Goal: Obtain resource: Download file/media

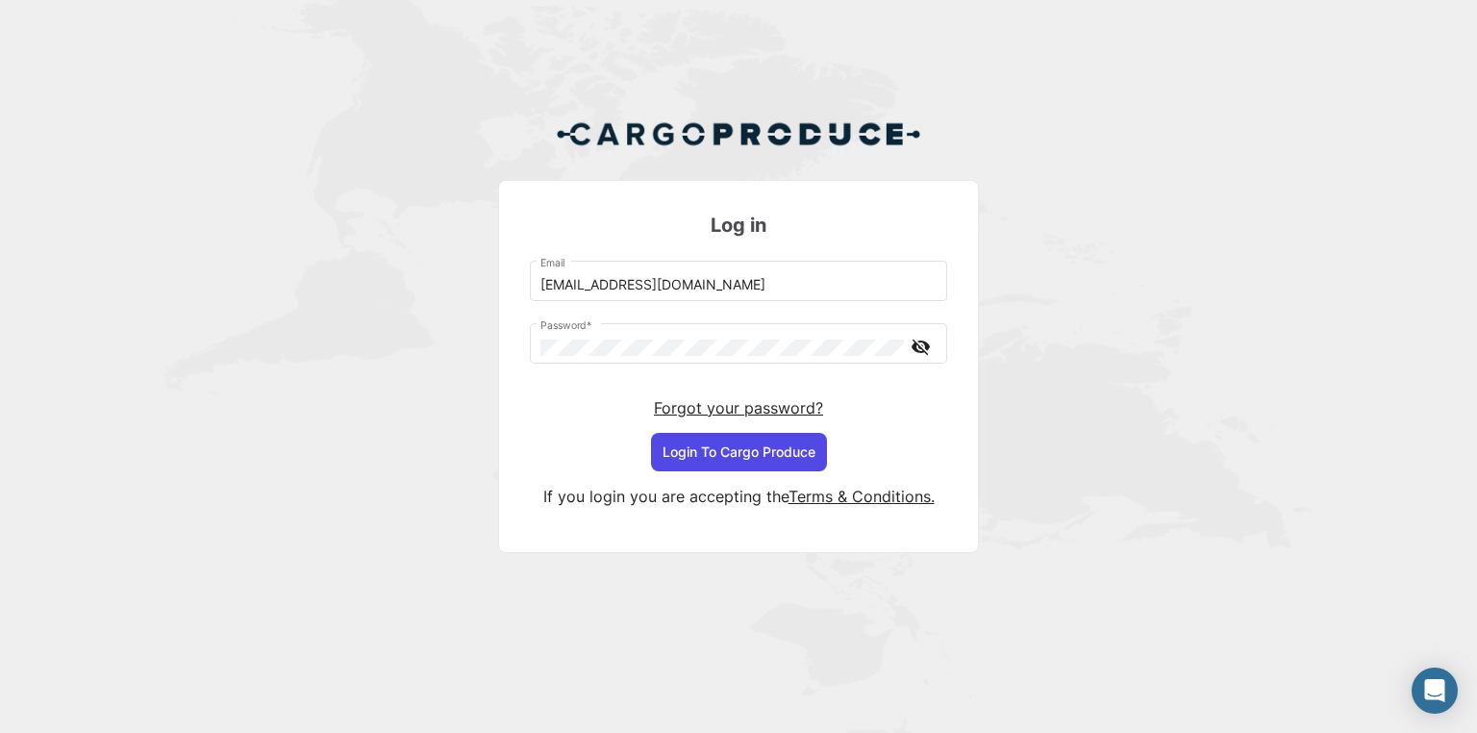
click at [765, 448] on button "Login To Cargo Produce" at bounding box center [739, 452] width 176 height 38
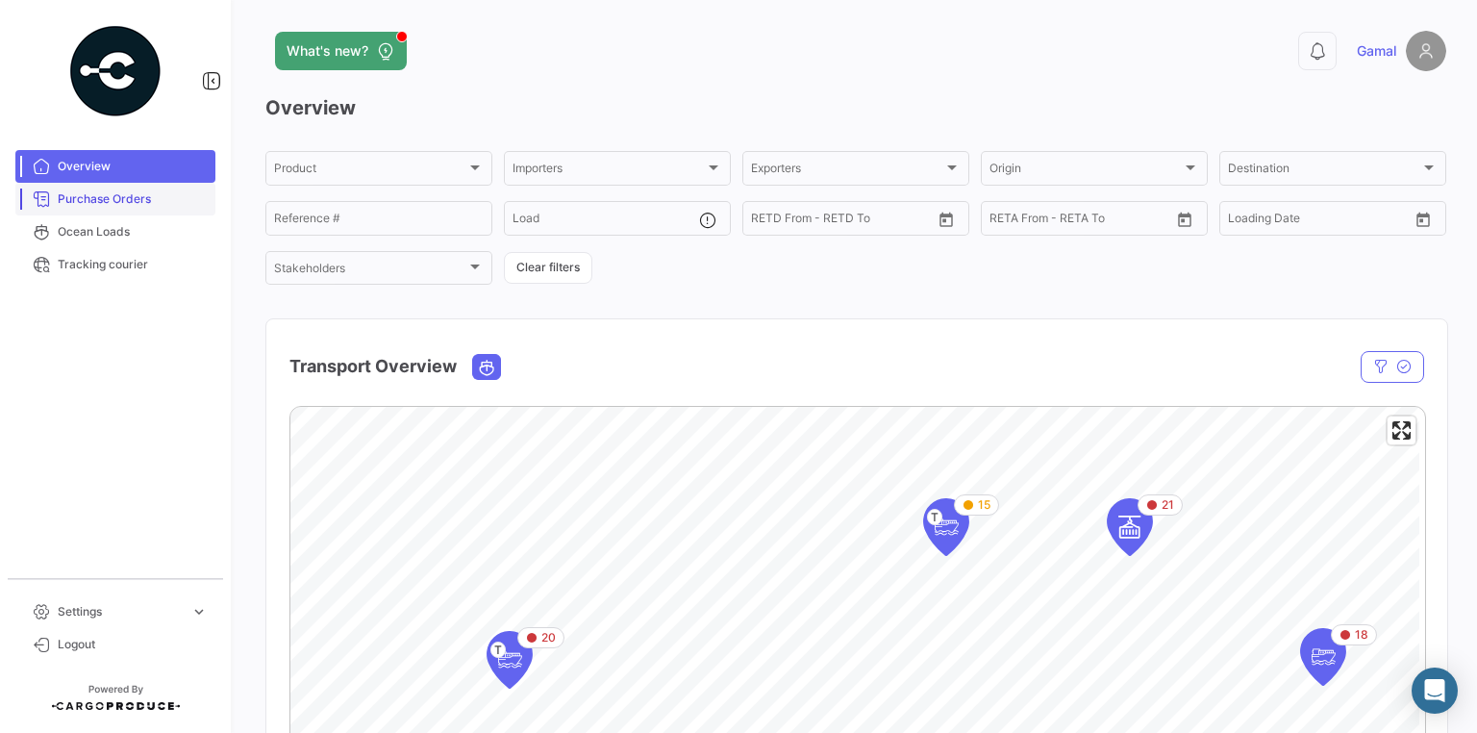
click at [56, 202] on link "Purchase Orders" at bounding box center [115, 199] width 200 height 33
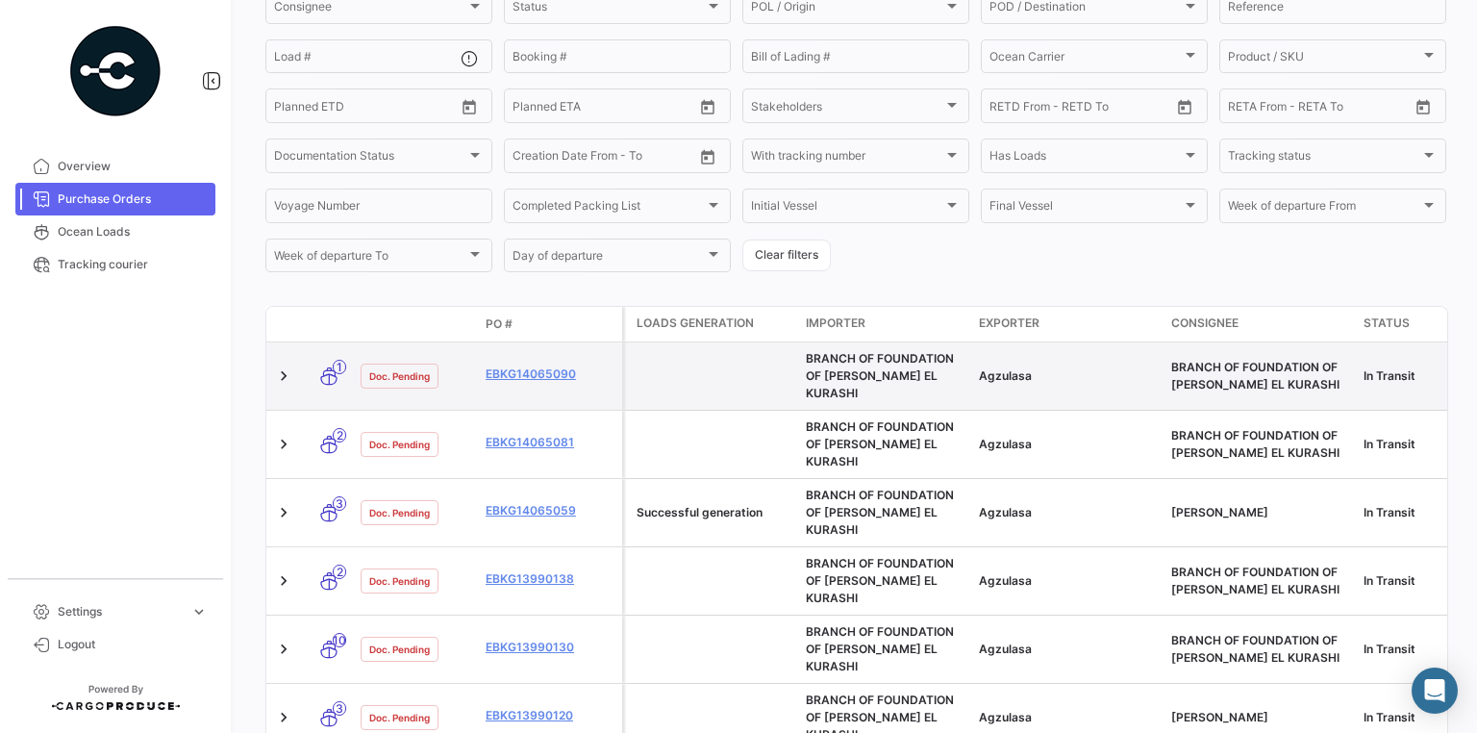
scroll to position [308, 0]
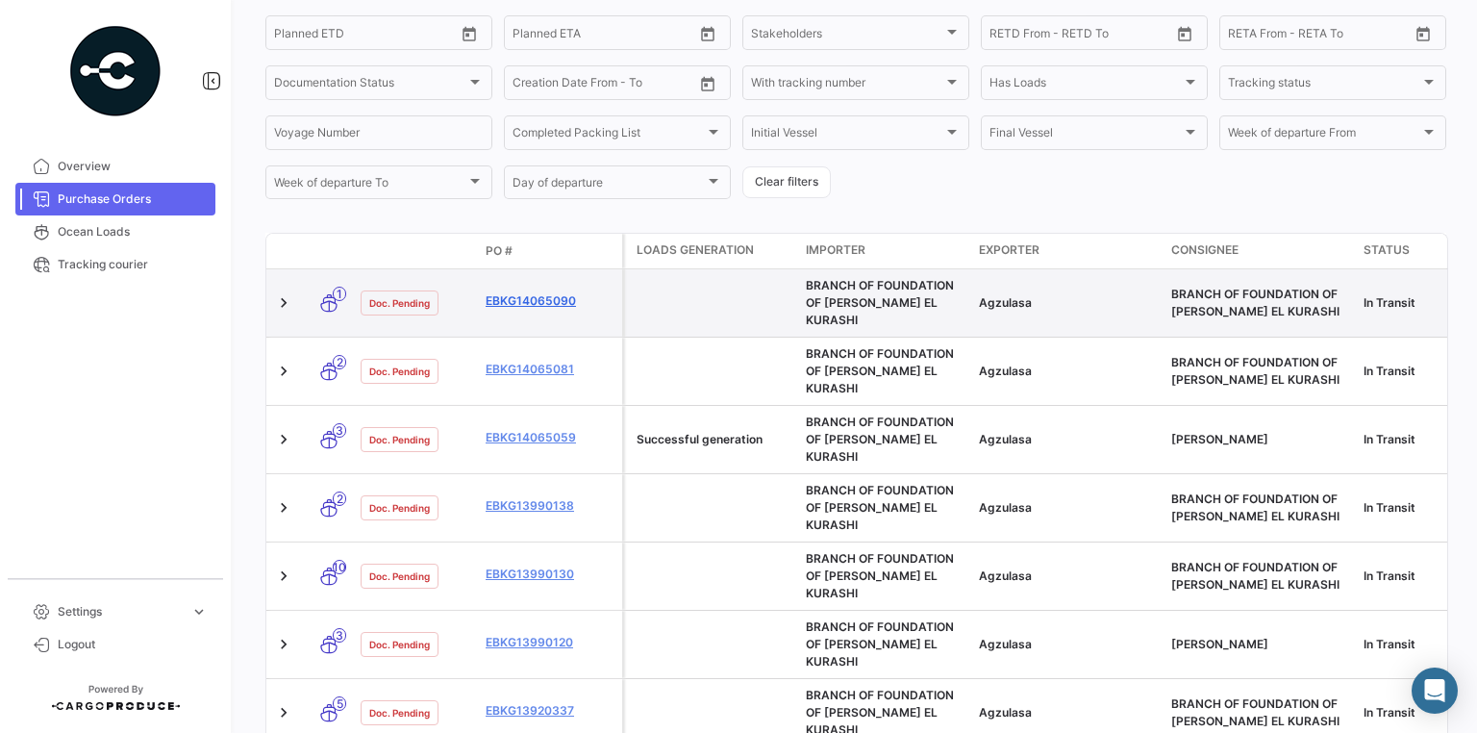
click at [541, 296] on link "EBKG14065090" at bounding box center [549, 300] width 129 height 17
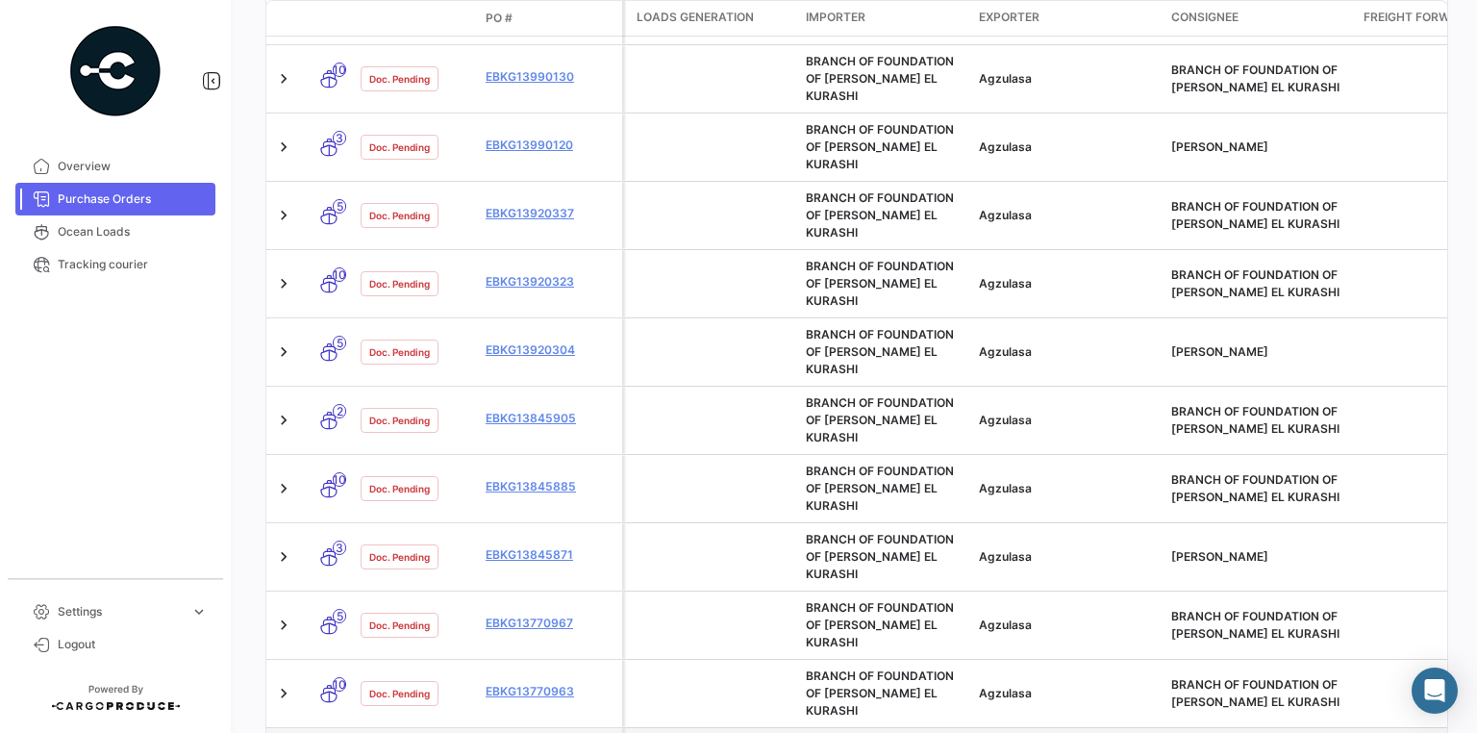
scroll to position [923, 0]
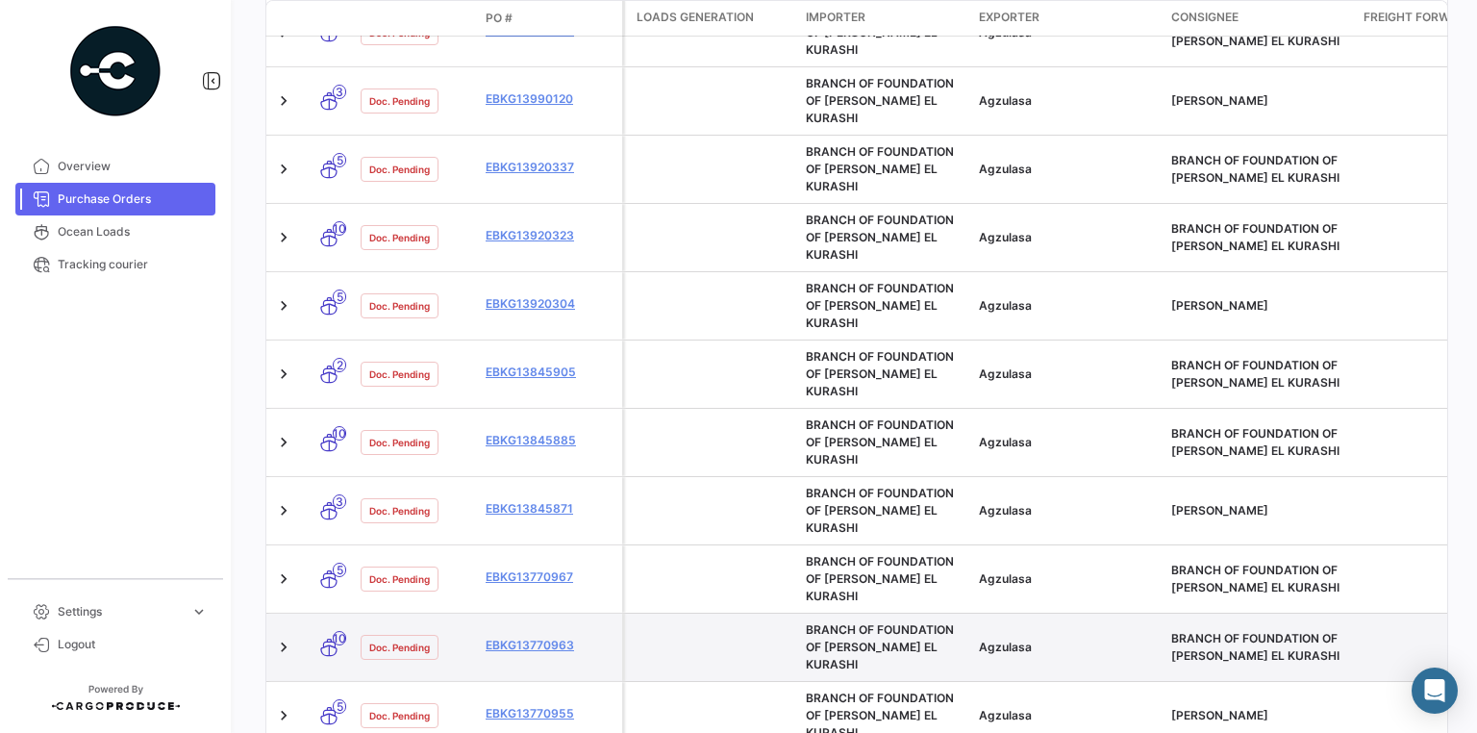
scroll to position [923, 0]
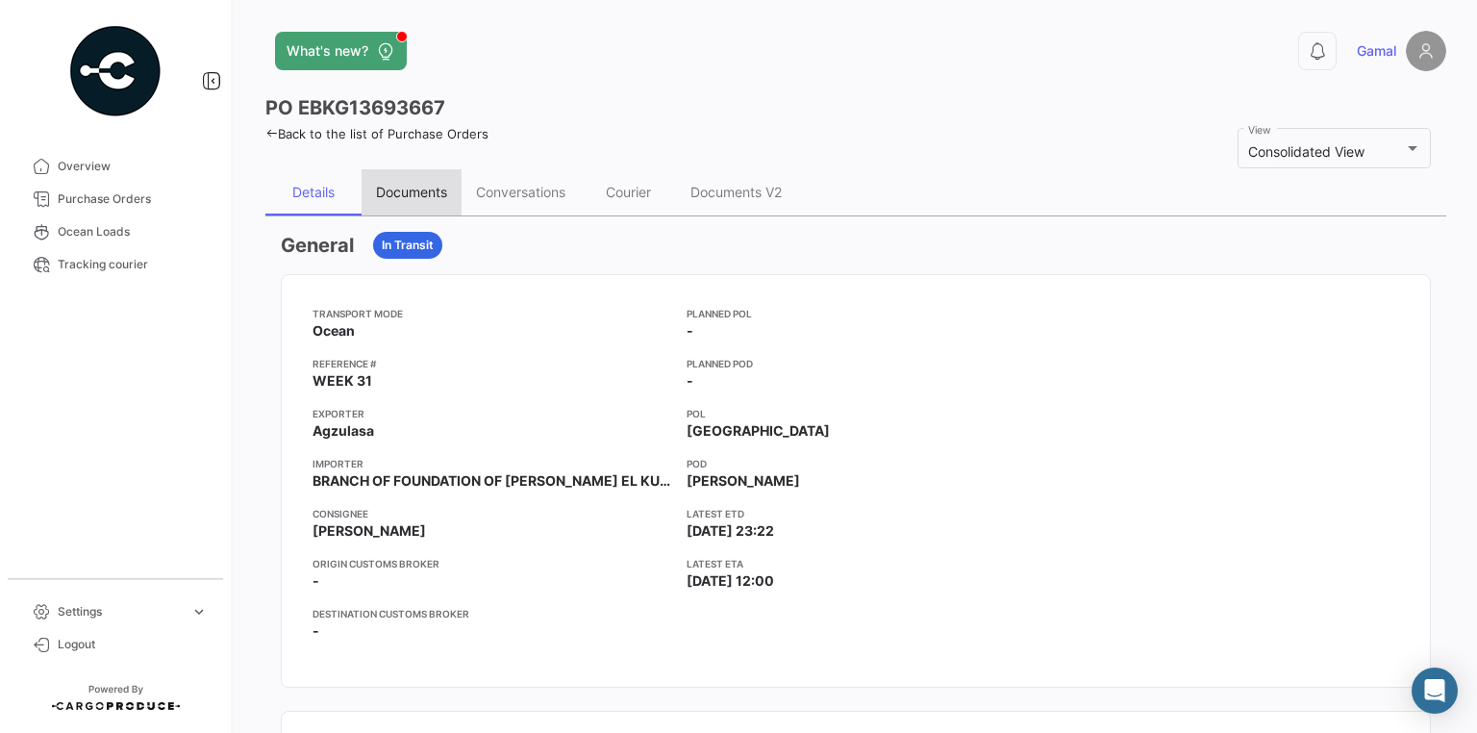
click at [424, 193] on div "Documents" at bounding box center [411, 192] width 71 height 16
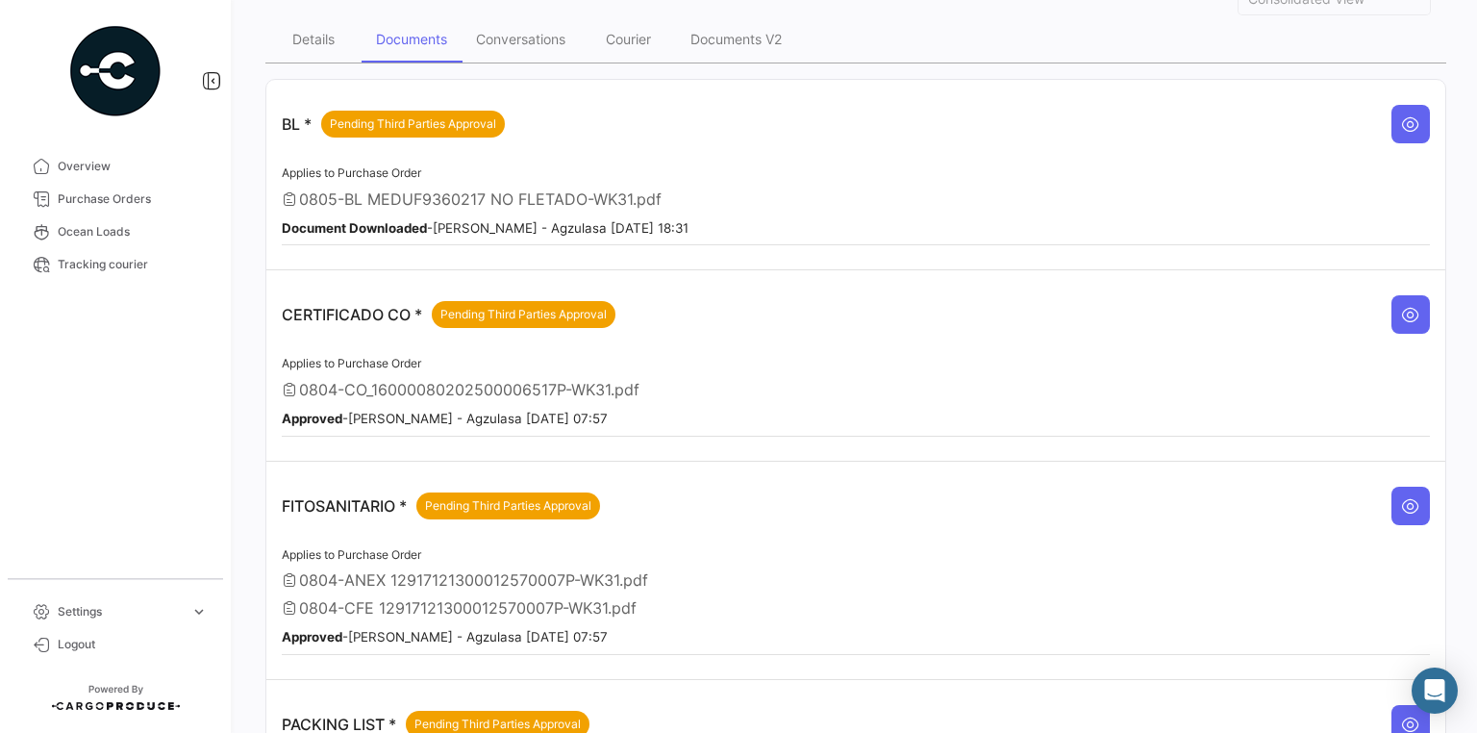
scroll to position [154, 0]
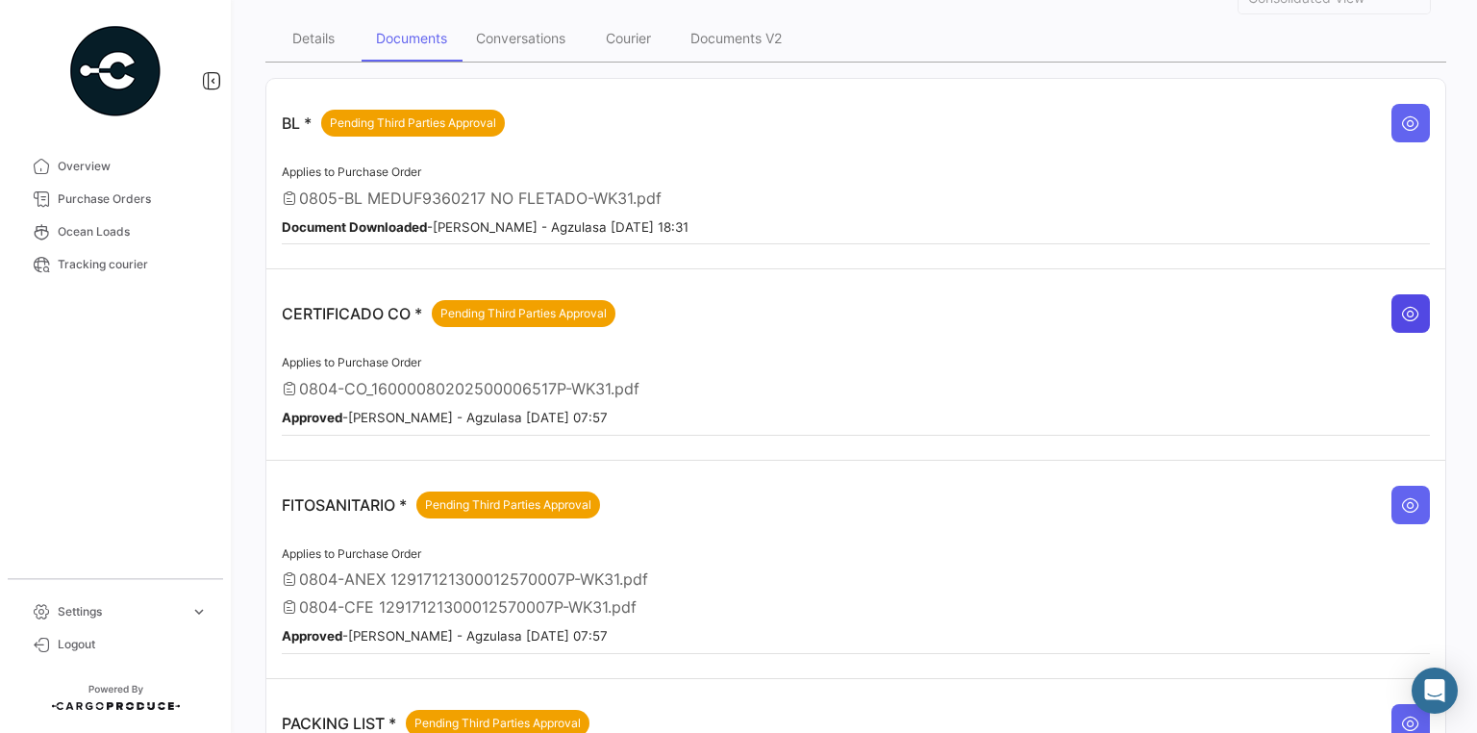
click at [1406, 304] on icon at bounding box center [1410, 313] width 19 height 19
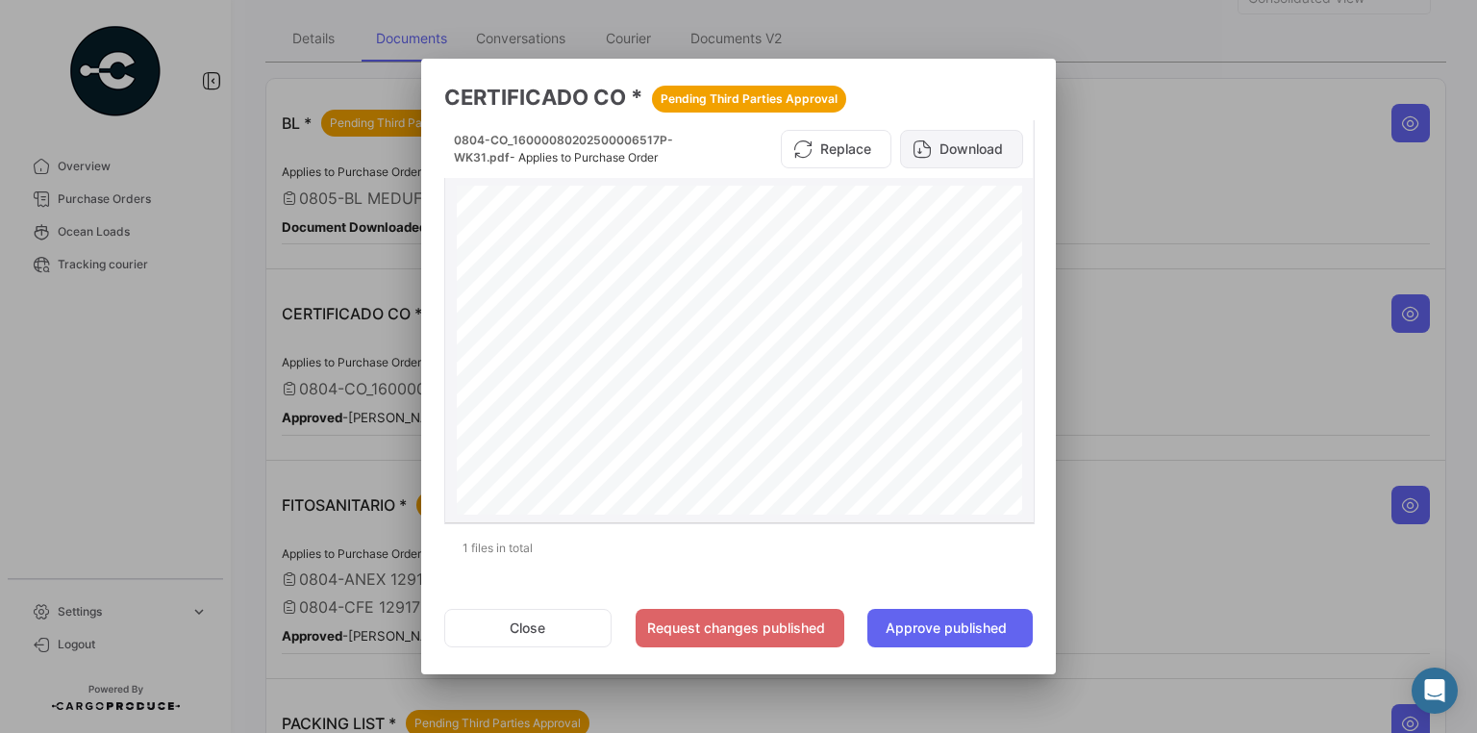
click at [957, 154] on button "Download" at bounding box center [961, 149] width 123 height 38
click at [1250, 242] on div at bounding box center [738, 366] width 1477 height 733
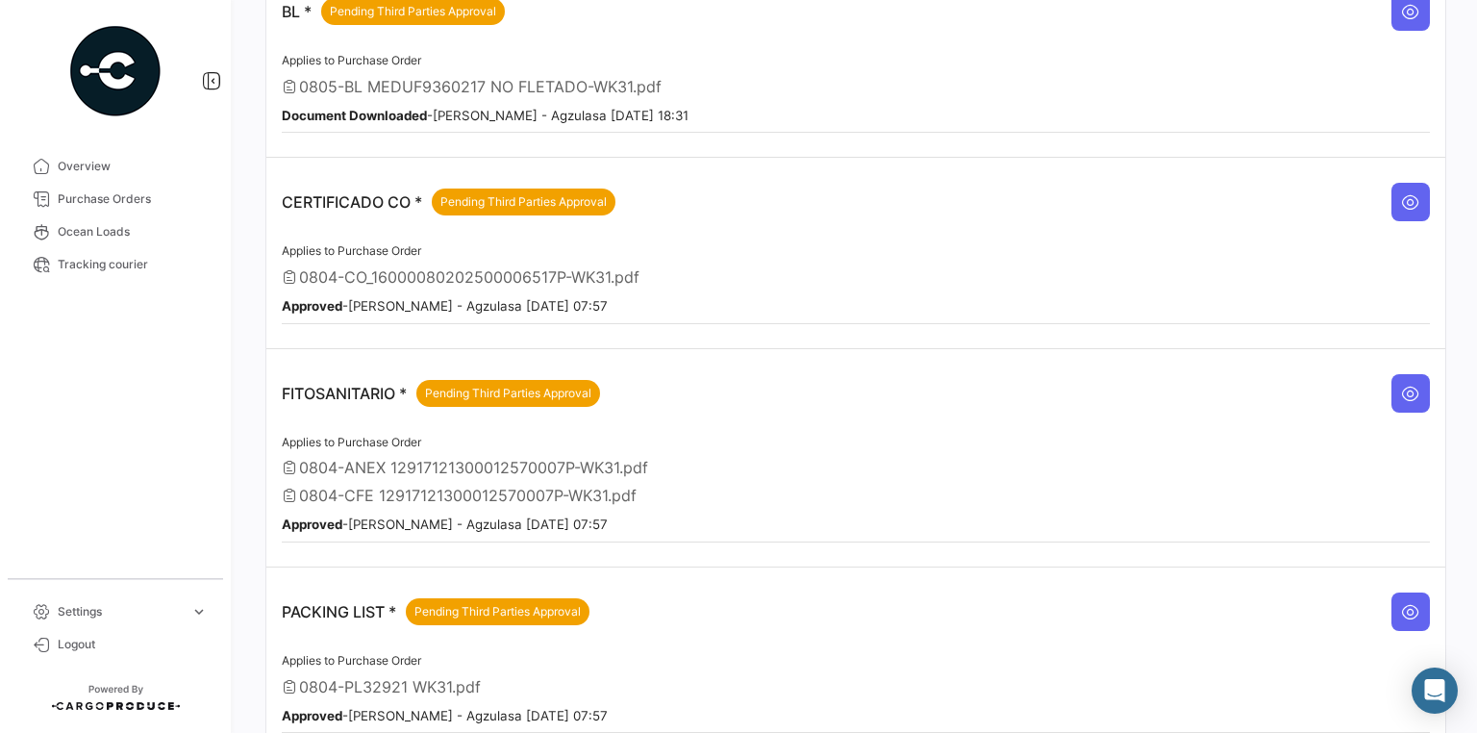
scroll to position [308, 0]
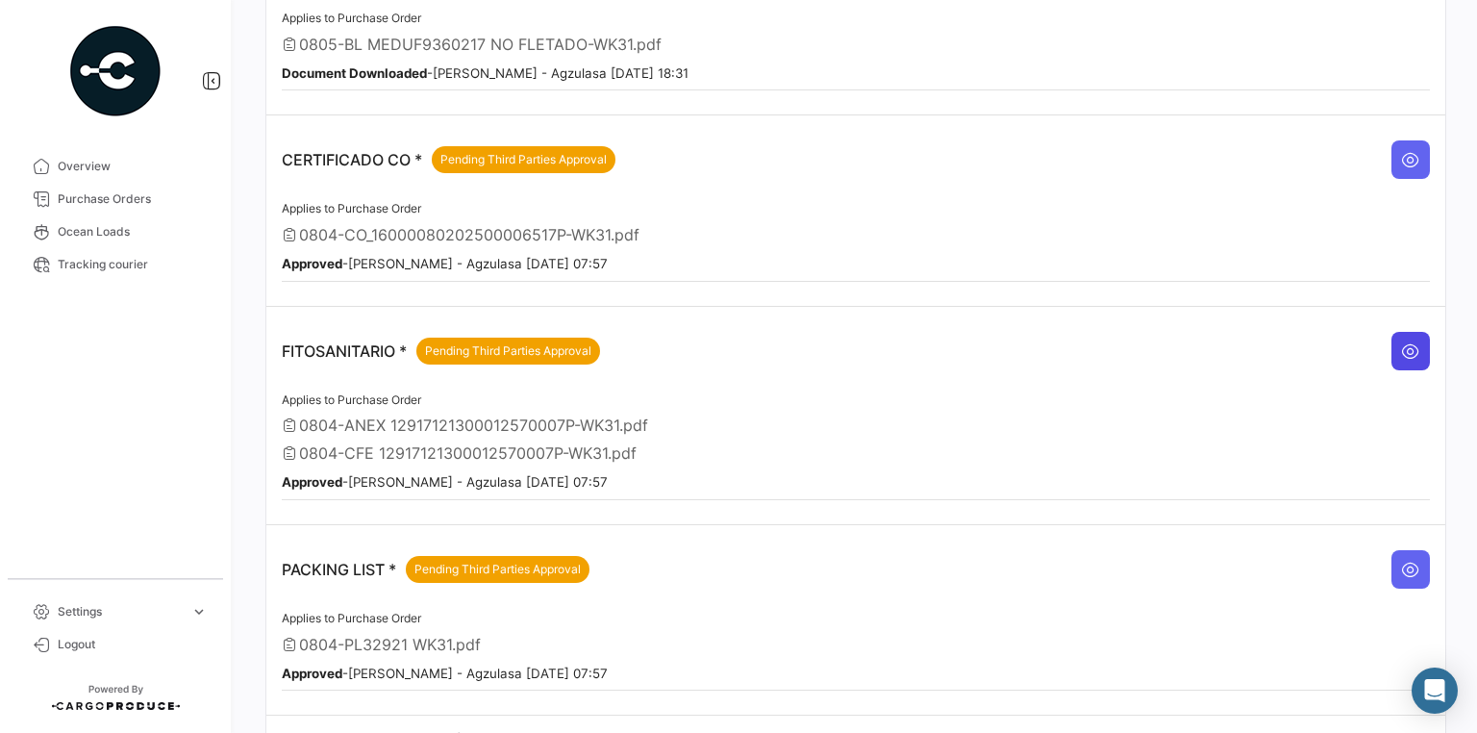
click at [1401, 347] on icon at bounding box center [1410, 350] width 19 height 19
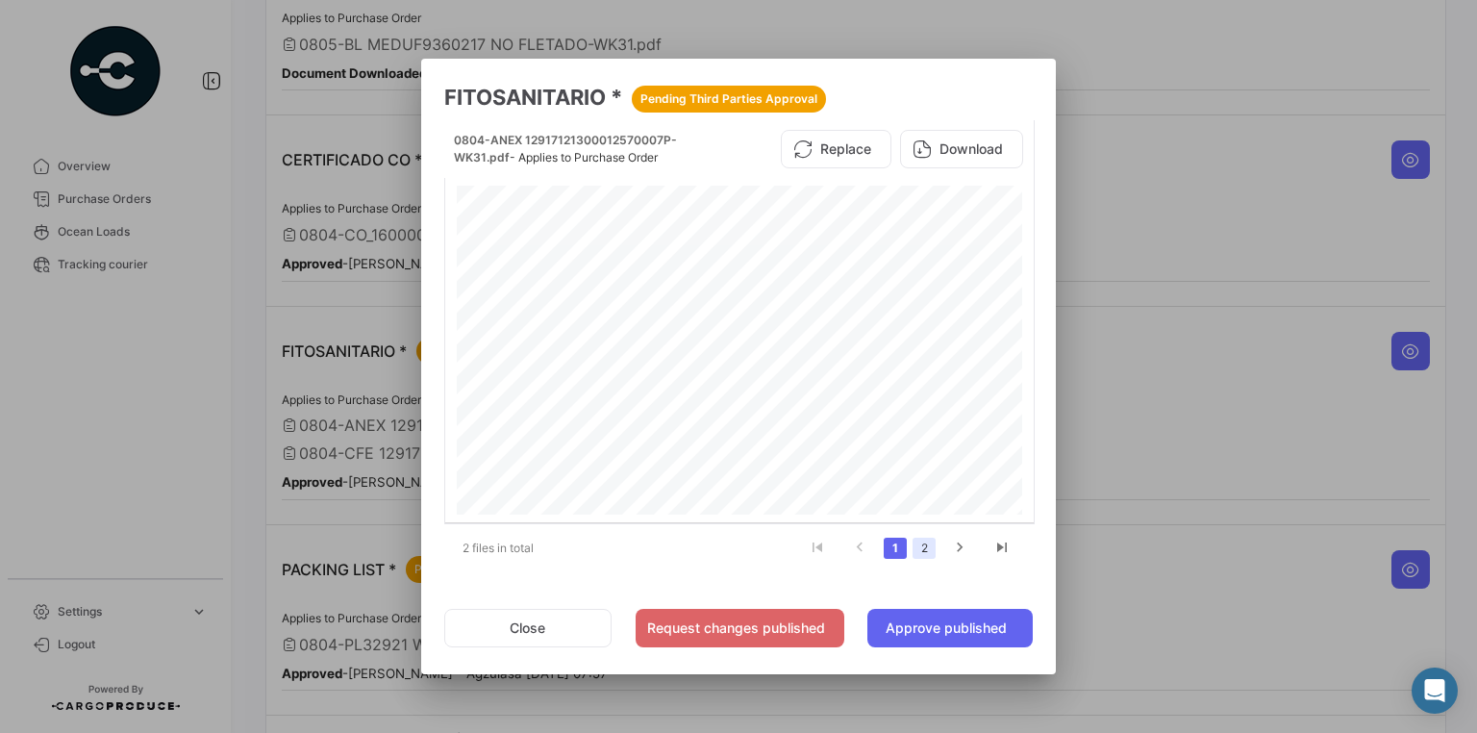
click at [918, 542] on link "2" at bounding box center [923, 547] width 23 height 21
click at [910, 222] on div at bounding box center [739, 351] width 573 height 330
click at [991, 156] on button "Download" at bounding box center [961, 149] width 123 height 38
click at [1140, 65] on div at bounding box center [738, 366] width 1477 height 733
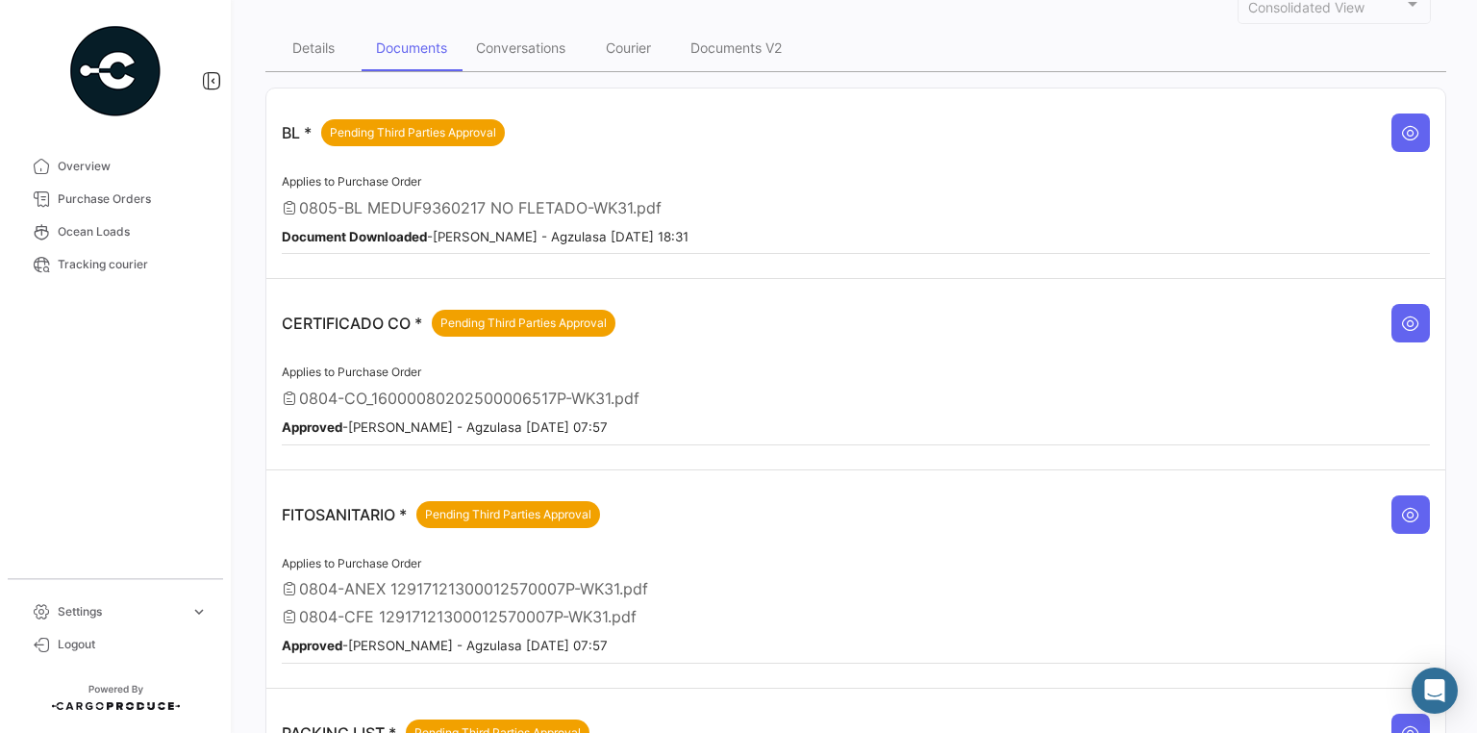
scroll to position [0, 0]
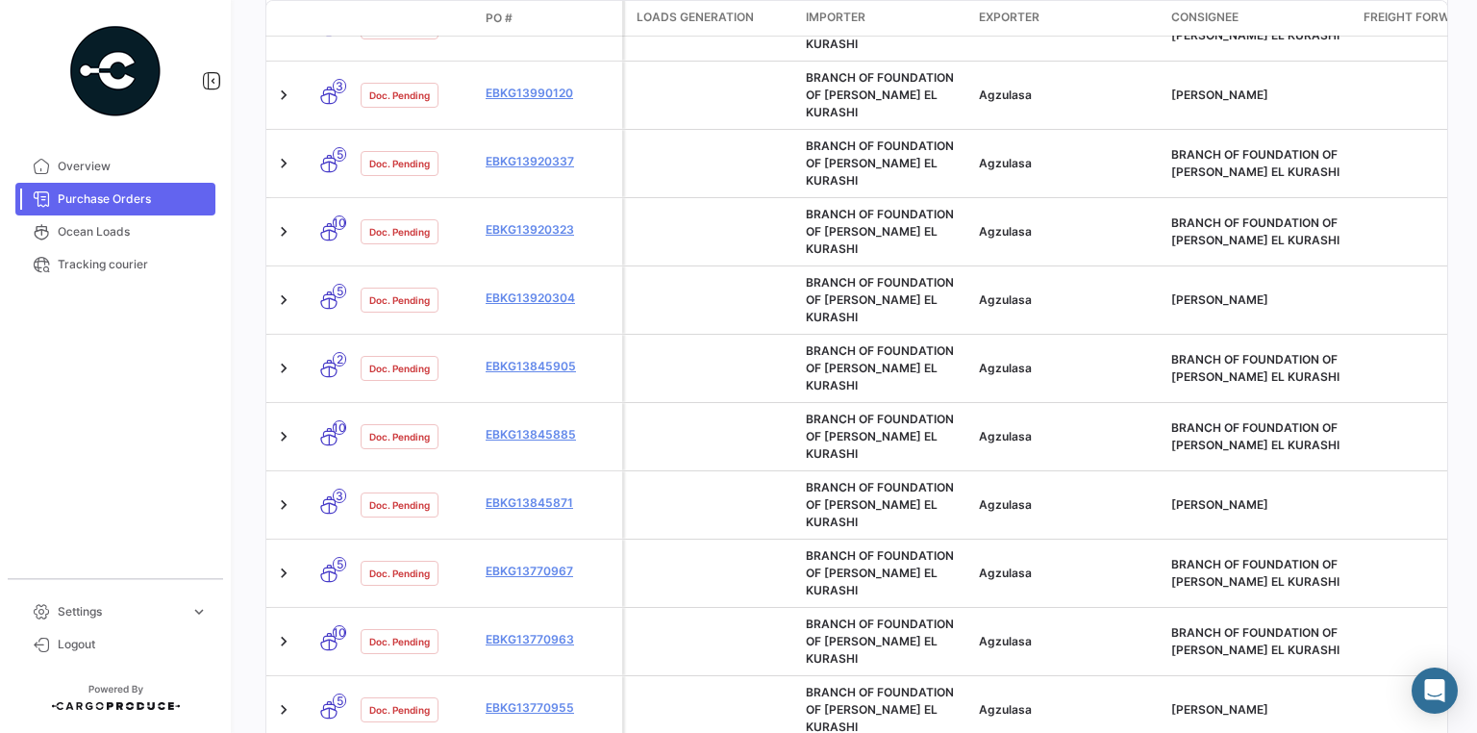
scroll to position [923, 0]
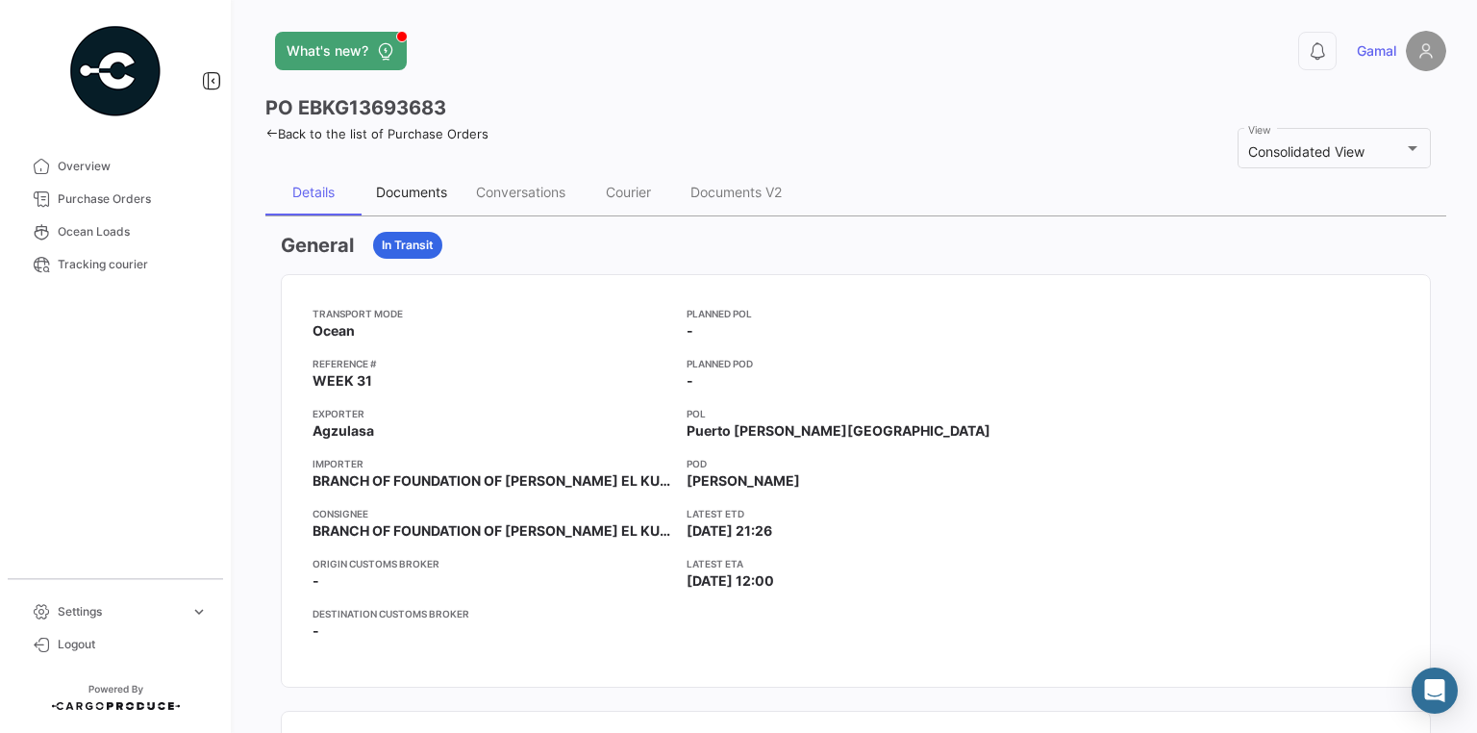
click at [409, 192] on div "Documents" at bounding box center [411, 192] width 71 height 16
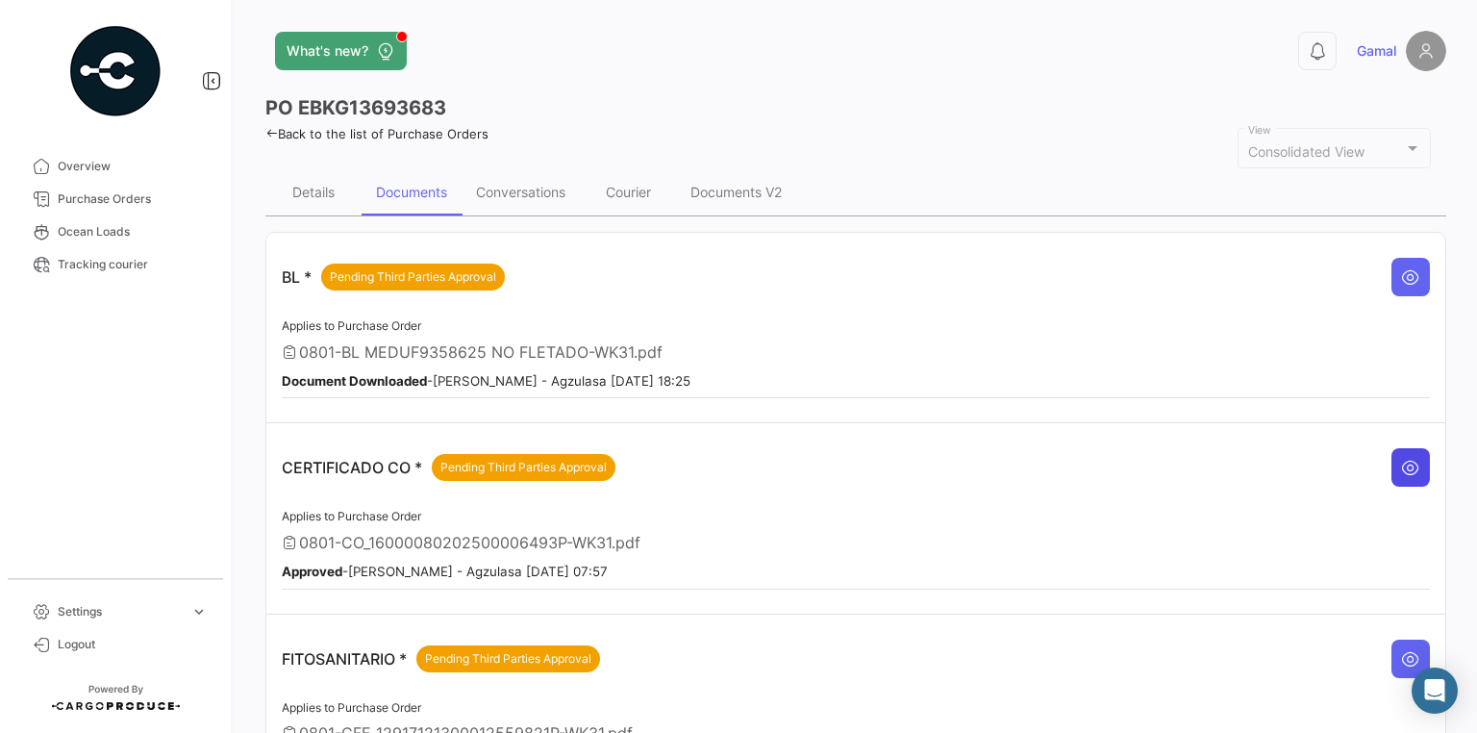
click at [1407, 465] on icon at bounding box center [1410, 467] width 19 height 19
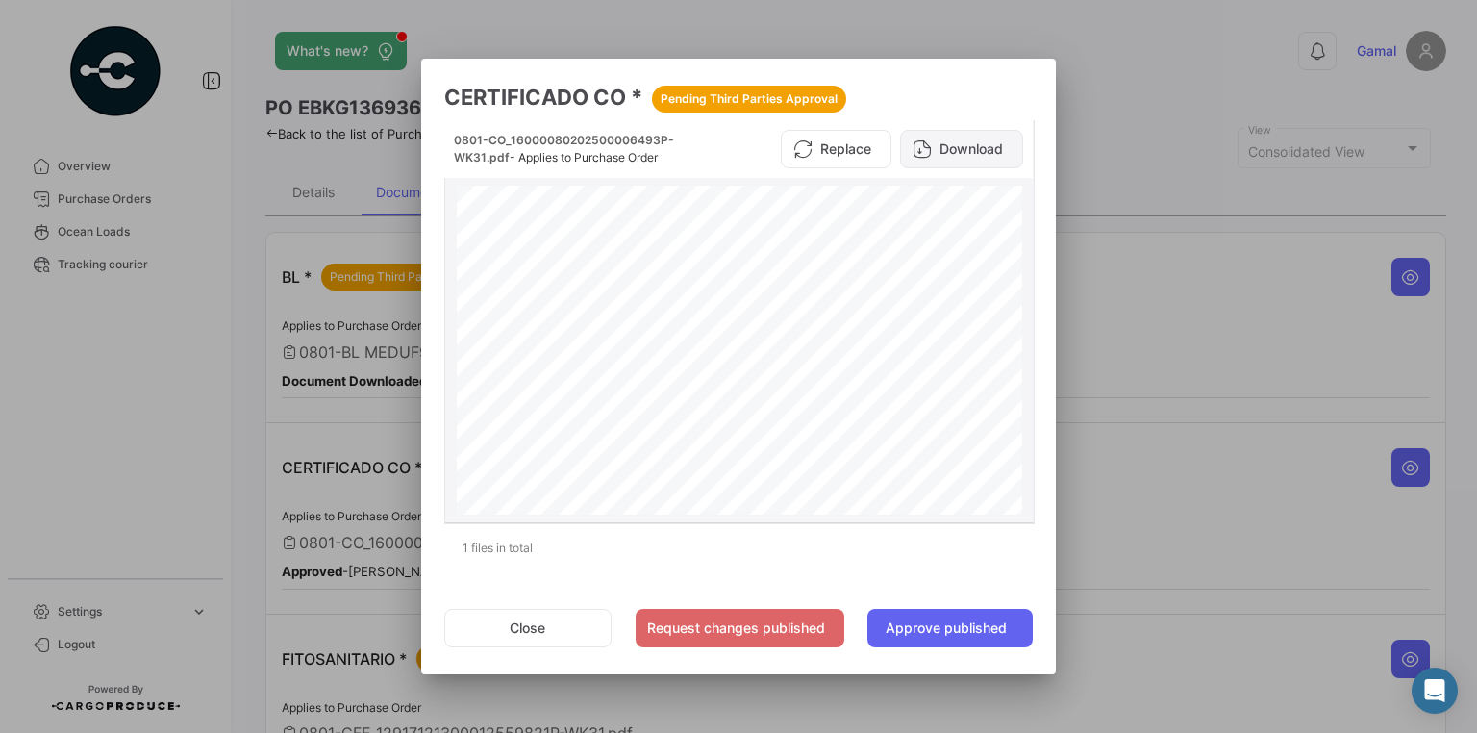
click at [972, 146] on button "Download" at bounding box center [961, 149] width 123 height 38
click at [1200, 324] on div at bounding box center [738, 366] width 1477 height 733
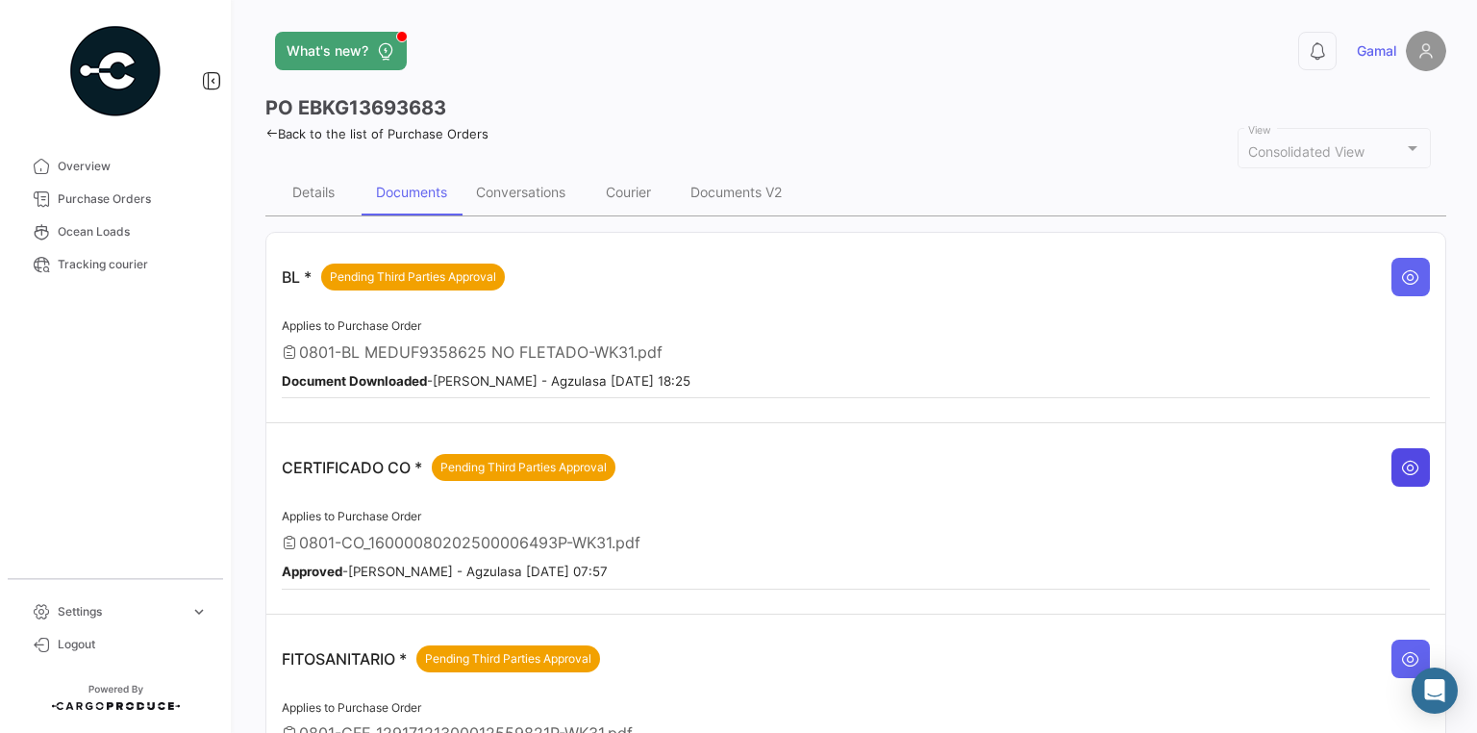
click at [1404, 463] on icon at bounding box center [1410, 467] width 19 height 19
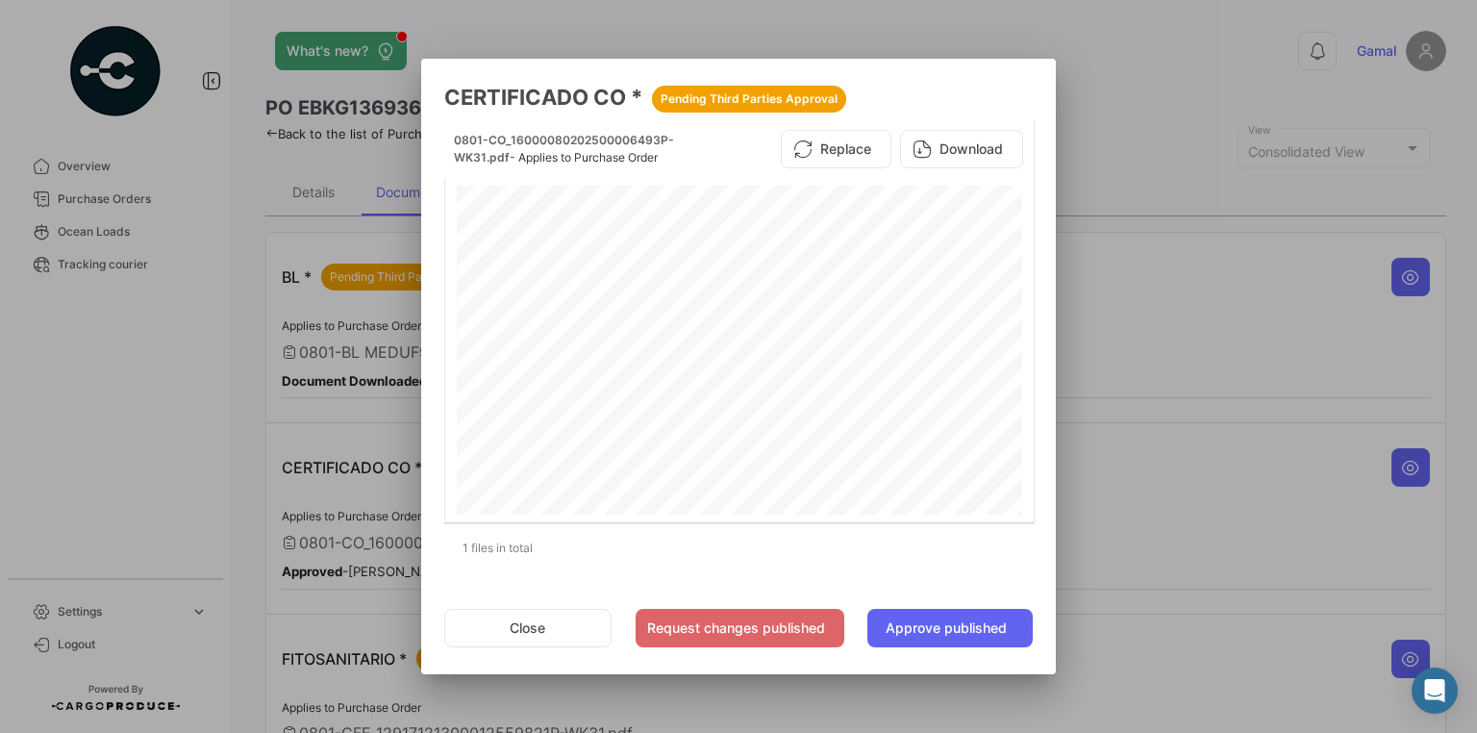
click at [1246, 464] on div at bounding box center [738, 366] width 1477 height 733
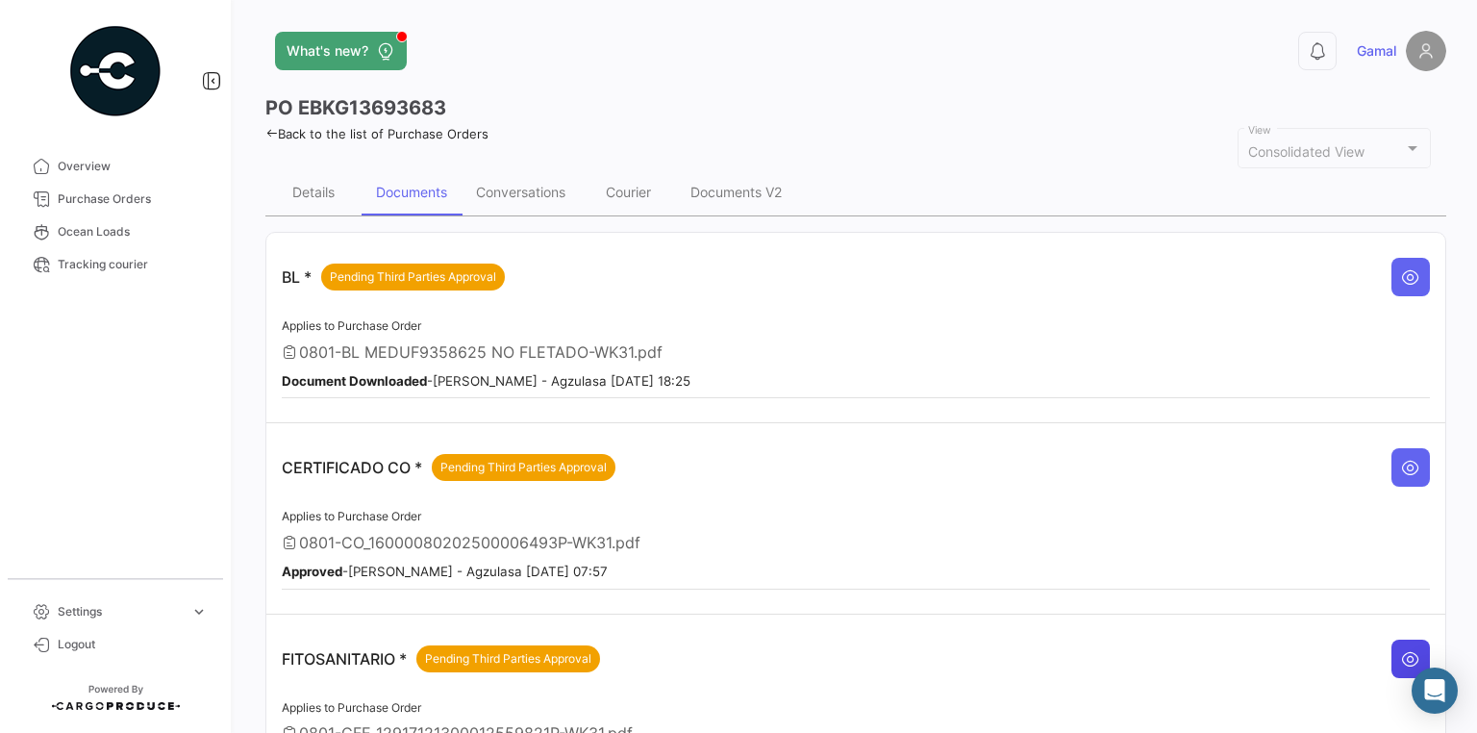
click at [1402, 653] on icon at bounding box center [1410, 658] width 19 height 19
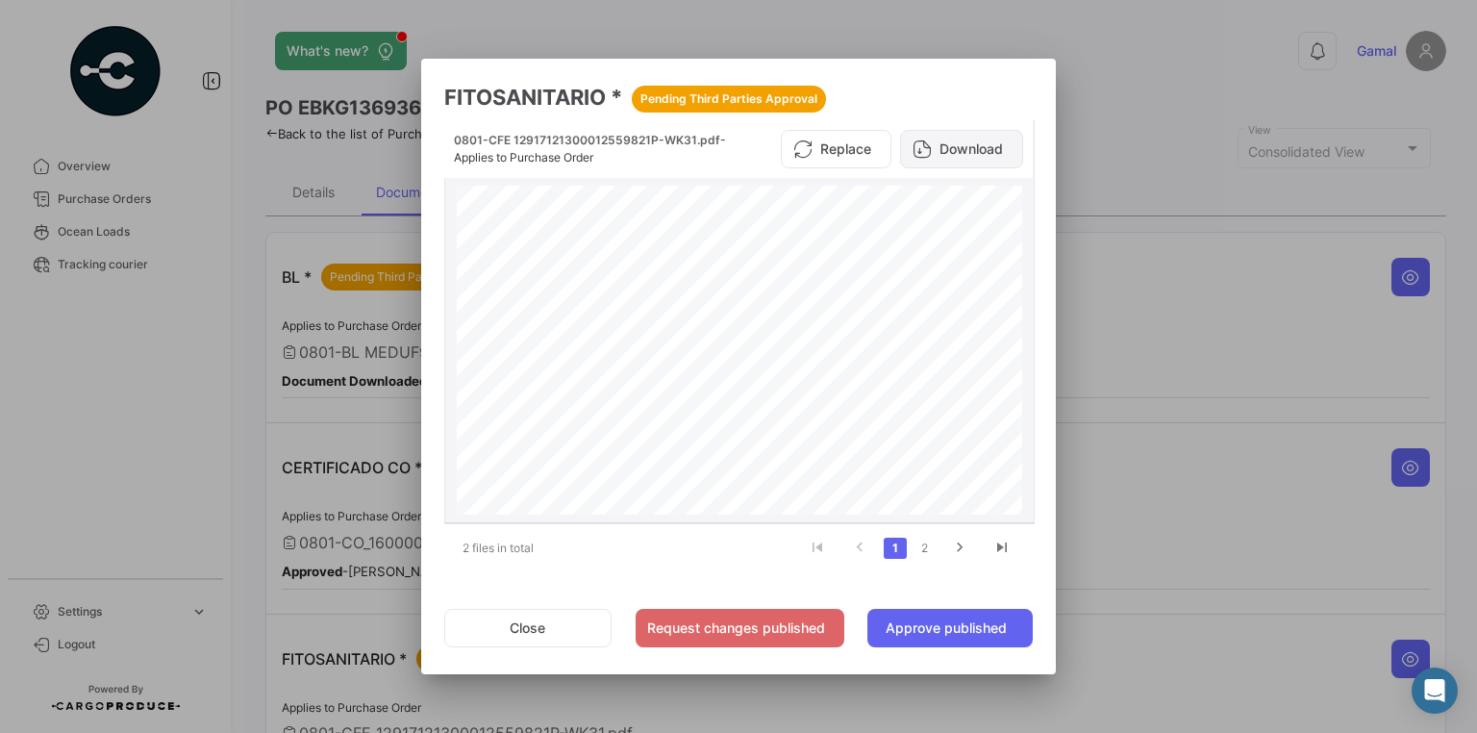
click at [961, 148] on button "Download" at bounding box center [961, 149] width 123 height 38
click at [1151, 62] on div at bounding box center [738, 366] width 1477 height 733
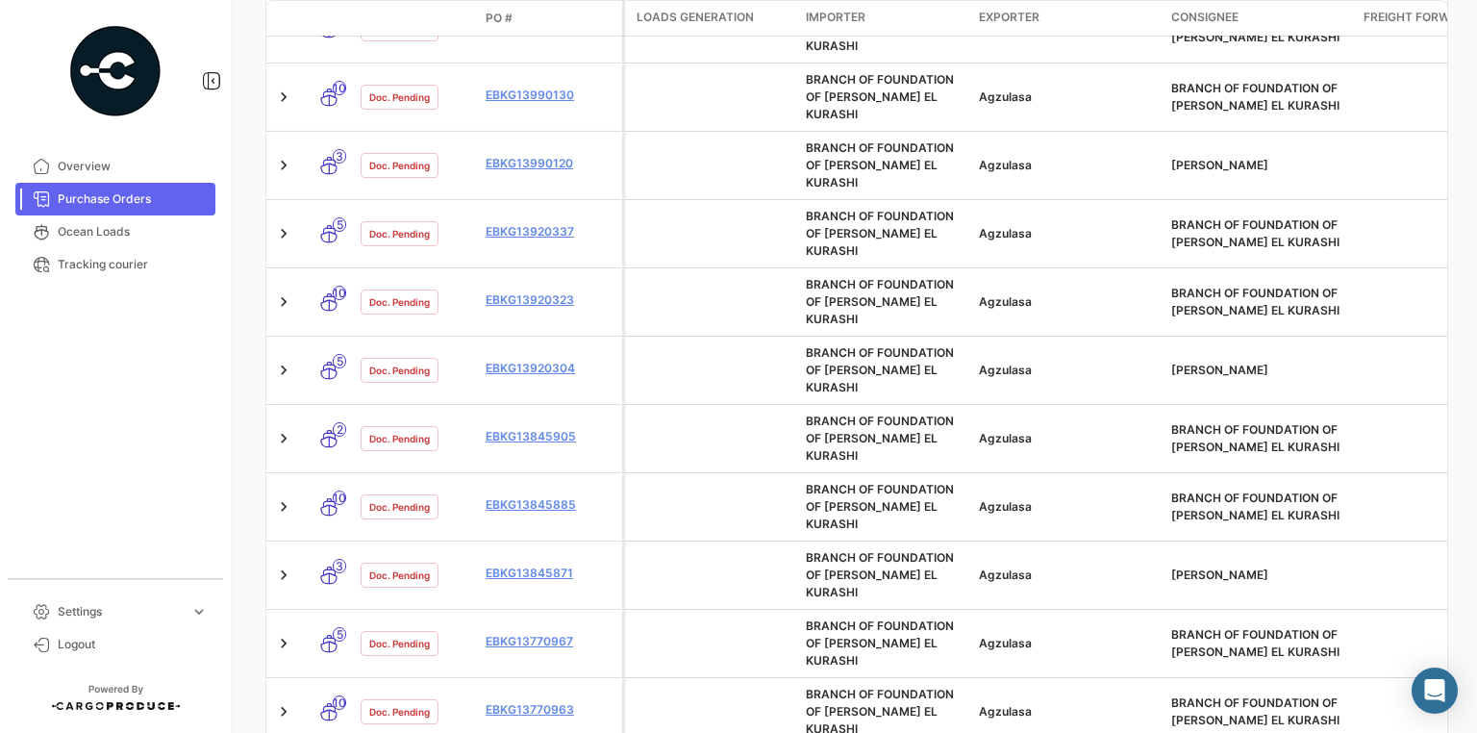
scroll to position [1000, 0]
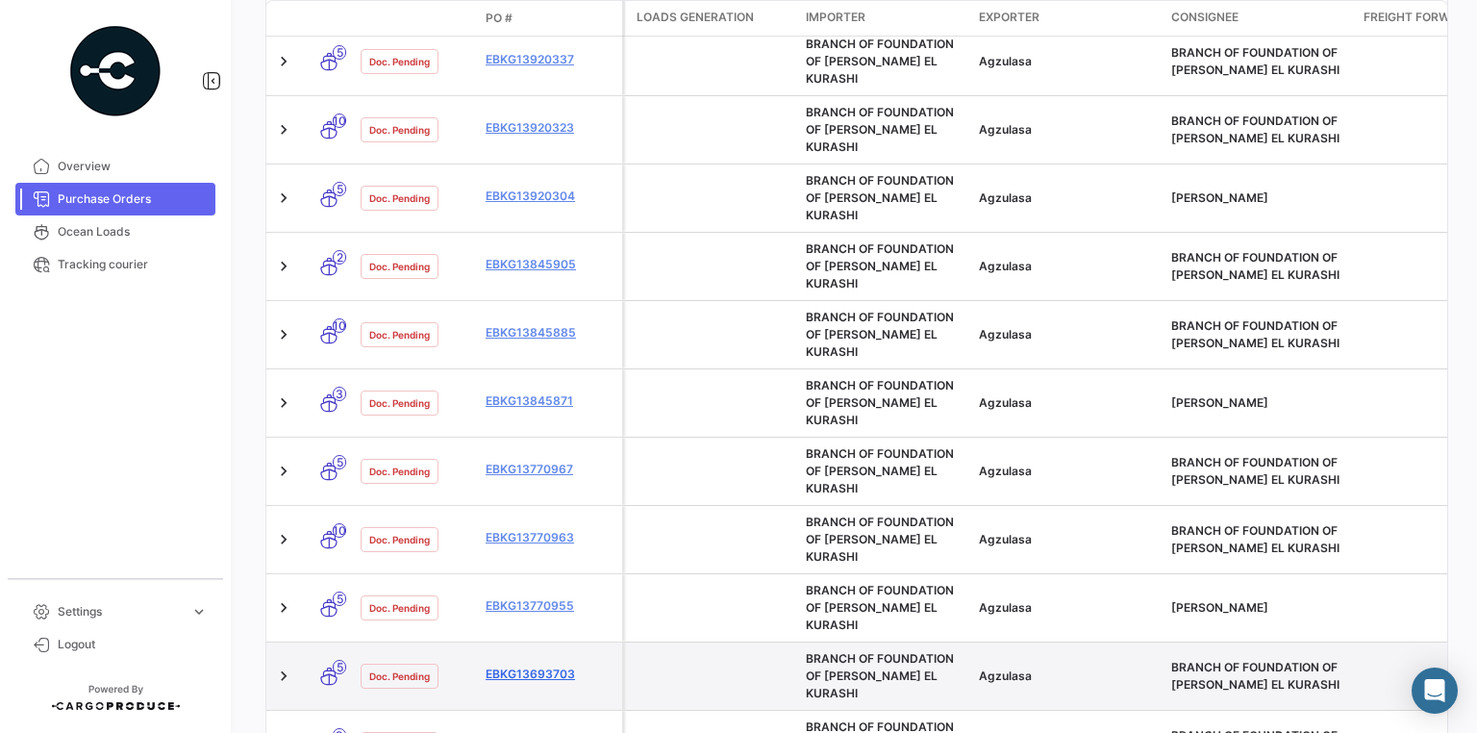
click at [559, 665] on link "EBKG13693703" at bounding box center [549, 673] width 129 height 17
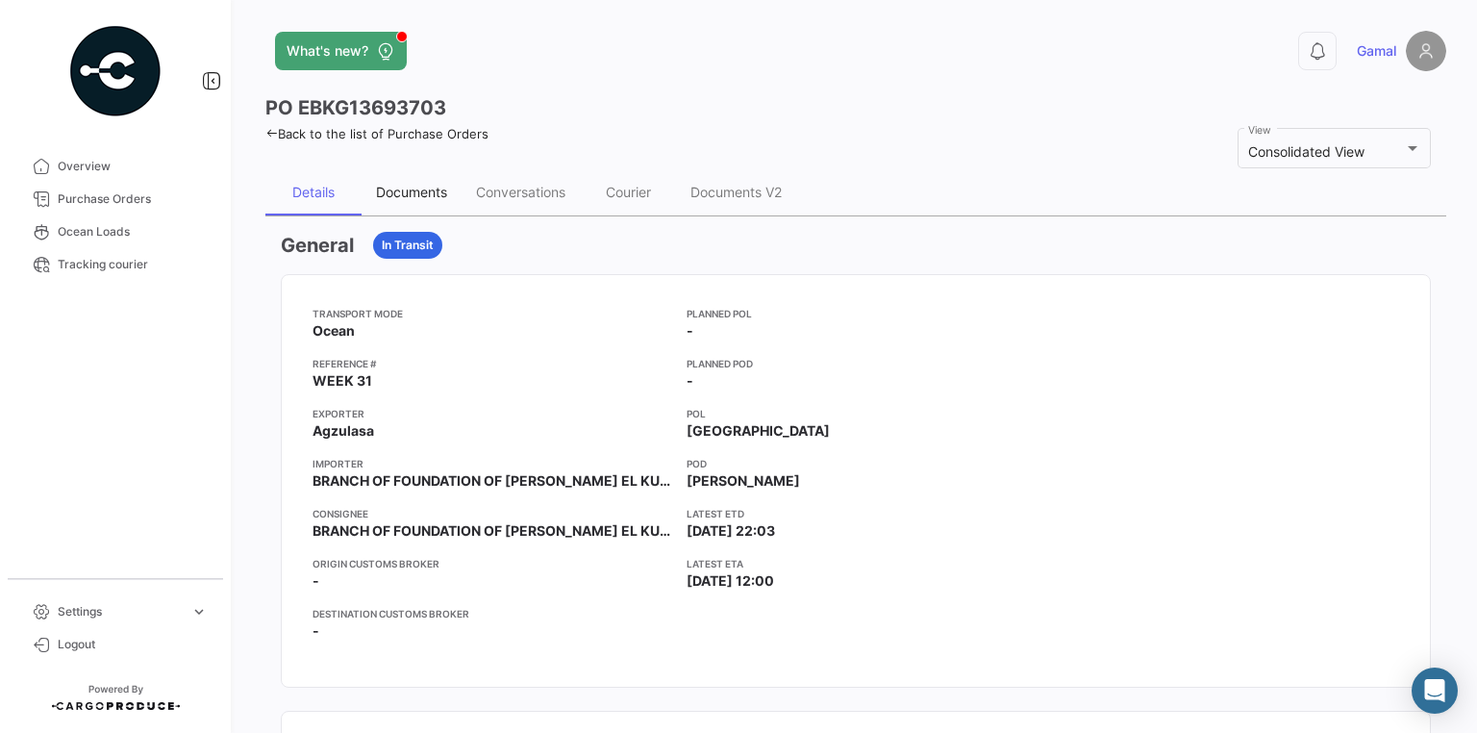
click at [423, 184] on div "Documents" at bounding box center [411, 192] width 71 height 16
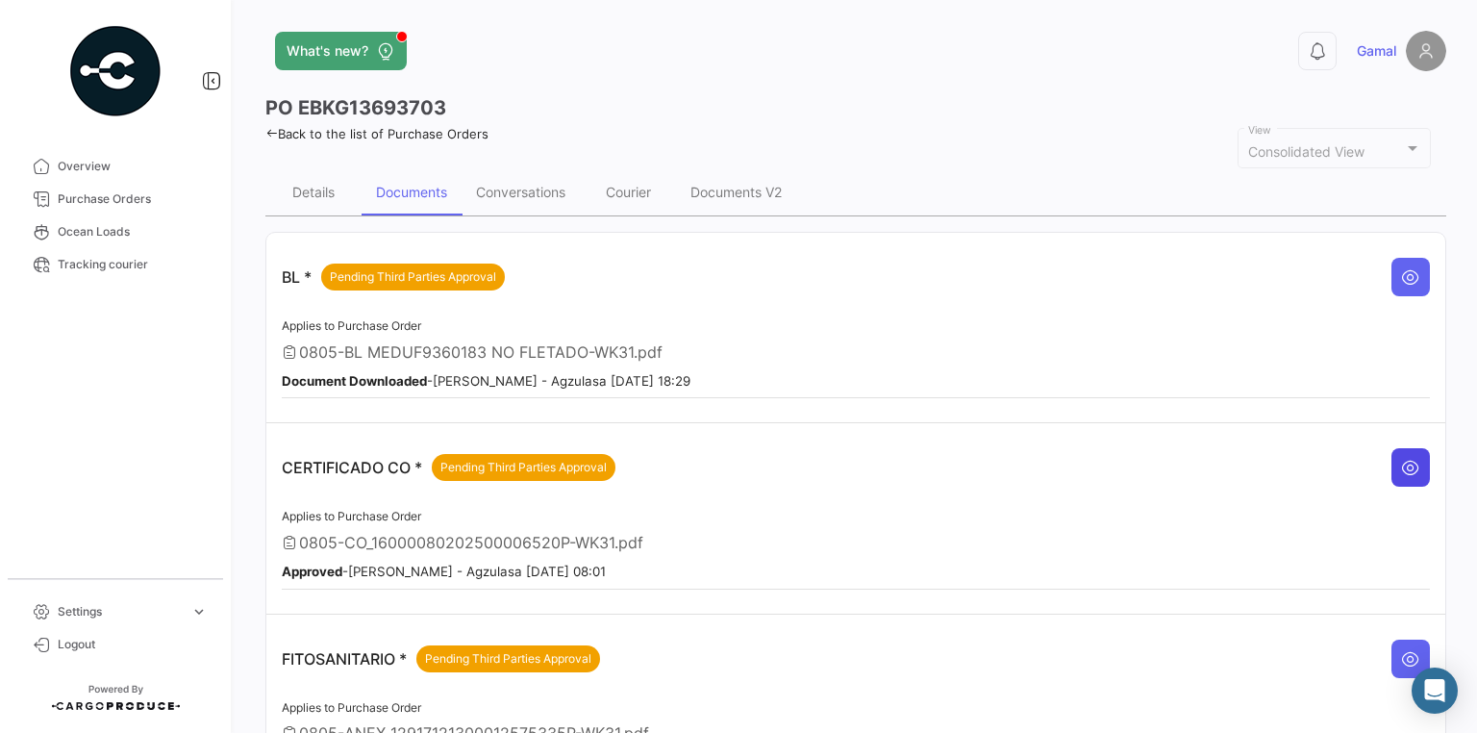
click at [1402, 458] on icon at bounding box center [1410, 467] width 19 height 19
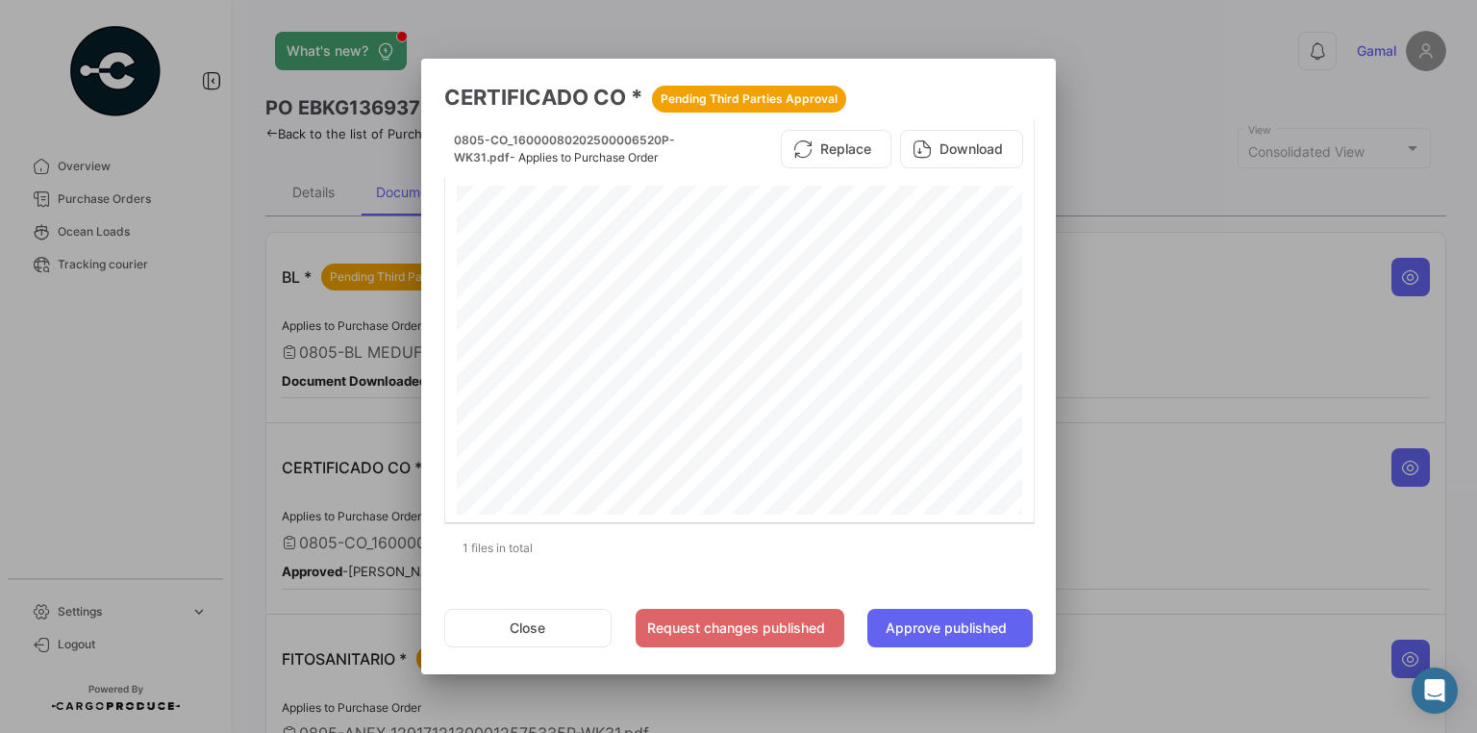
click at [191, 316] on div at bounding box center [738, 366] width 1477 height 733
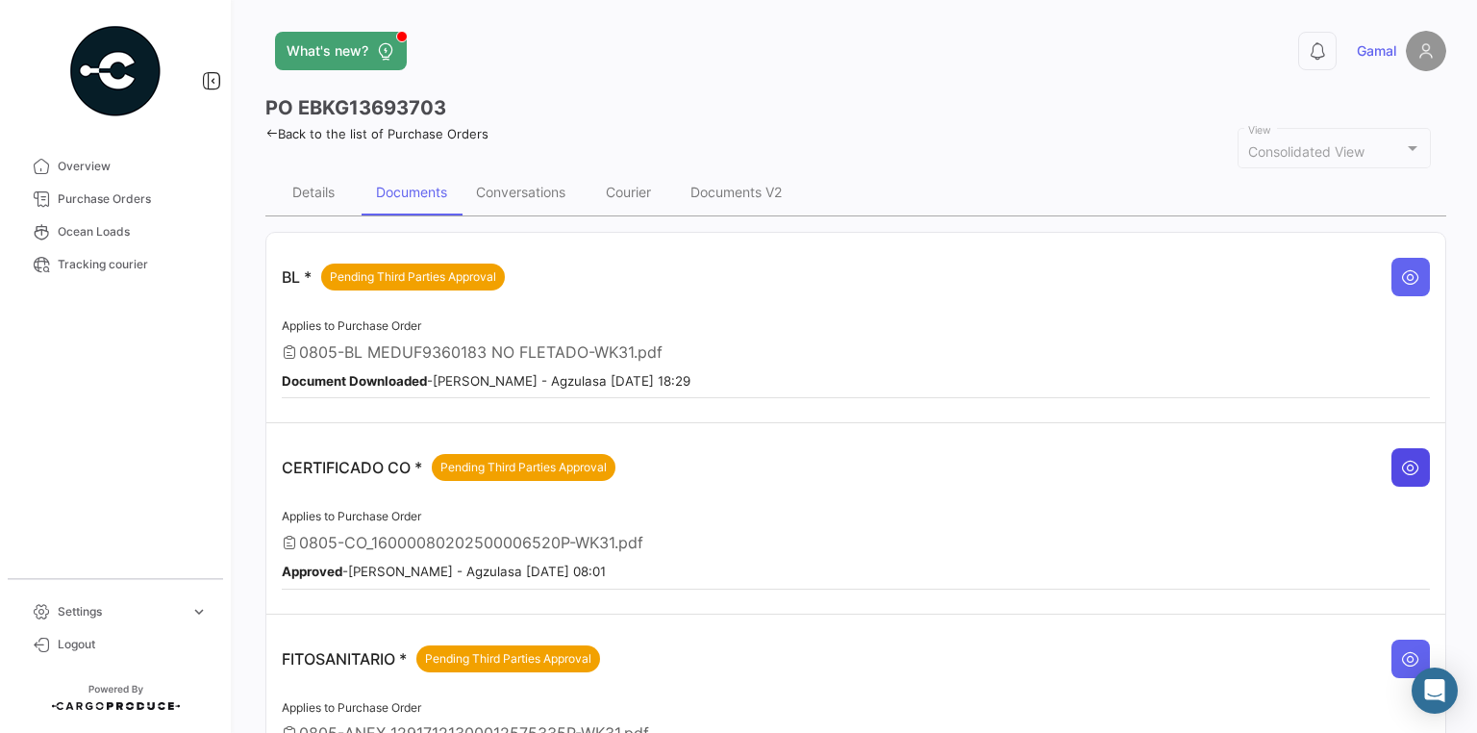
click at [1396, 448] on button at bounding box center [1410, 467] width 38 height 38
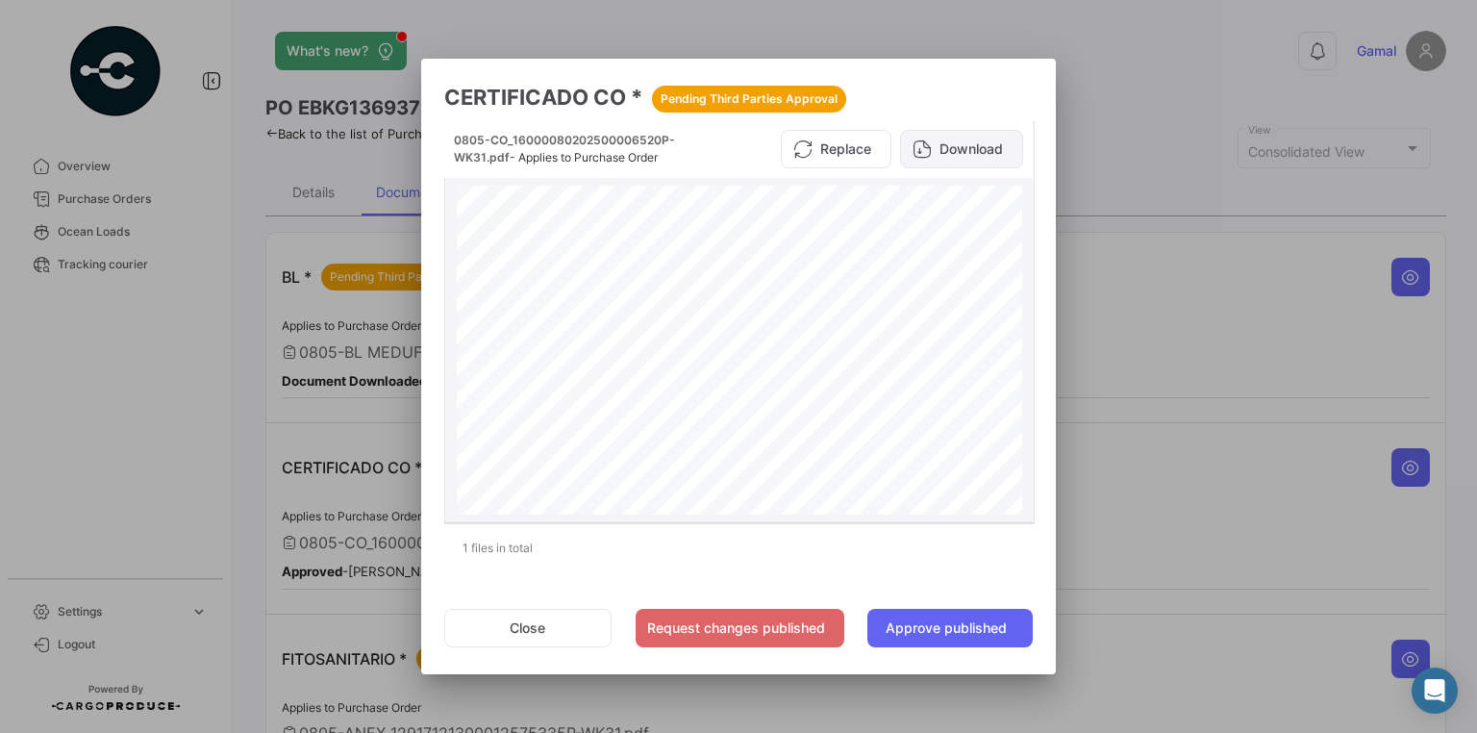
click at [981, 150] on button "Download" at bounding box center [961, 149] width 123 height 38
click at [1264, 284] on div at bounding box center [738, 366] width 1477 height 733
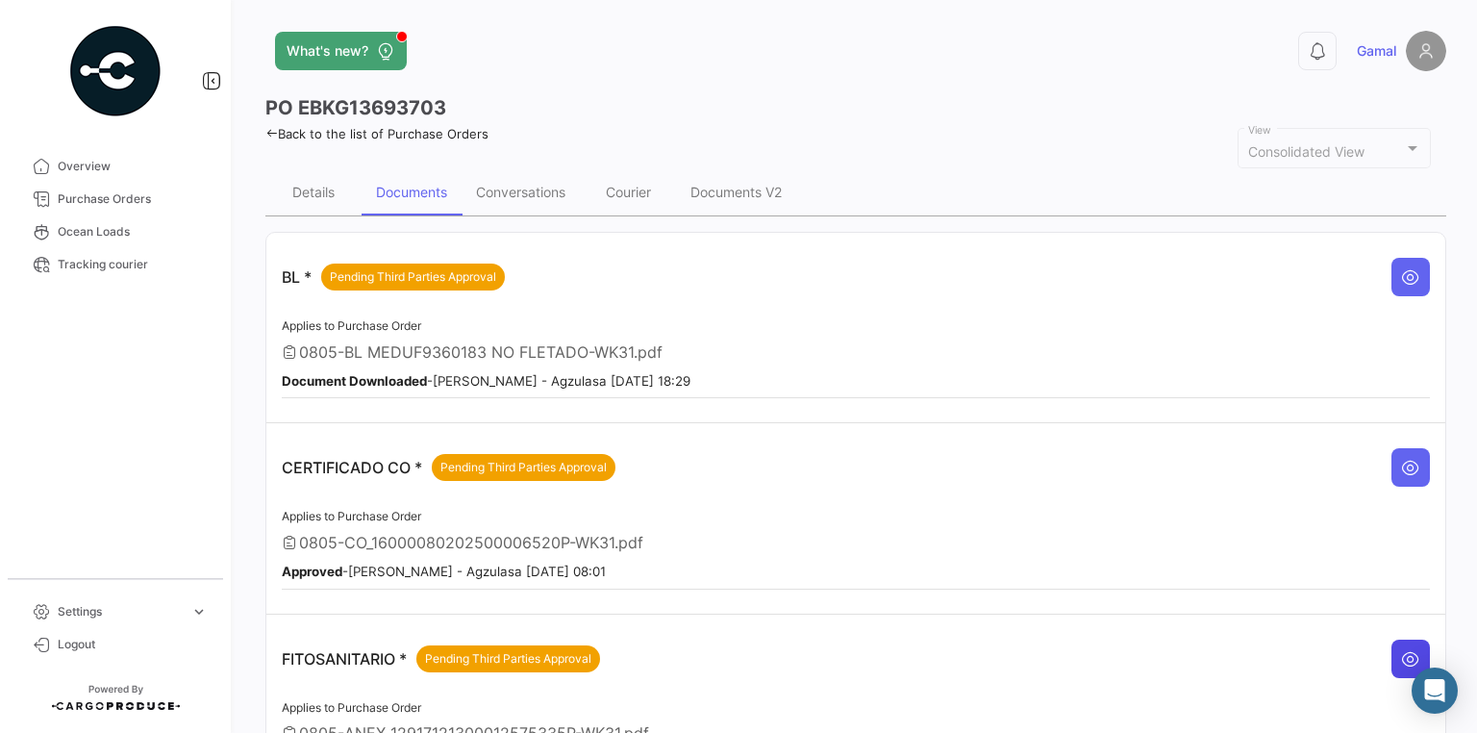
click at [1401, 649] on icon at bounding box center [1410, 658] width 19 height 19
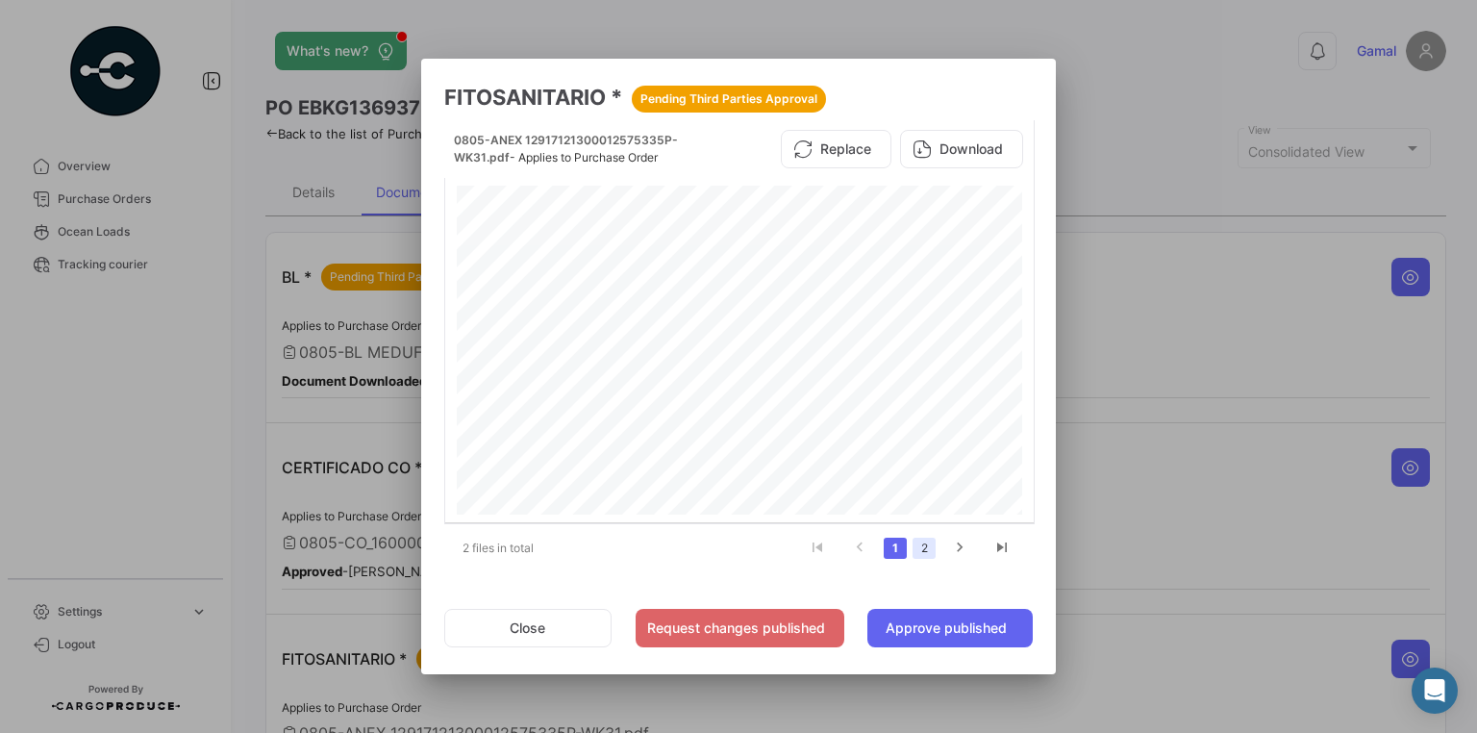
click at [931, 544] on link "2" at bounding box center [923, 547] width 23 height 21
click at [934, 407] on div at bounding box center [739, 351] width 573 height 330
click at [986, 150] on button "Download" at bounding box center [961, 149] width 123 height 38
click at [1149, 76] on div at bounding box center [738, 366] width 1477 height 733
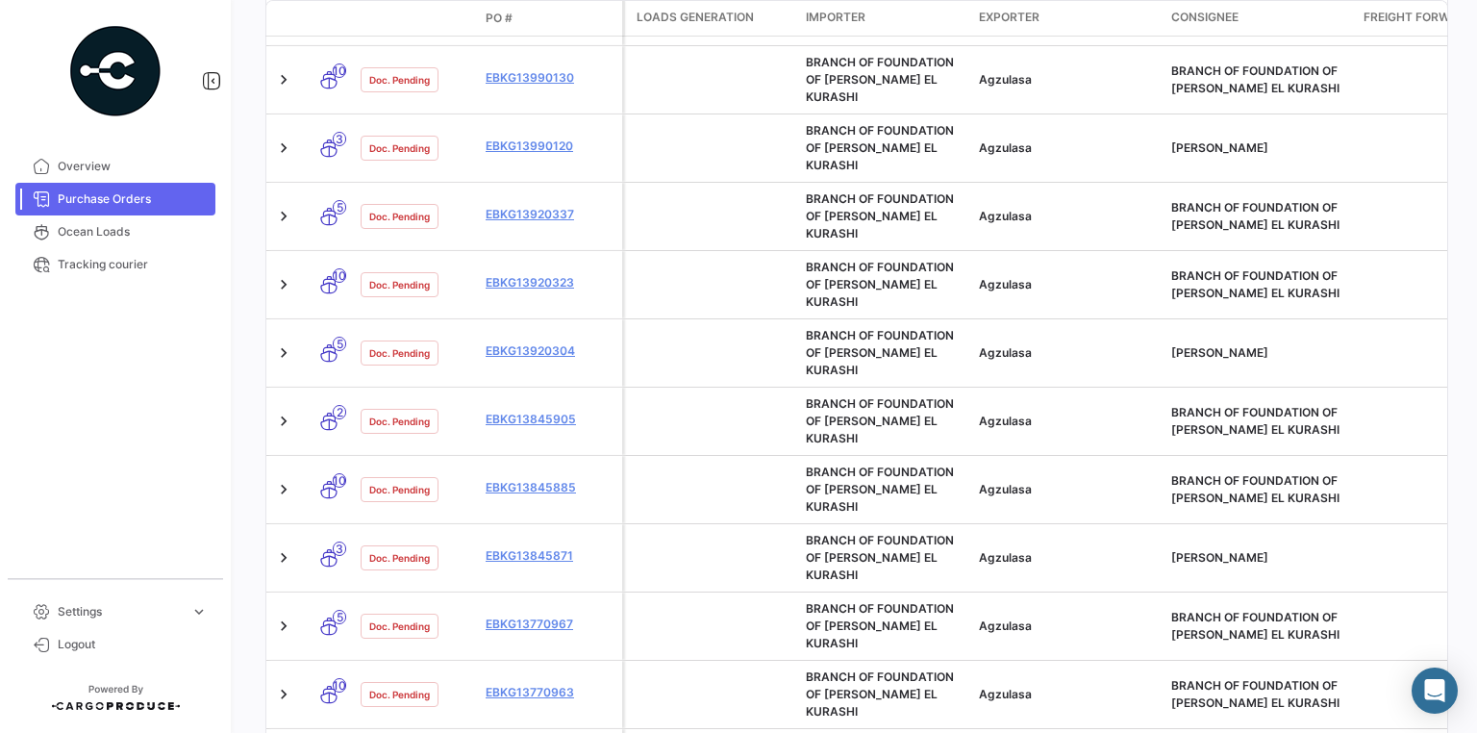
scroll to position [846, 0]
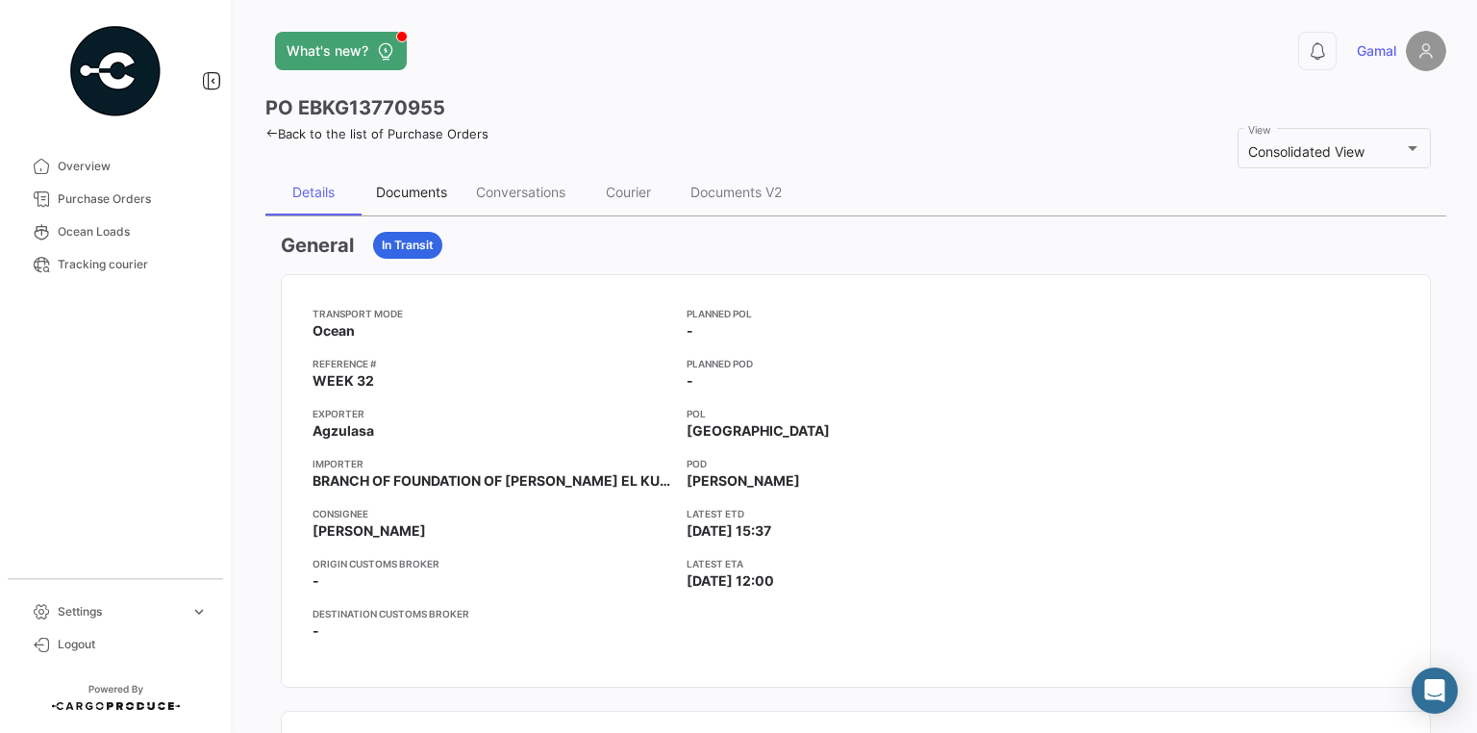
click at [440, 192] on div "Documents" at bounding box center [411, 192] width 71 height 16
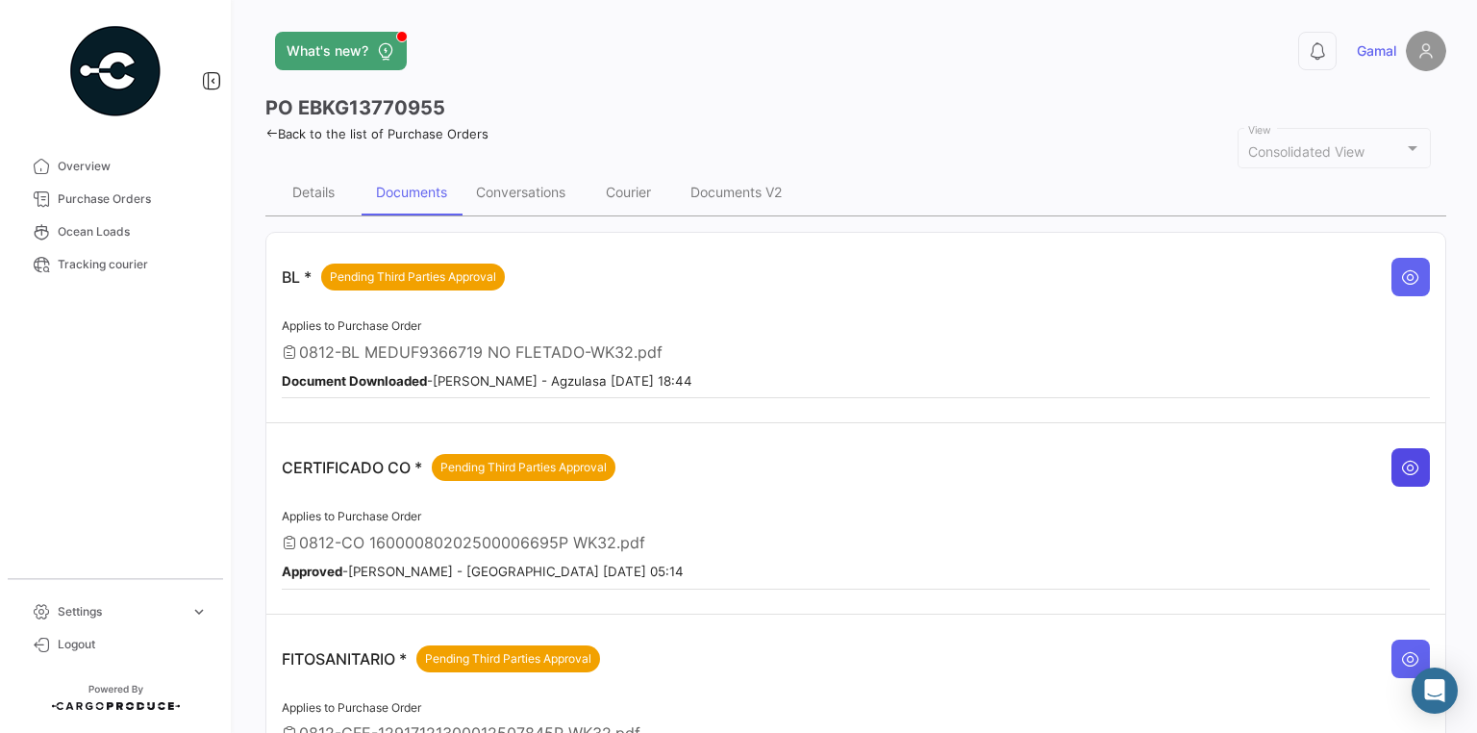
click at [1404, 470] on icon at bounding box center [1410, 467] width 19 height 19
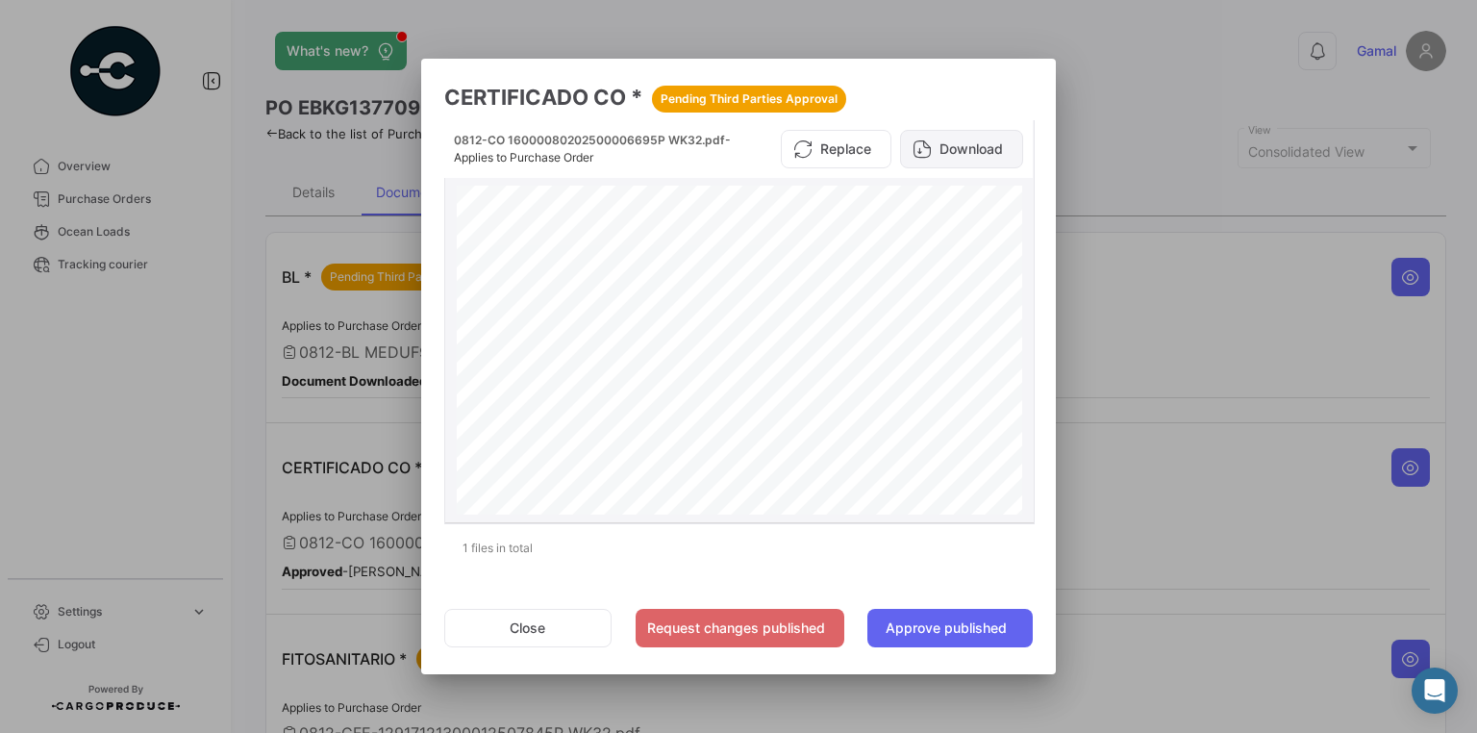
click at [970, 146] on button "Download" at bounding box center [961, 149] width 123 height 38
click at [1265, 626] on div at bounding box center [738, 366] width 1477 height 733
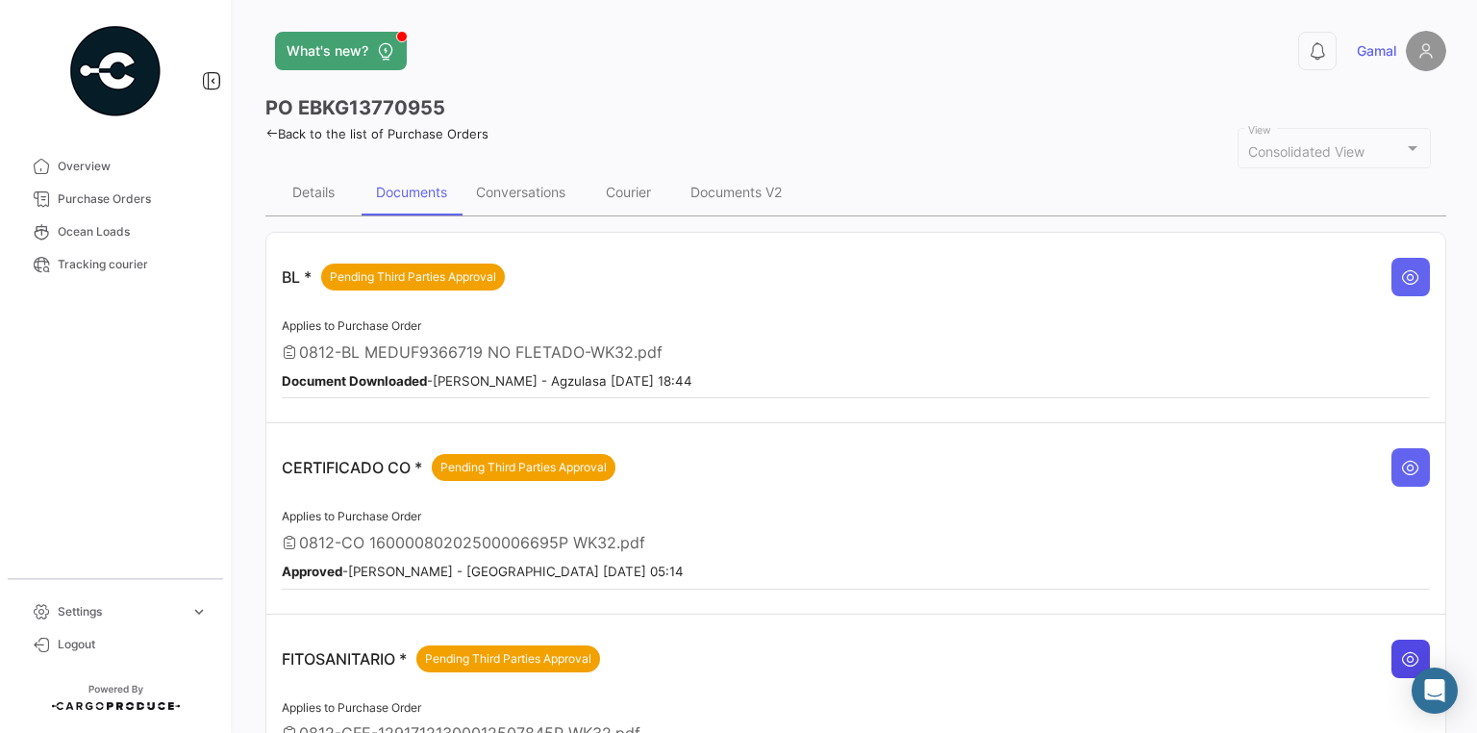
click at [1392, 639] on button at bounding box center [1410, 658] width 38 height 38
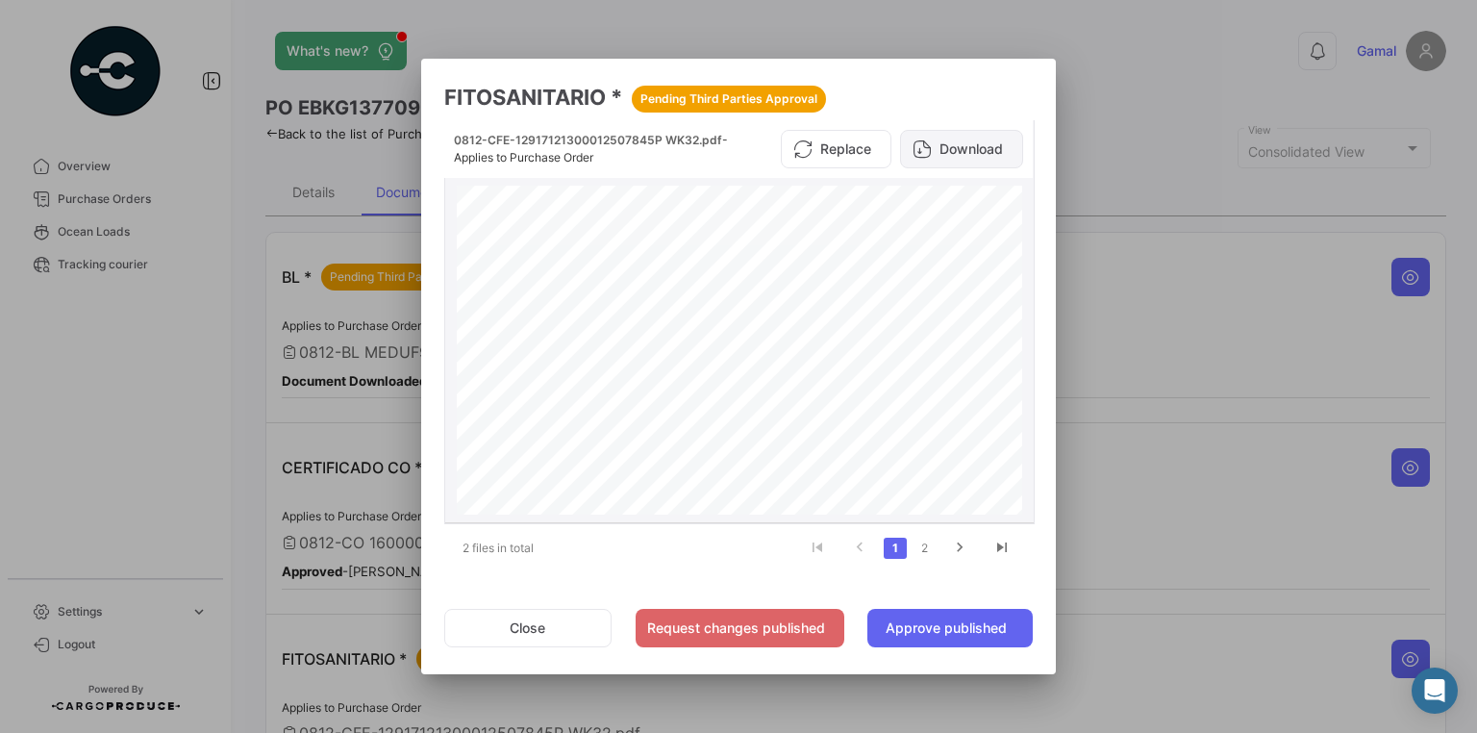
click at [960, 151] on button "Download" at bounding box center [961, 149] width 123 height 38
click at [1073, 108] on div at bounding box center [738, 366] width 1477 height 733
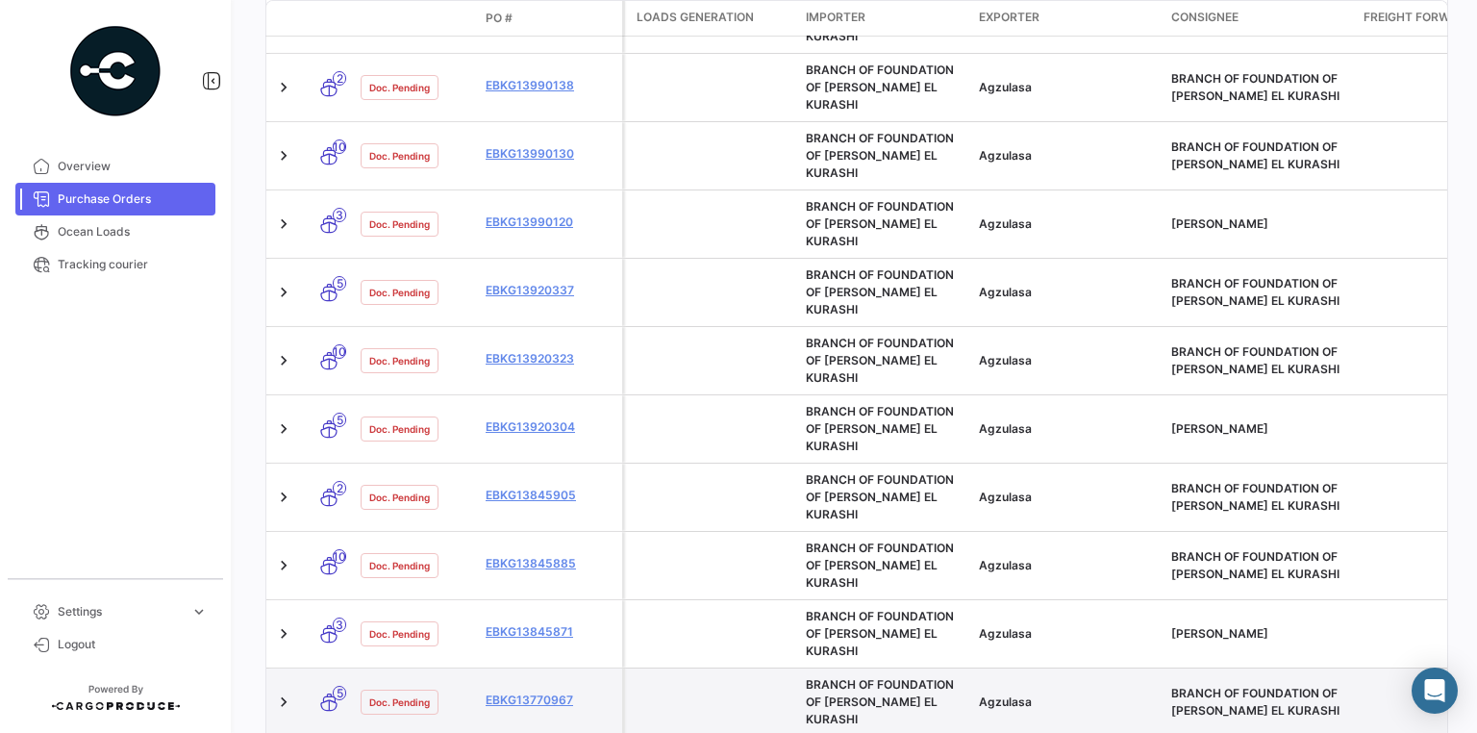
scroll to position [846, 0]
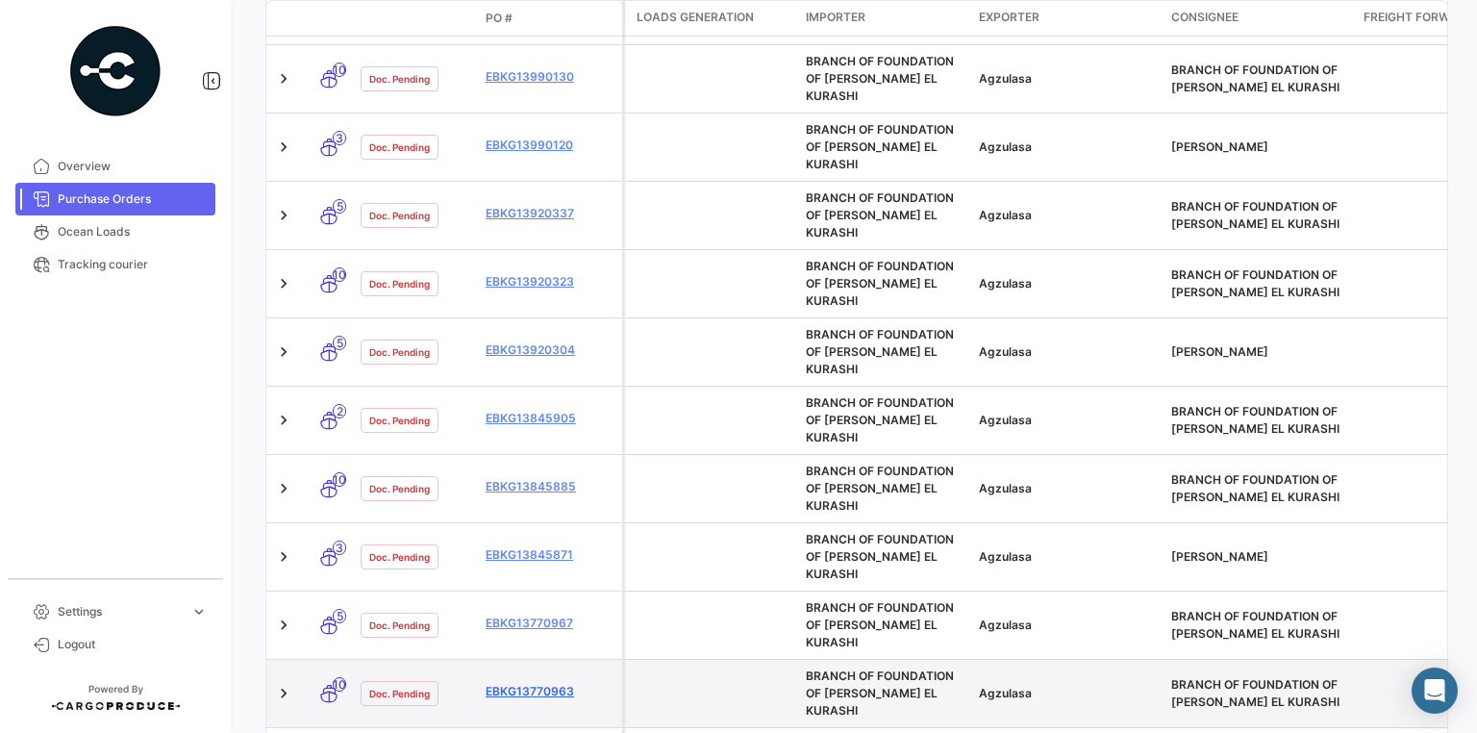
click at [558, 683] on link "EBKG13770963" at bounding box center [549, 691] width 129 height 17
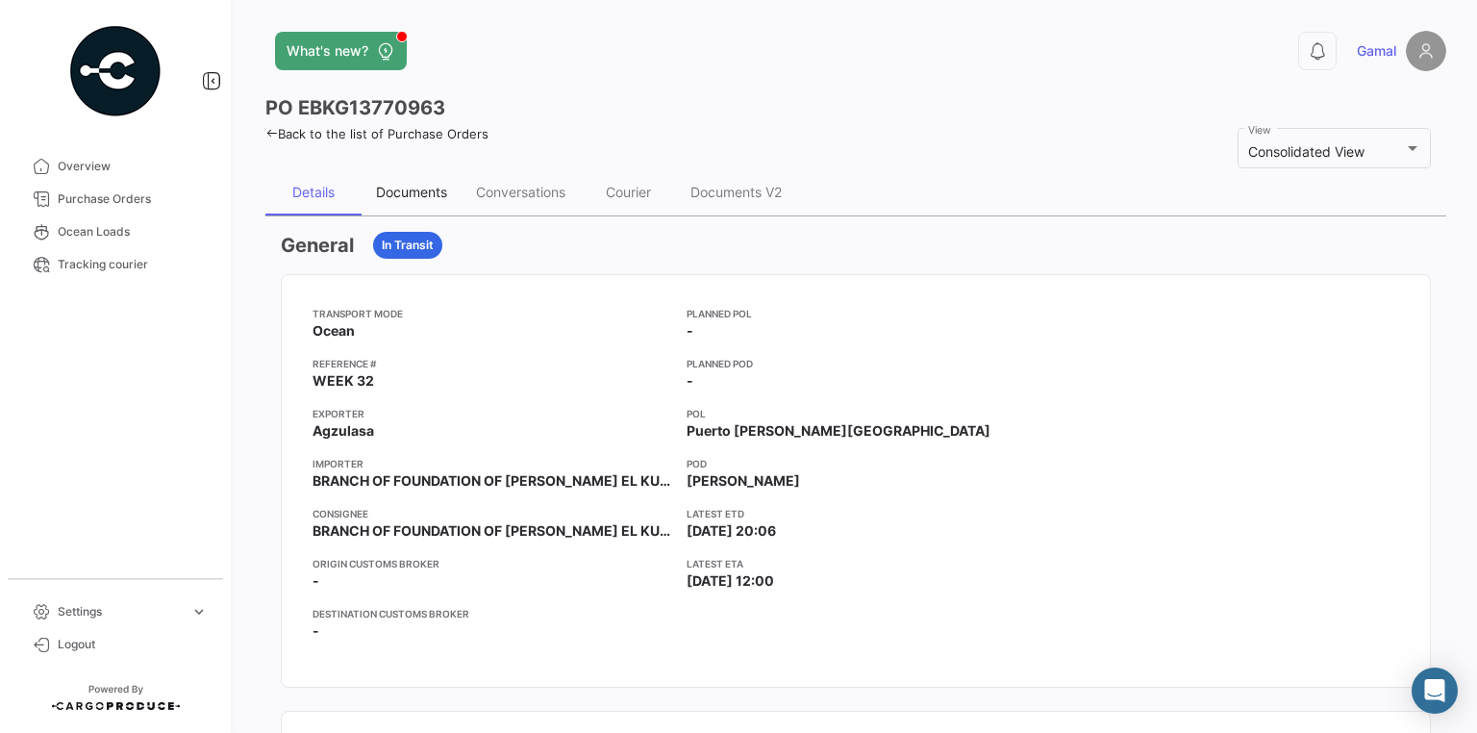
click at [427, 192] on div "Documents" at bounding box center [411, 192] width 71 height 16
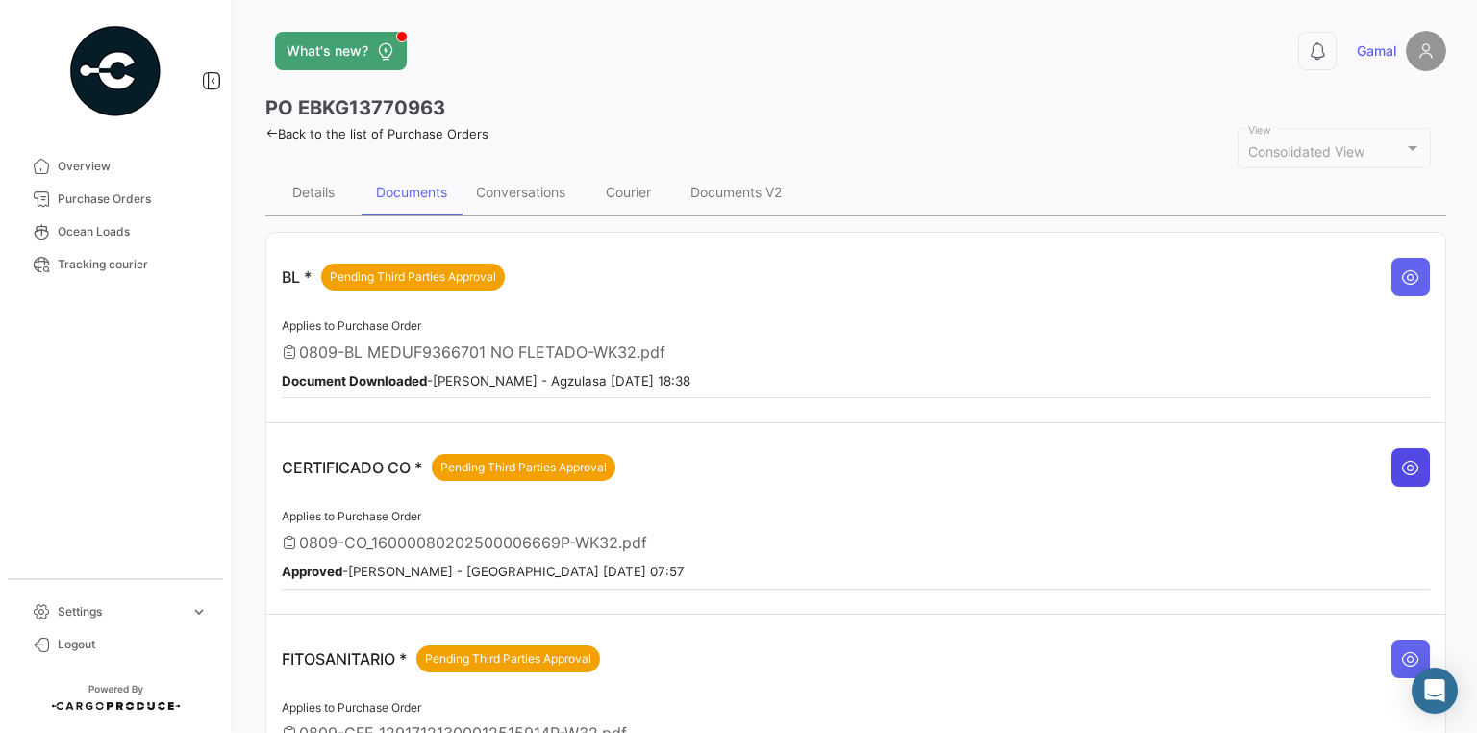
click at [1404, 458] on icon at bounding box center [1410, 467] width 19 height 19
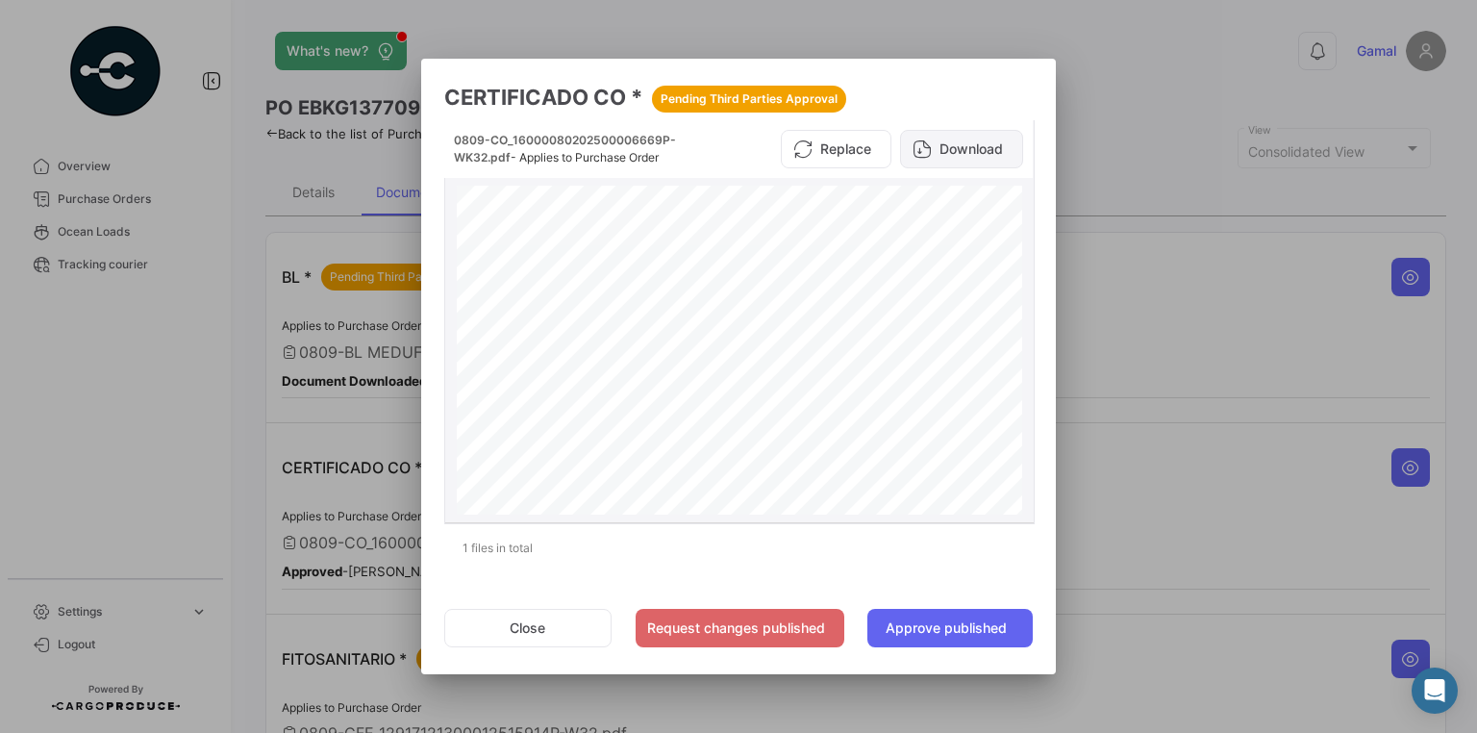
click at [935, 151] on button "Download" at bounding box center [961, 149] width 123 height 38
click at [1207, 343] on div at bounding box center [738, 366] width 1477 height 733
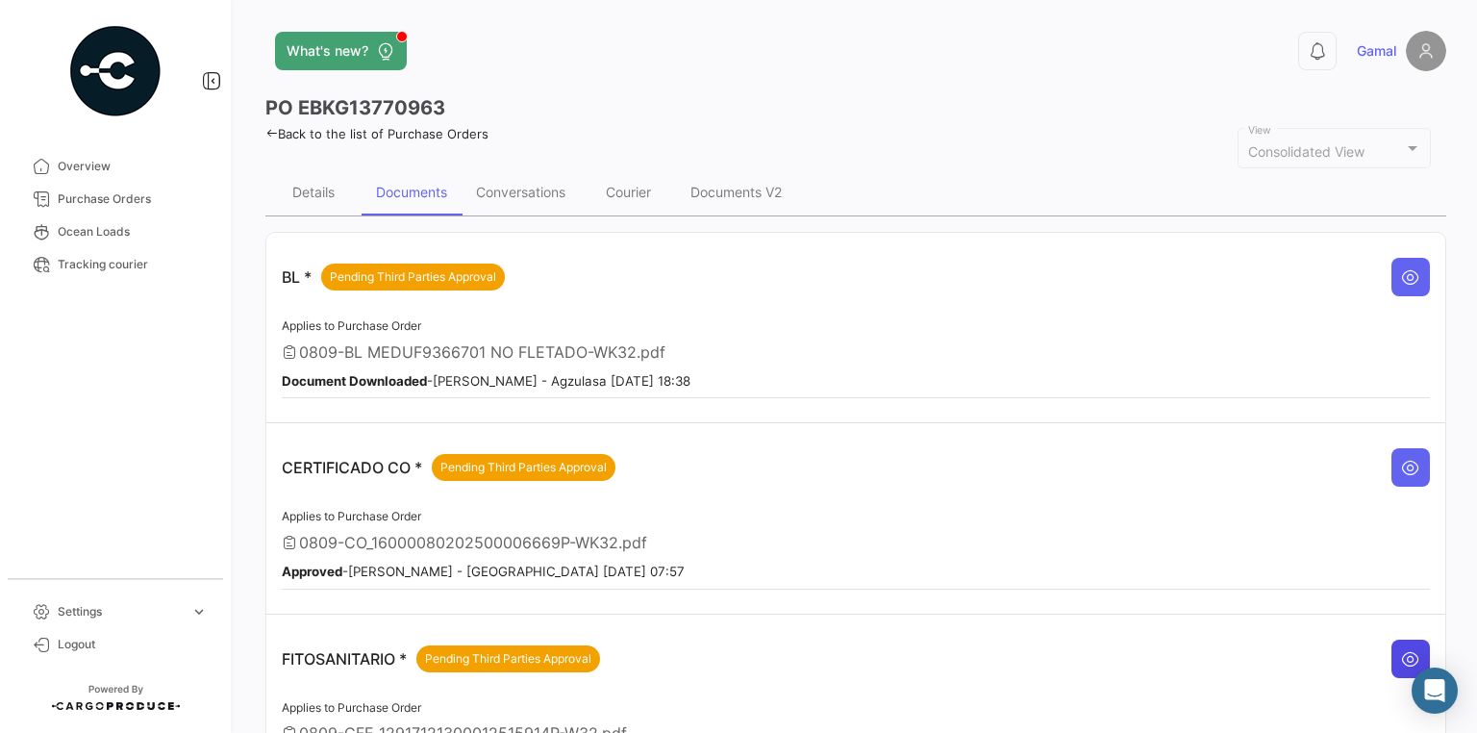
click at [1404, 649] on icon at bounding box center [1410, 658] width 19 height 19
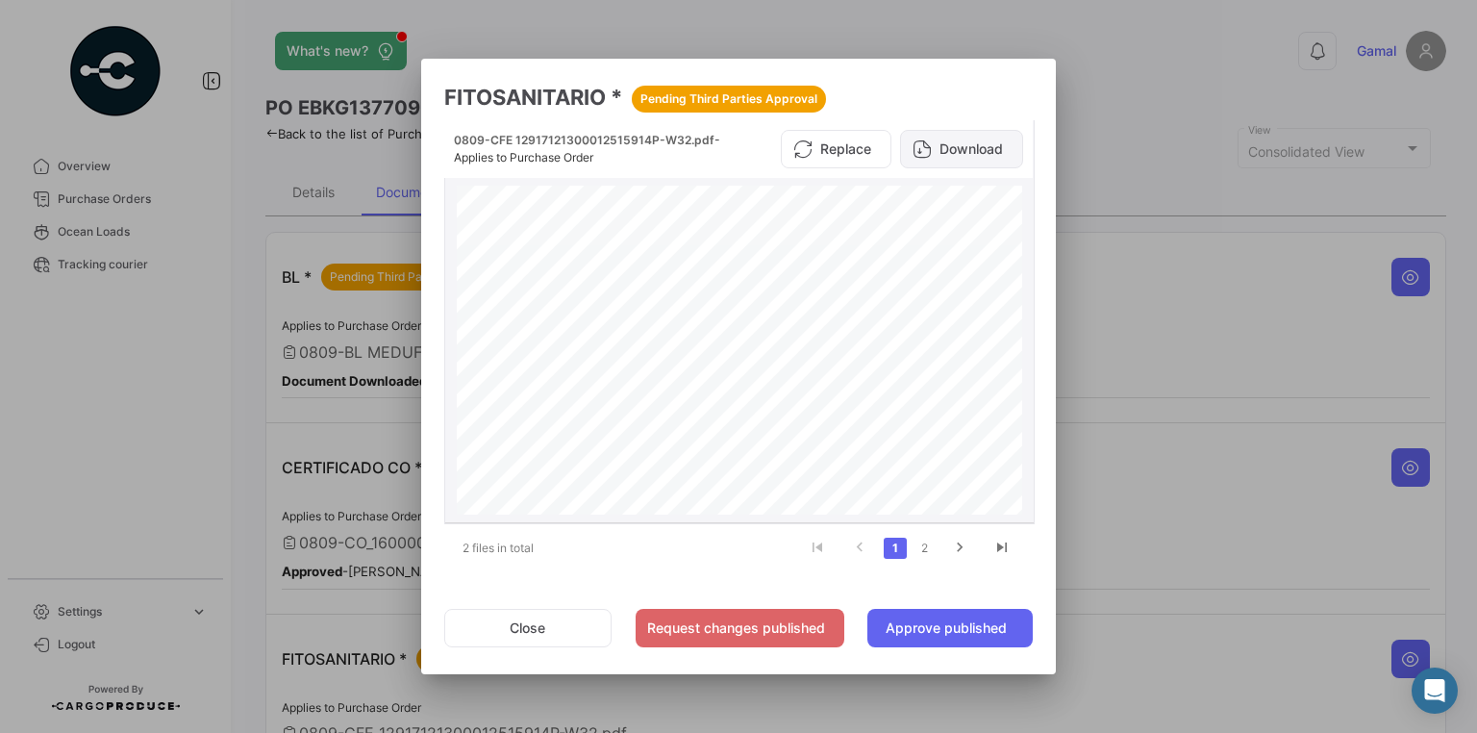
click at [926, 140] on icon at bounding box center [921, 148] width 19 height 19
click at [1207, 365] on div at bounding box center [738, 366] width 1477 height 733
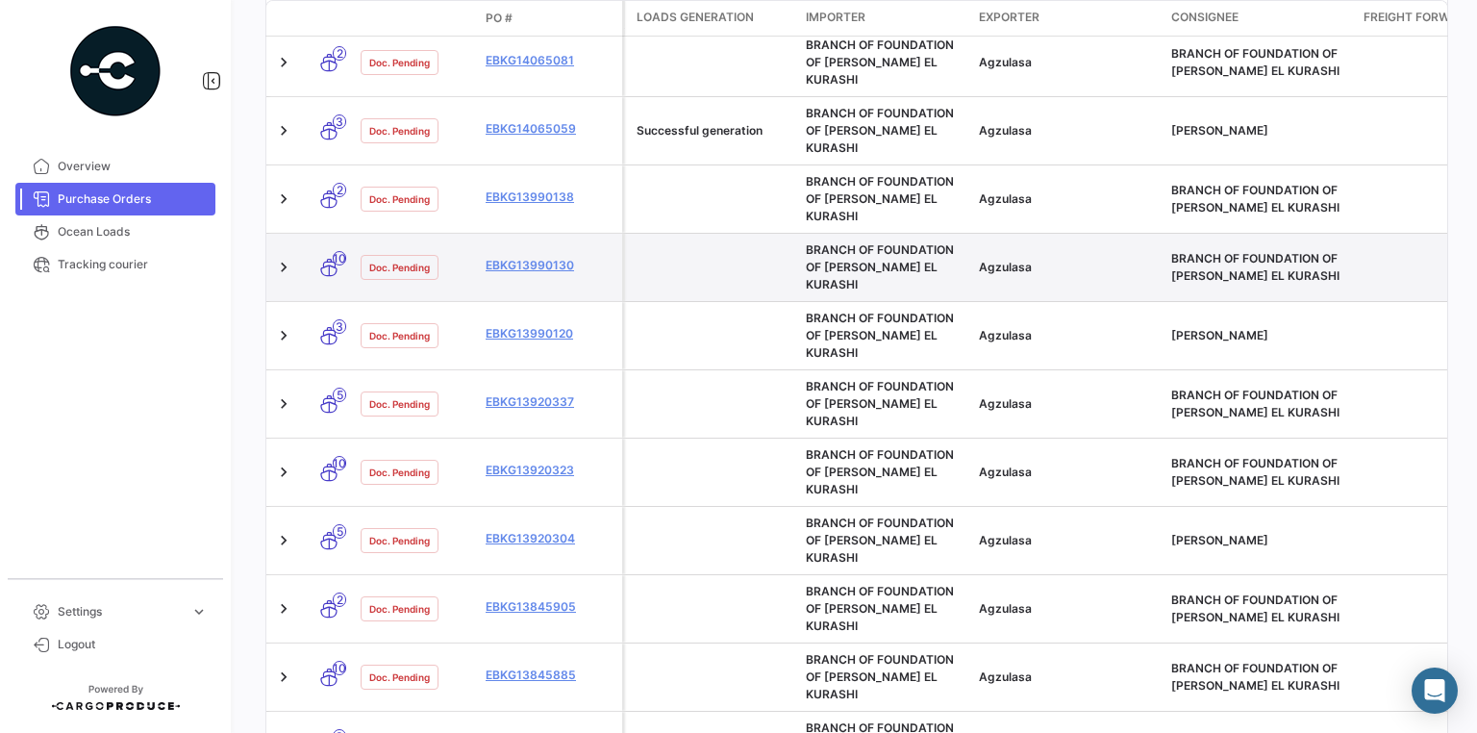
scroll to position [769, 0]
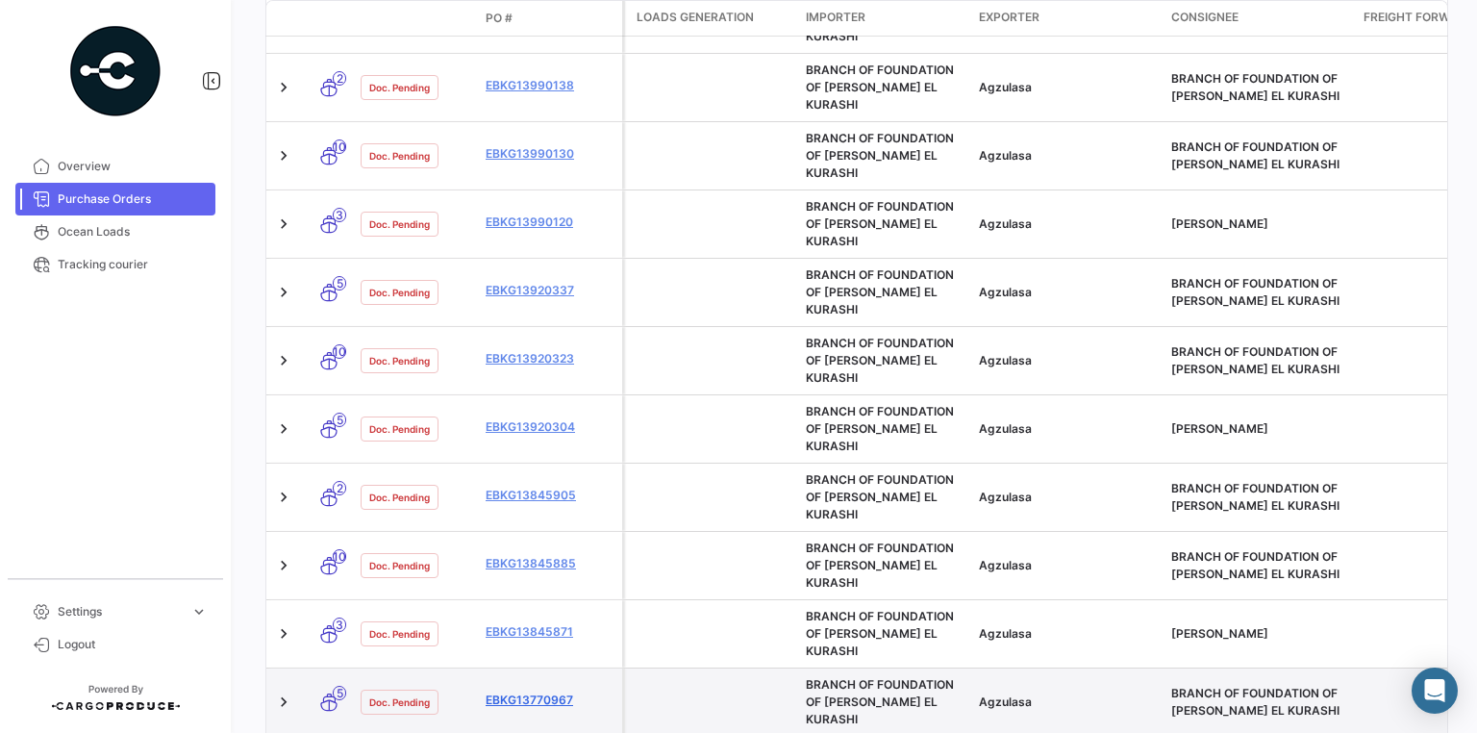
click at [550, 691] on link "EBKG13770967" at bounding box center [549, 699] width 129 height 17
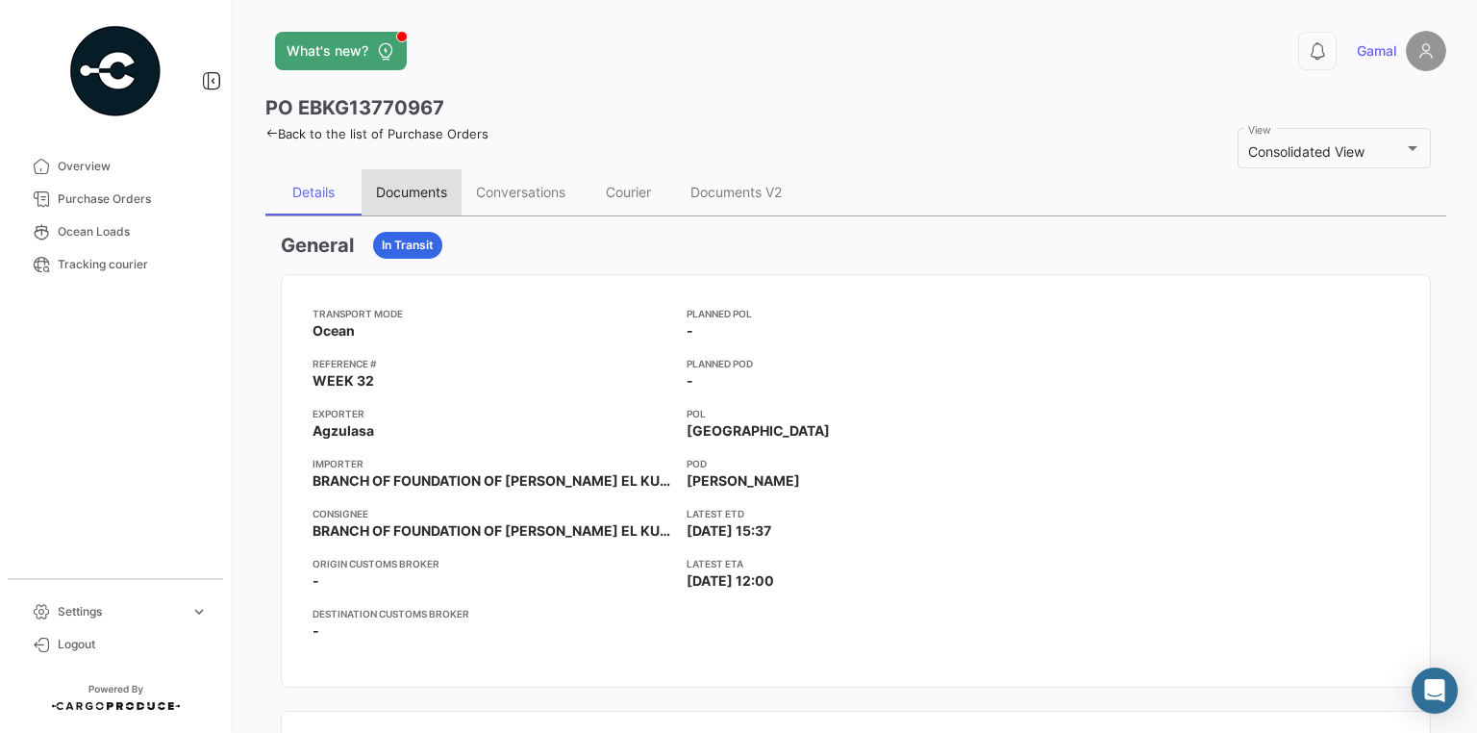
click at [409, 192] on div "Documents" at bounding box center [411, 192] width 71 height 16
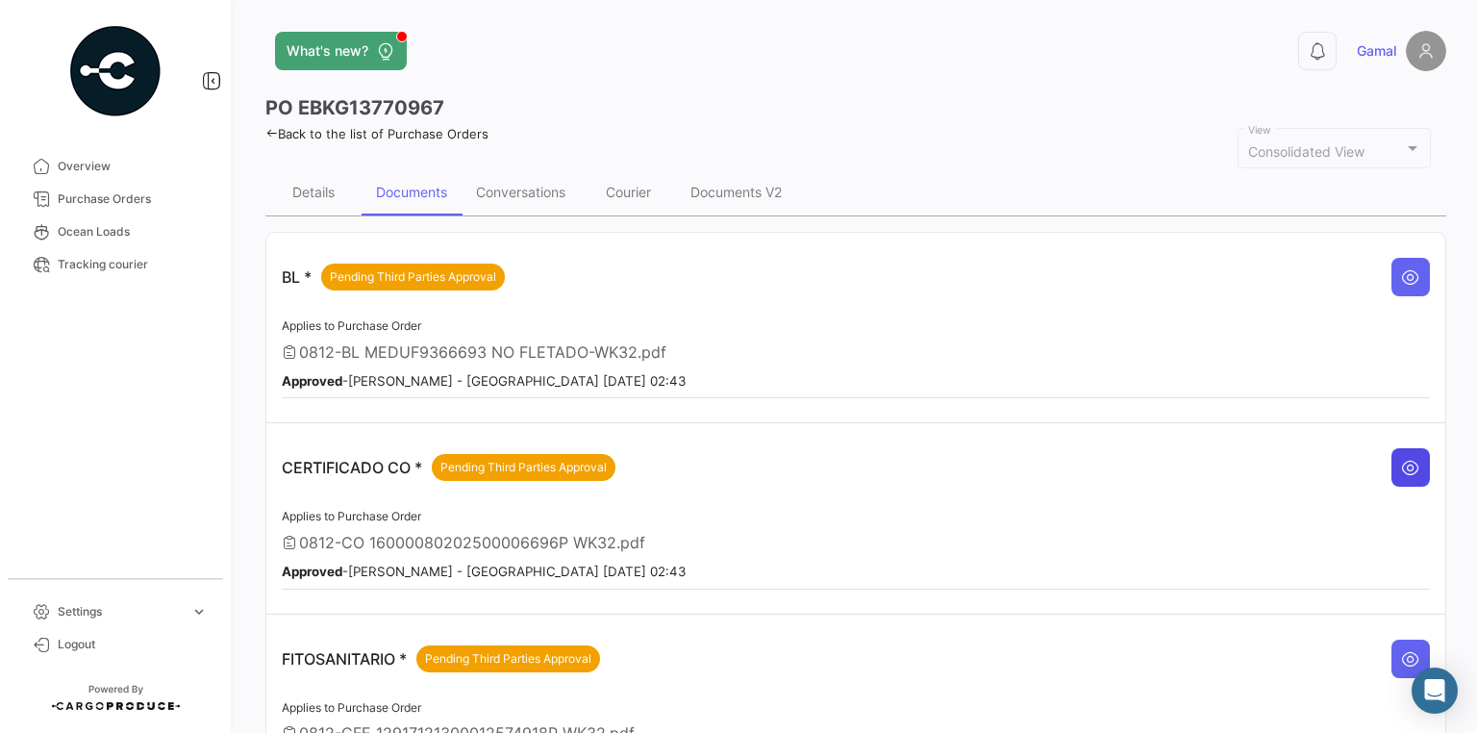
click at [1401, 461] on icon at bounding box center [1410, 467] width 19 height 19
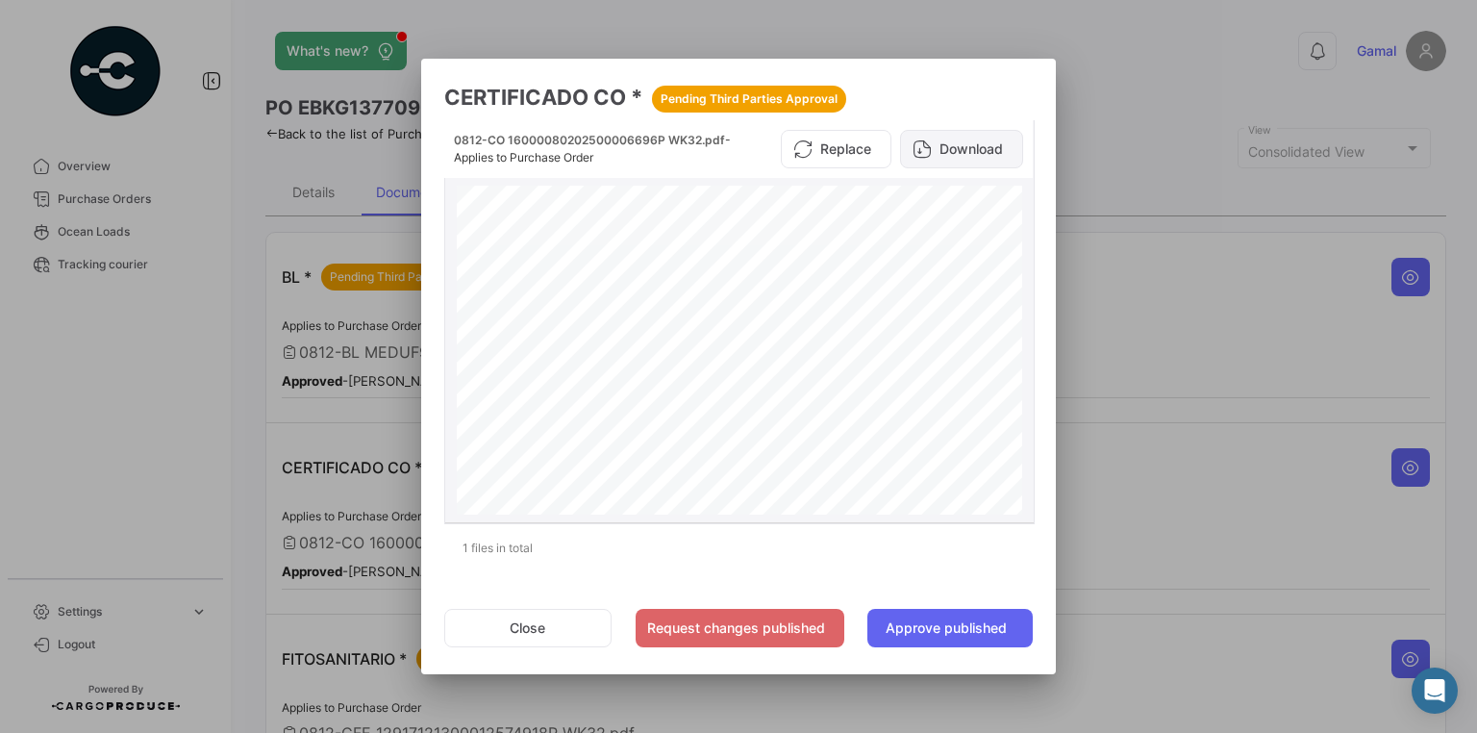
click at [957, 149] on button "Download" at bounding box center [961, 149] width 123 height 38
click at [1251, 302] on div at bounding box center [738, 366] width 1477 height 733
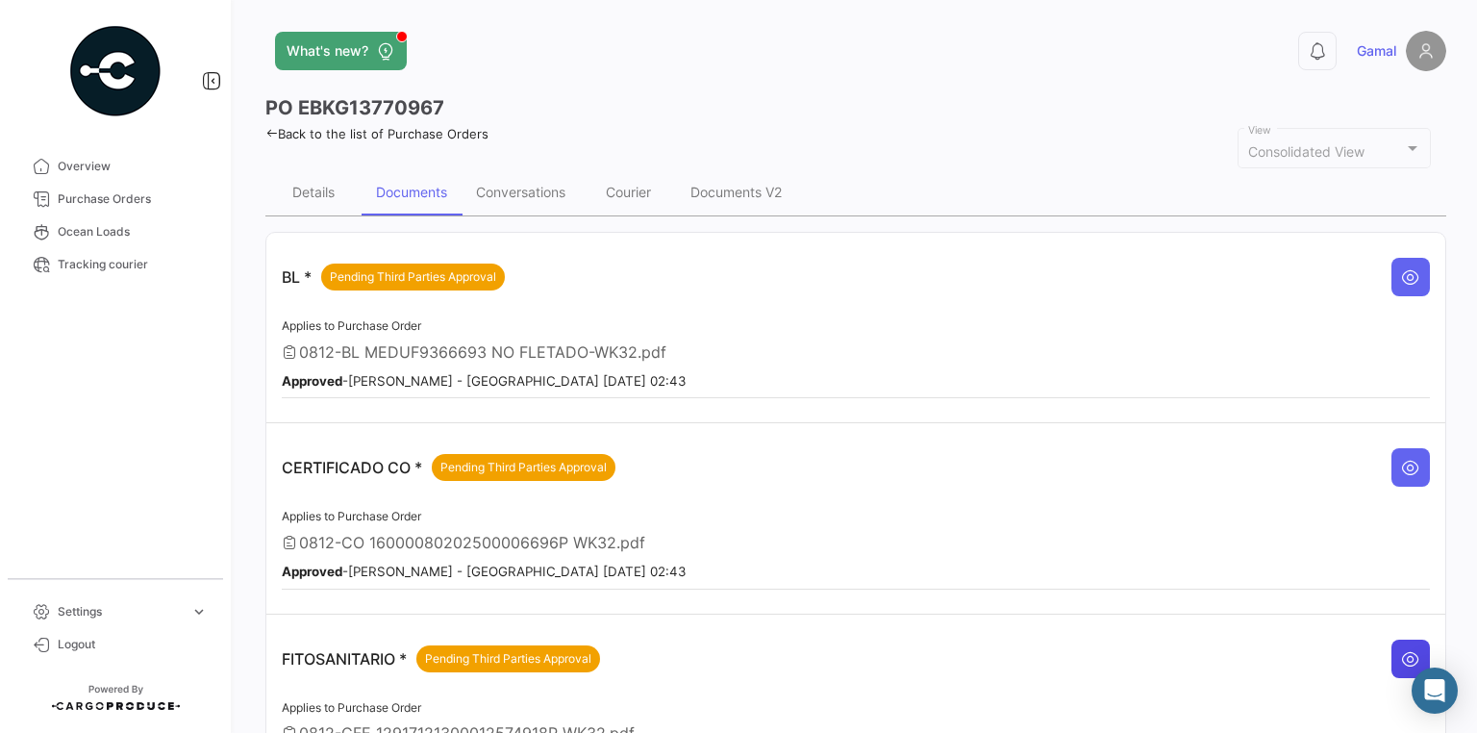
click at [1401, 649] on icon at bounding box center [1410, 658] width 19 height 19
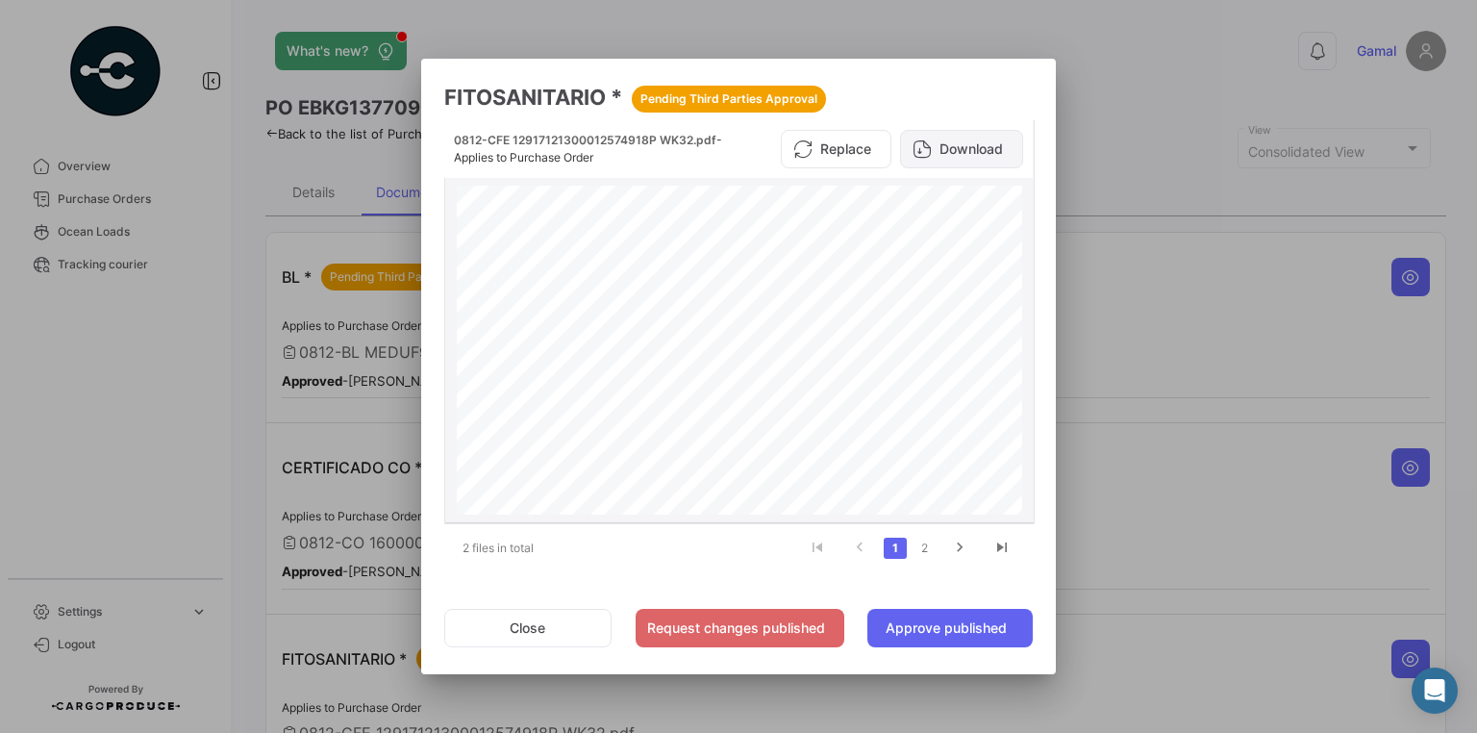
click at [958, 146] on button "Download" at bounding box center [961, 149] width 123 height 38
click at [1135, 75] on div at bounding box center [738, 366] width 1477 height 733
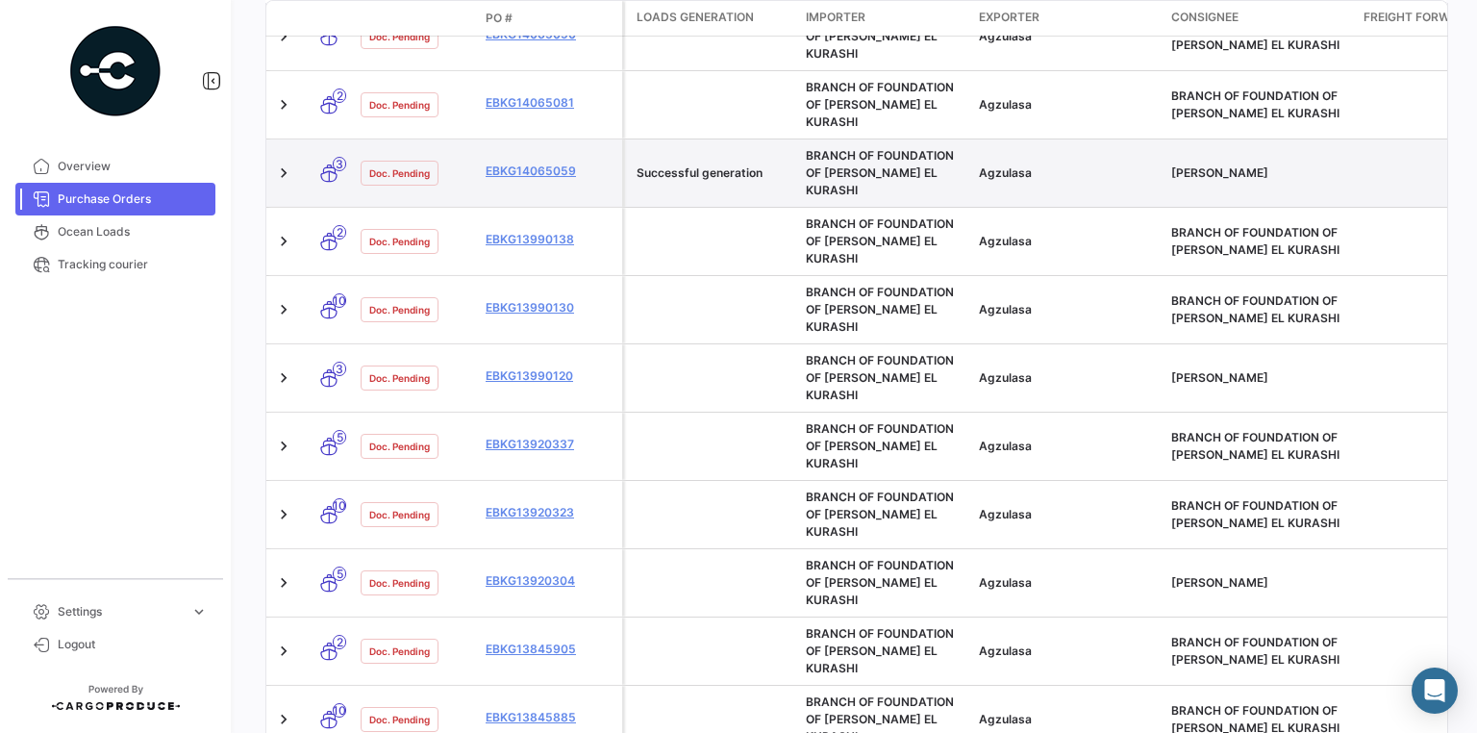
scroll to position [923, 0]
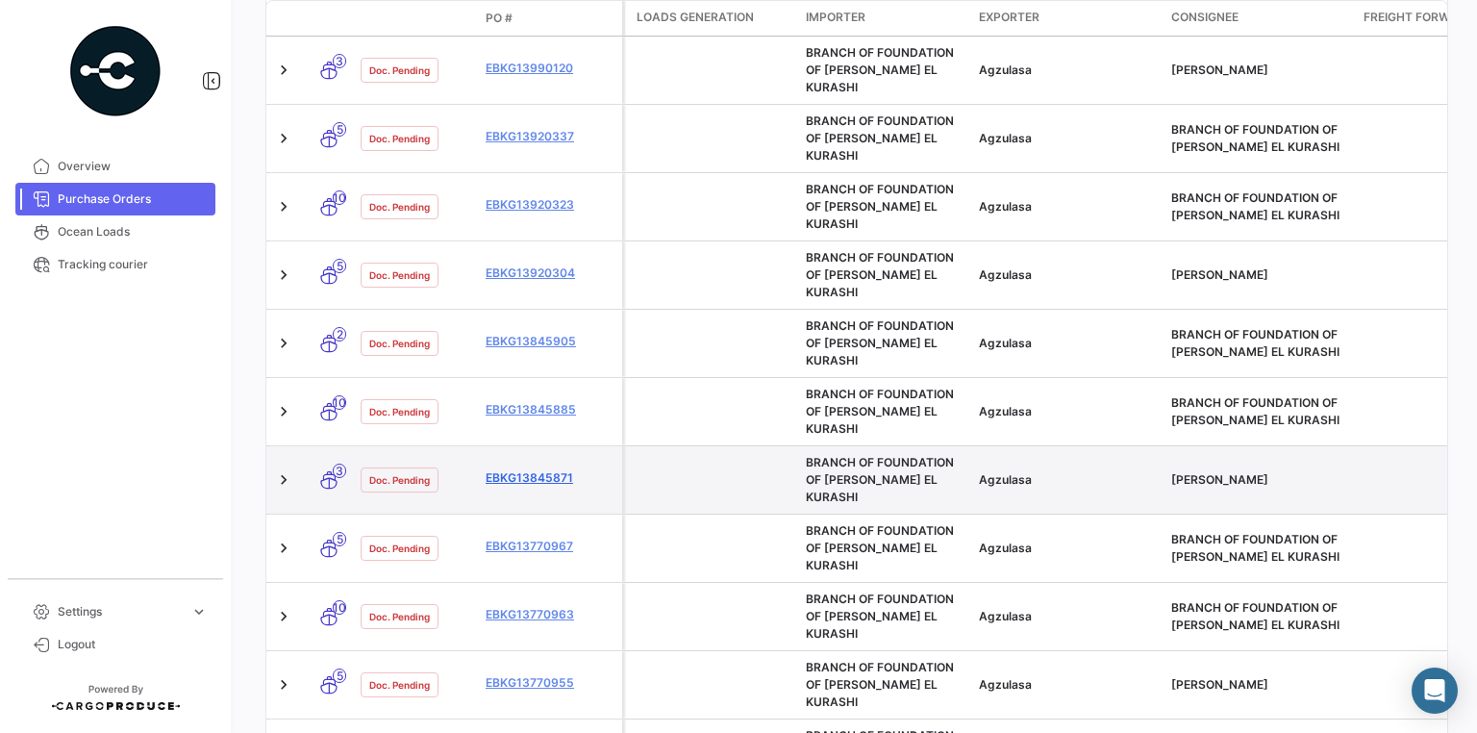
click at [554, 469] on link "EBKG13845871" at bounding box center [549, 477] width 129 height 17
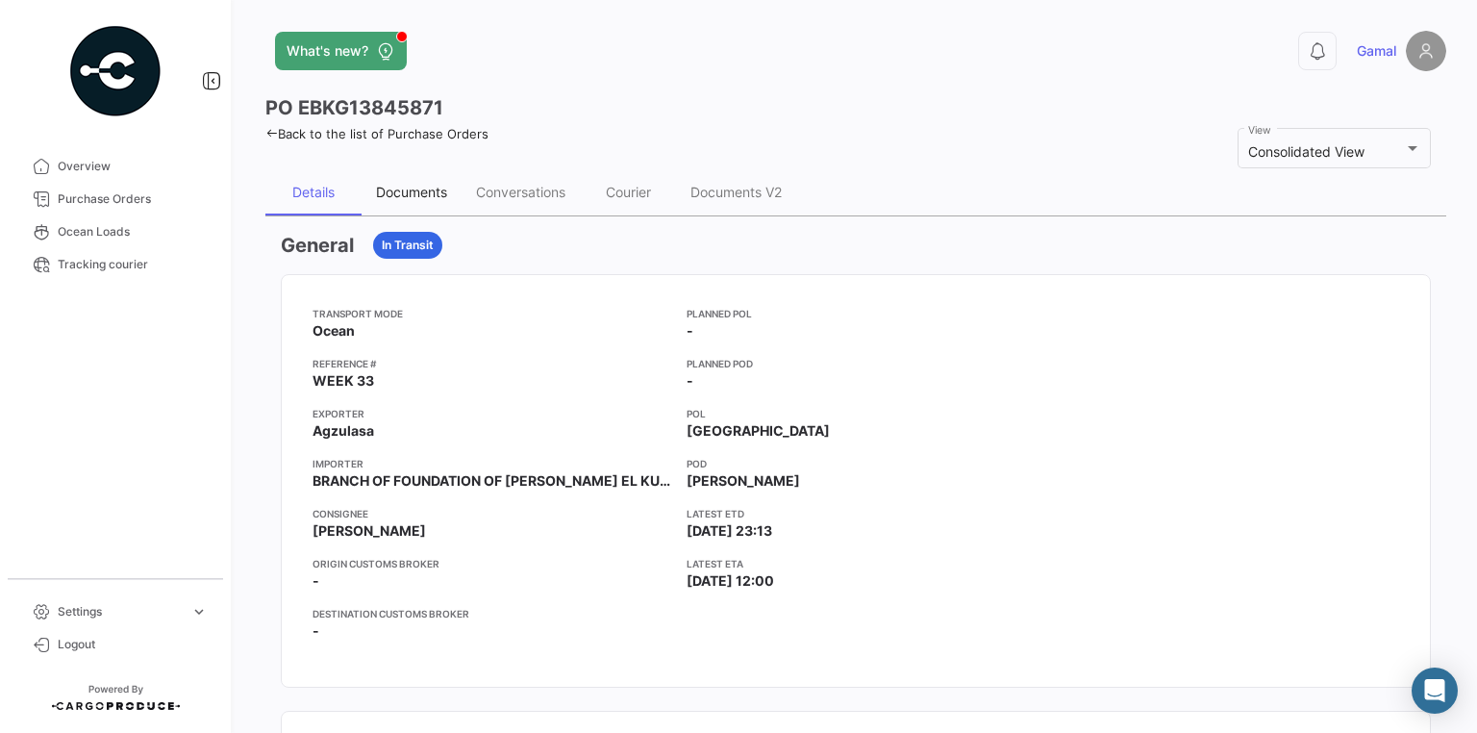
click at [443, 193] on div "Documents" at bounding box center [411, 192] width 71 height 16
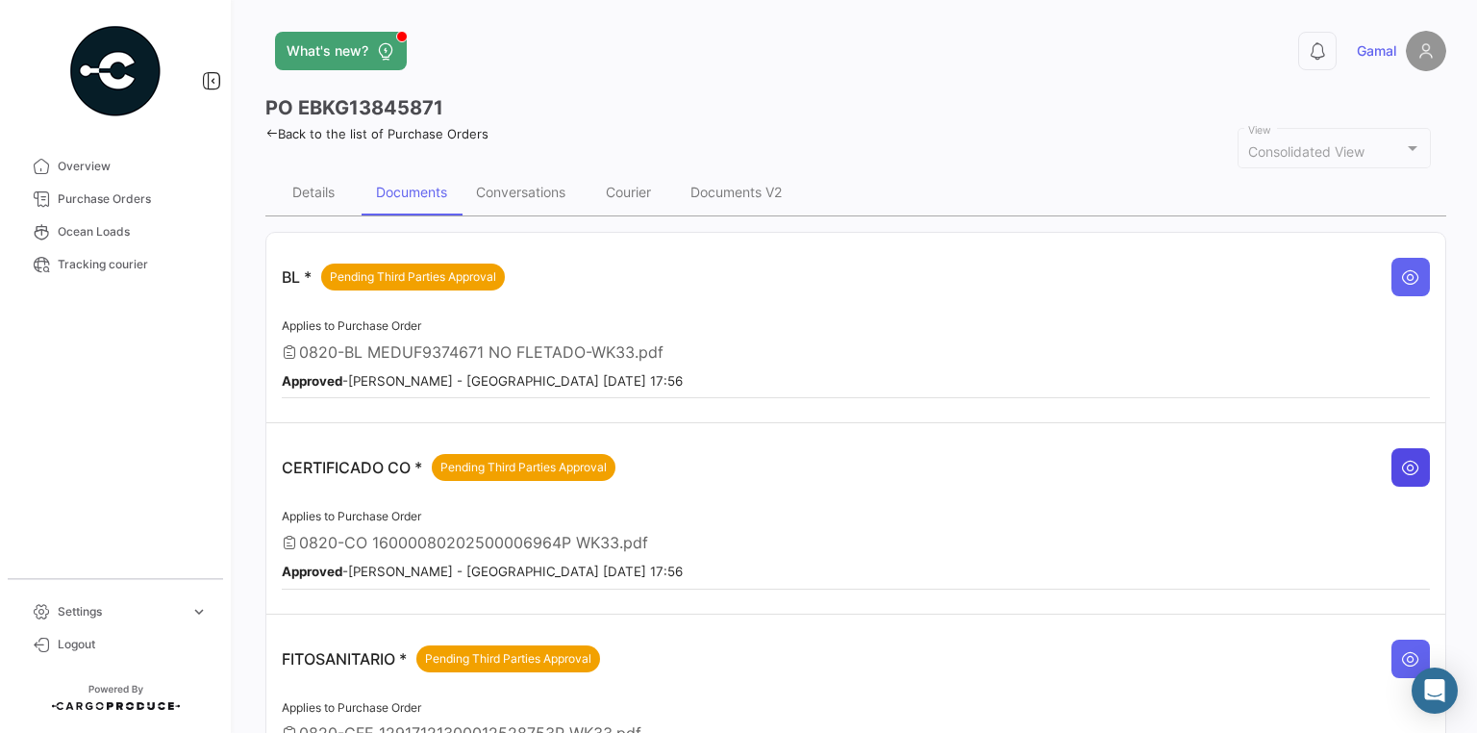
click at [1401, 465] on icon at bounding box center [1410, 467] width 19 height 19
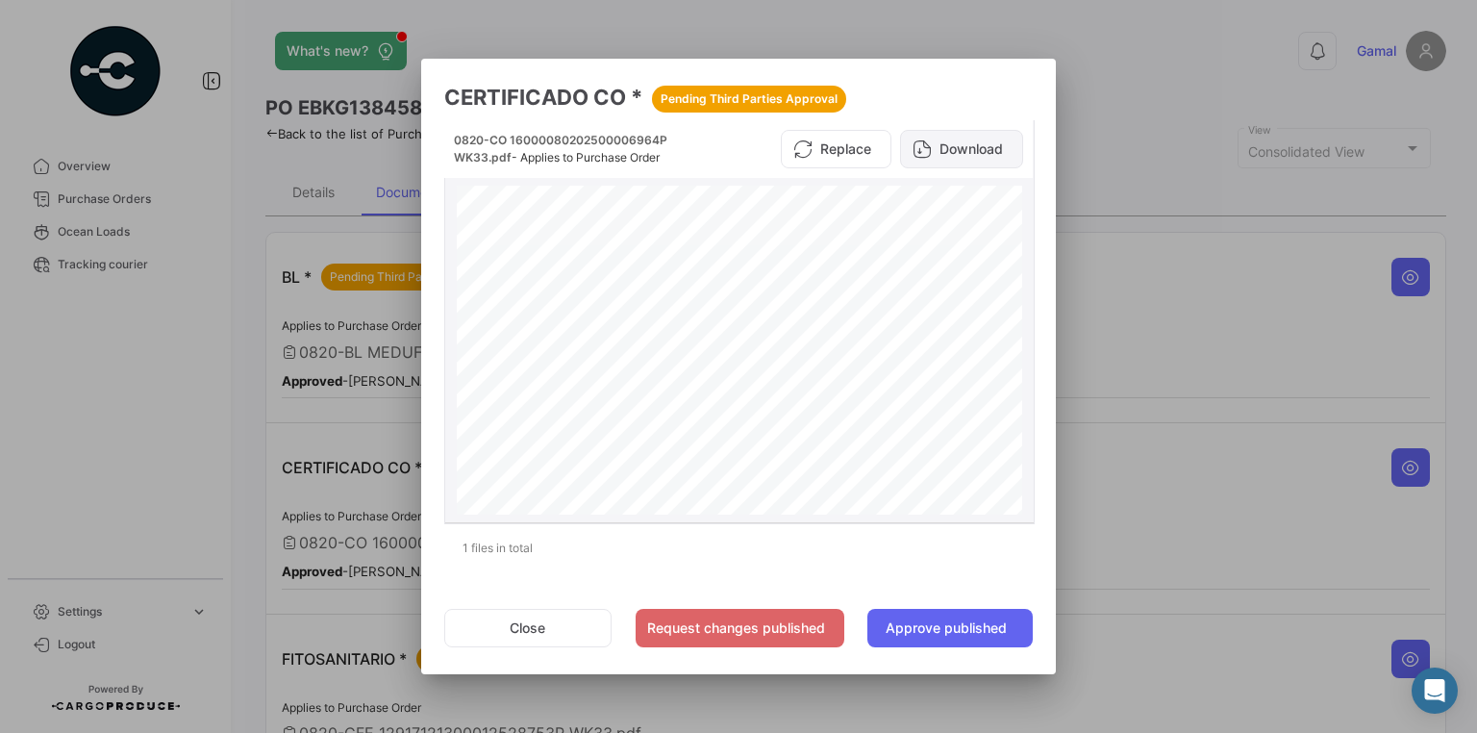
click at [946, 148] on button "Download" at bounding box center [961, 149] width 123 height 38
click at [1243, 516] on div at bounding box center [738, 366] width 1477 height 733
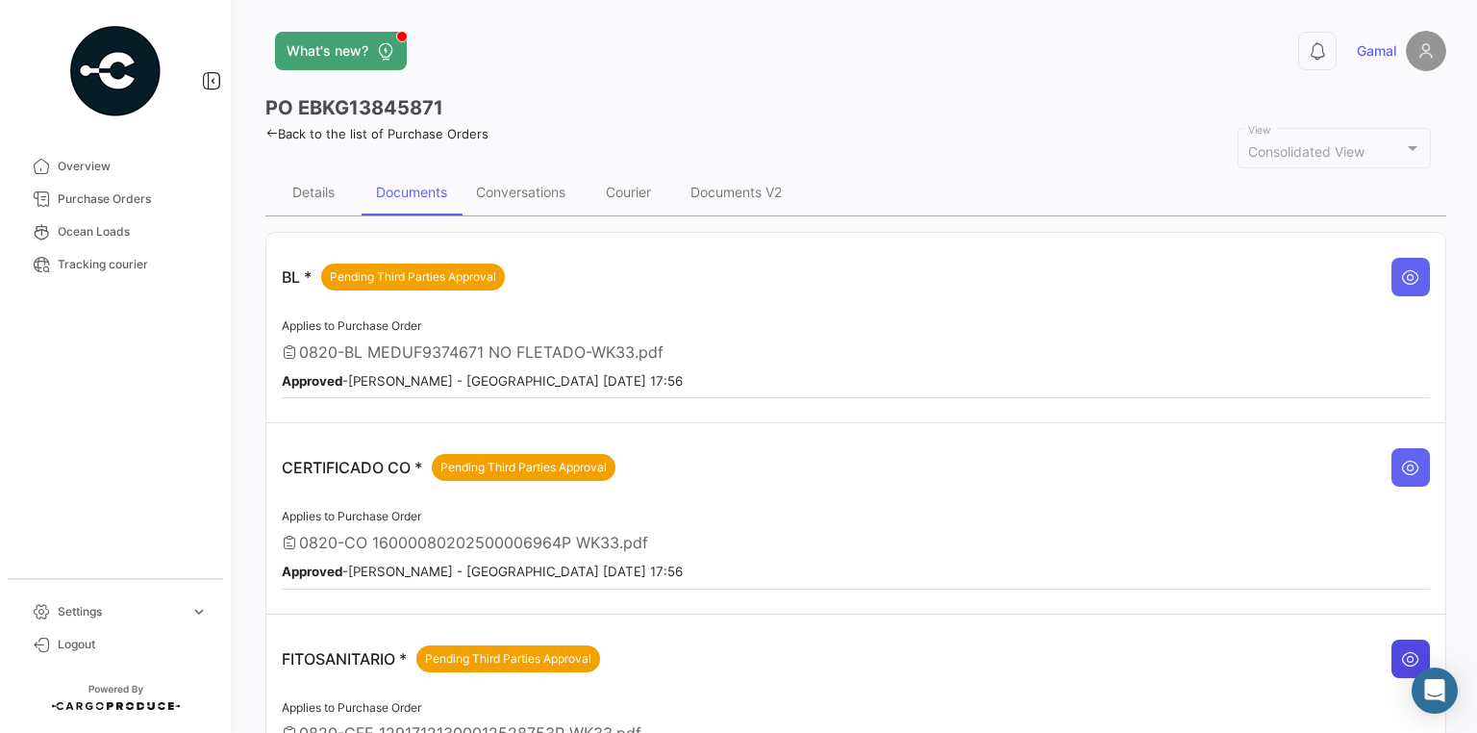
click at [1401, 649] on icon at bounding box center [1410, 658] width 19 height 19
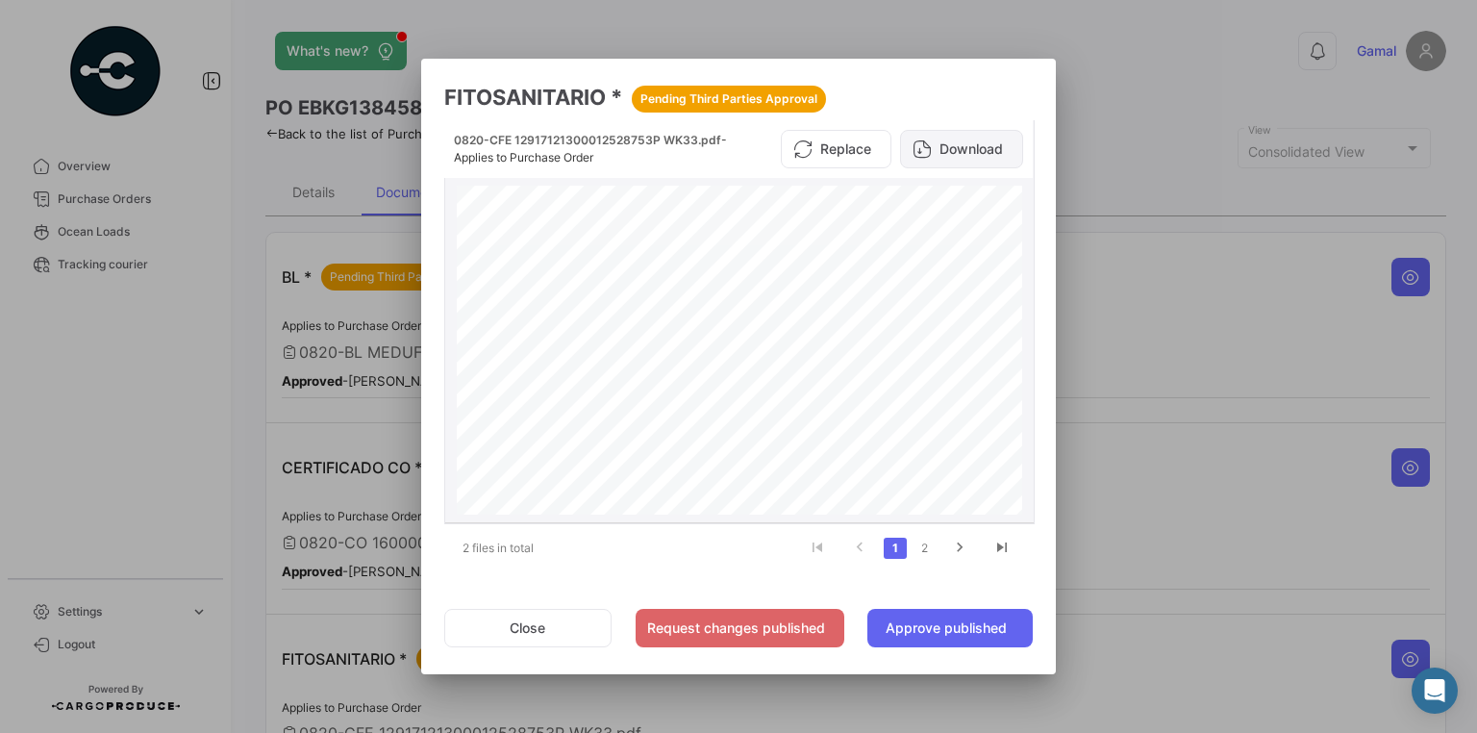
click at [997, 147] on button "Download" at bounding box center [961, 149] width 123 height 38
click at [1438, 80] on div at bounding box center [738, 366] width 1477 height 733
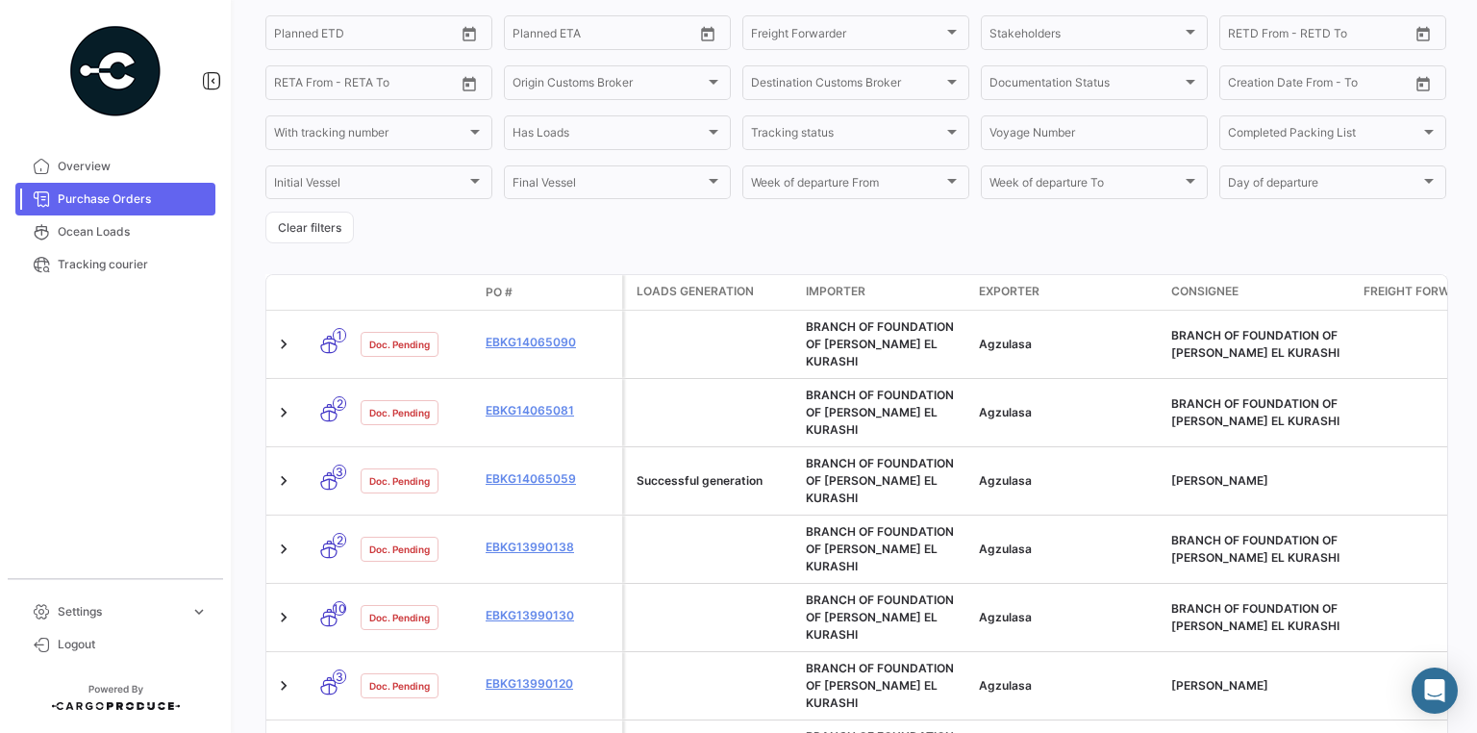
scroll to position [538, 0]
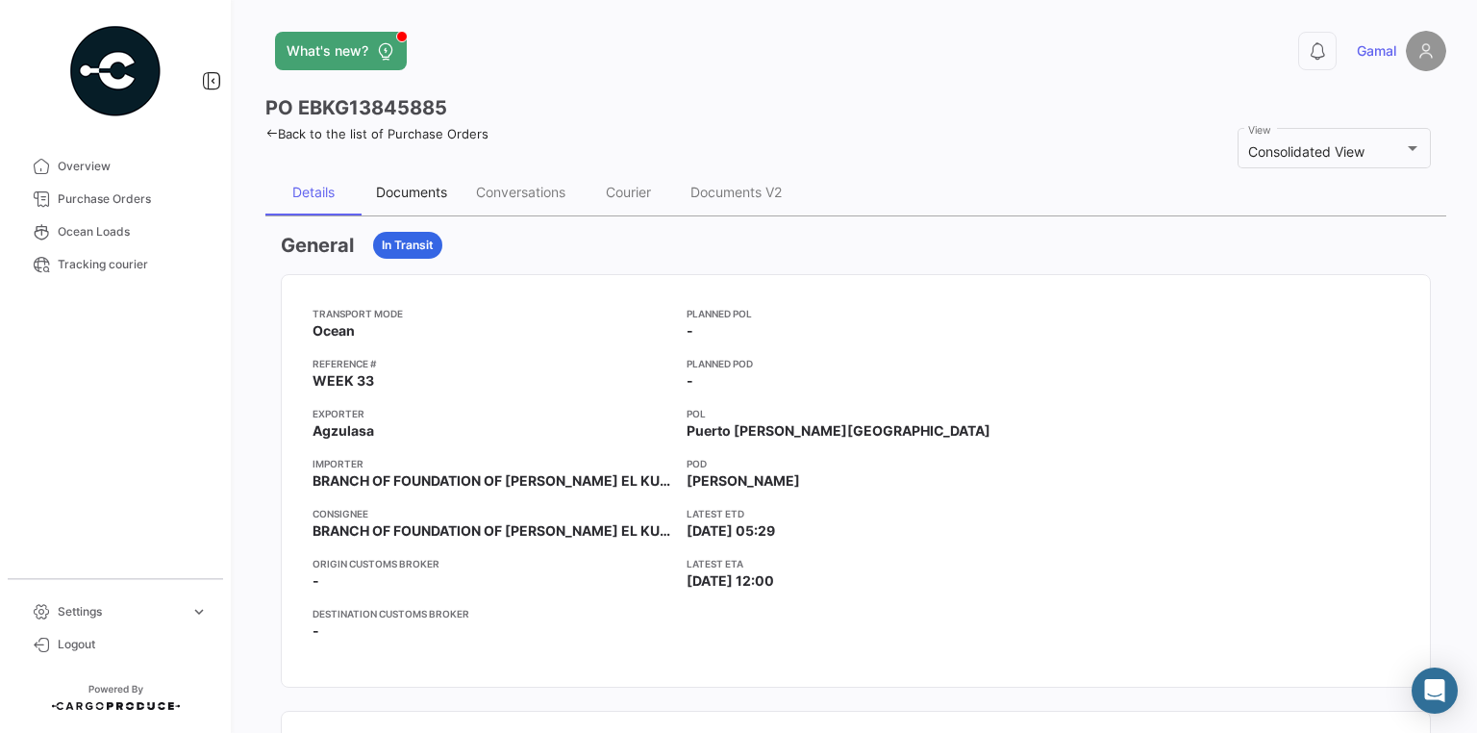
click at [431, 192] on div "Documents" at bounding box center [411, 192] width 71 height 16
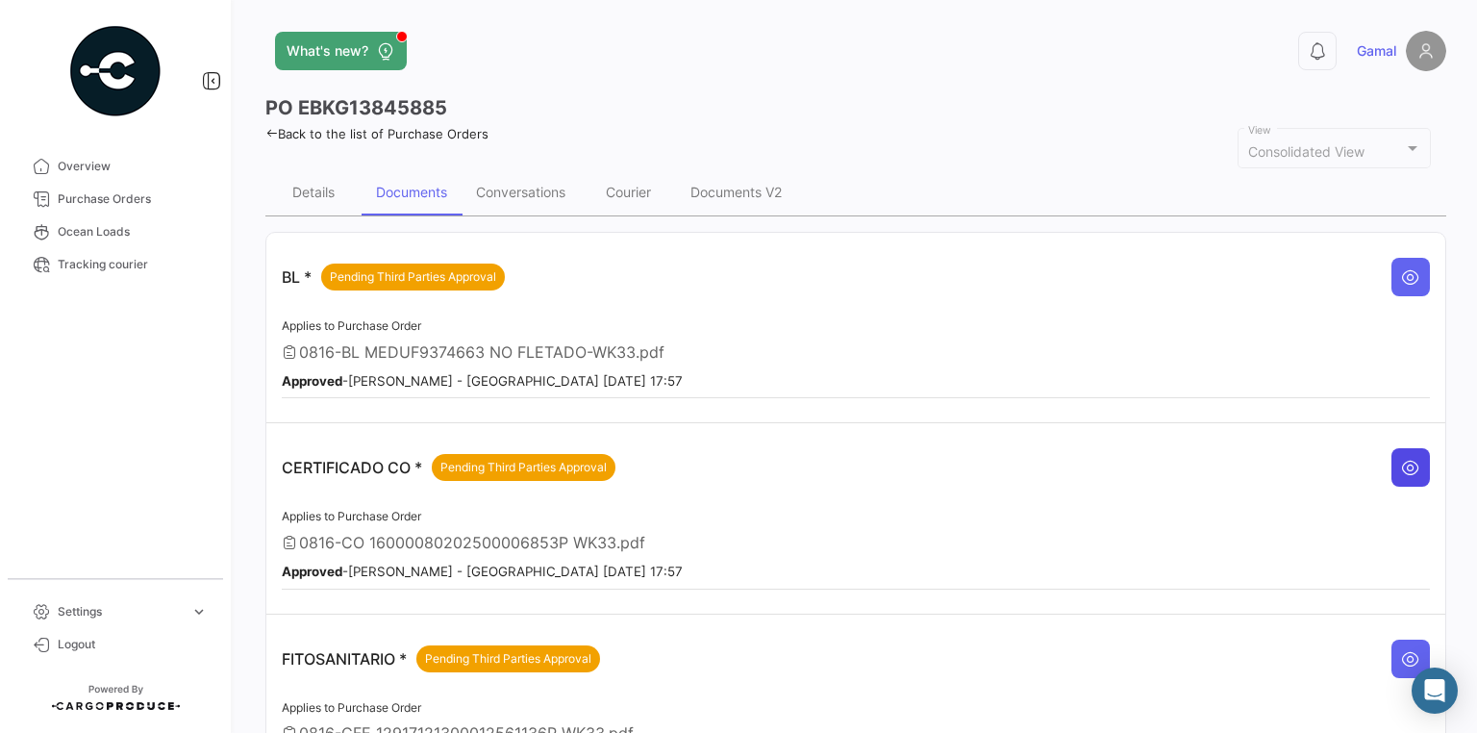
click at [1406, 469] on icon at bounding box center [1410, 467] width 19 height 19
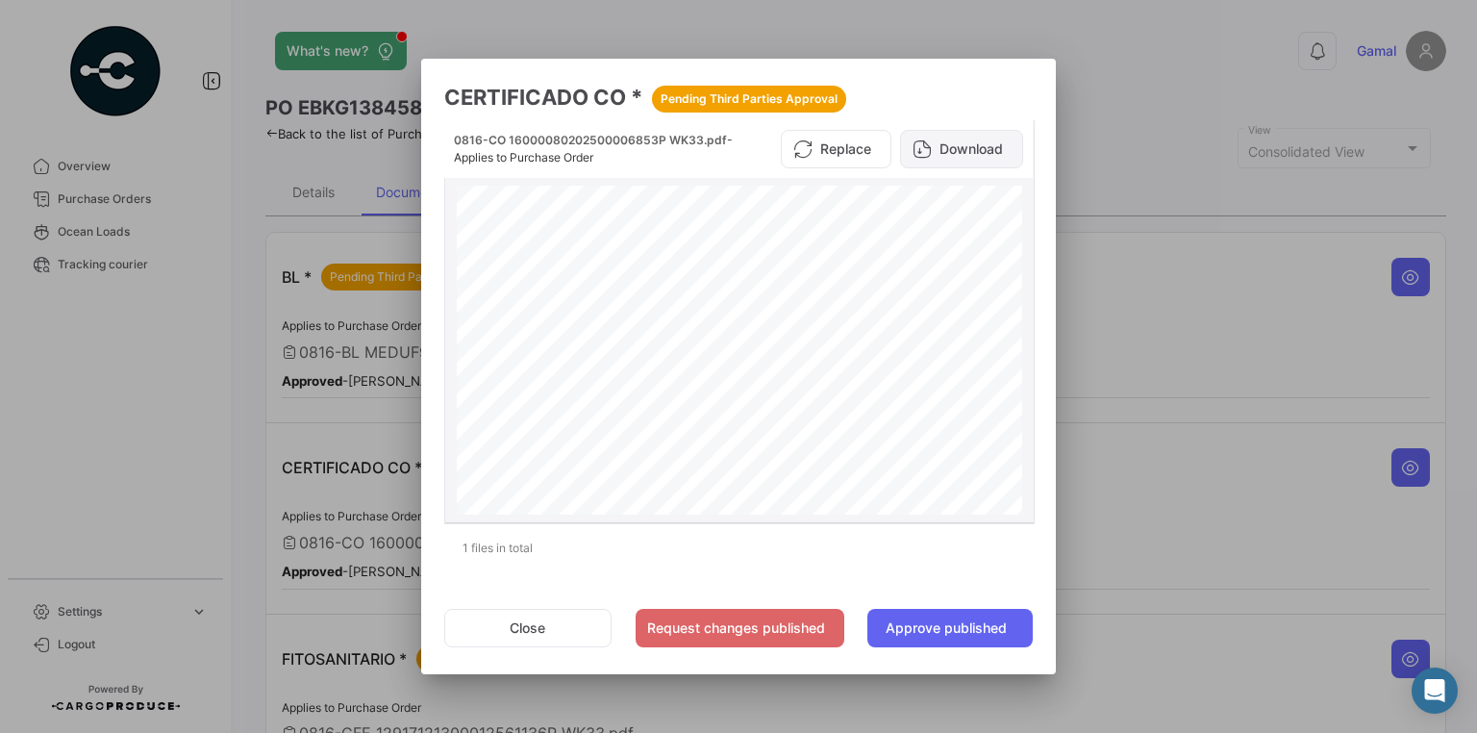
click at [961, 149] on button "Download" at bounding box center [961, 149] width 123 height 38
click at [1213, 263] on div at bounding box center [738, 366] width 1477 height 733
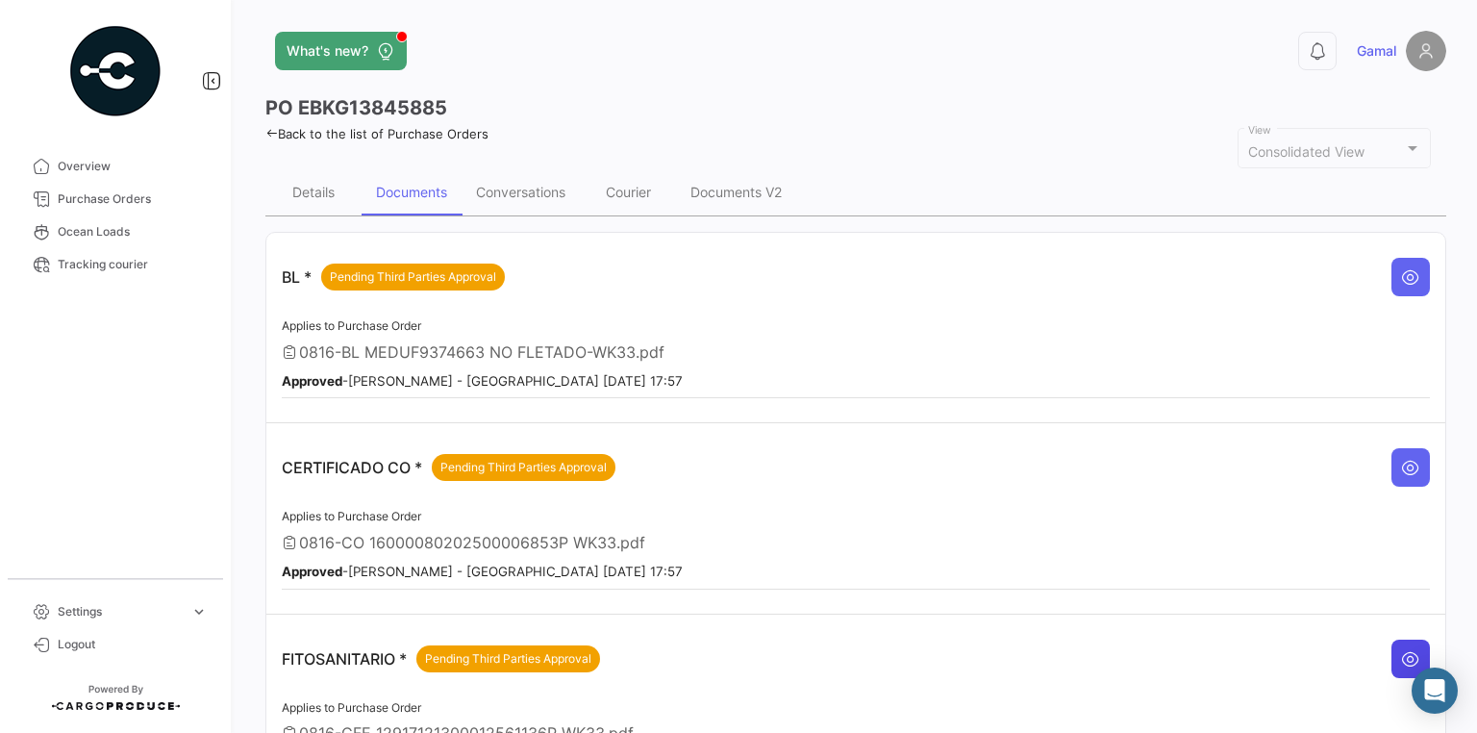
click at [1401, 650] on icon at bounding box center [1410, 658] width 19 height 19
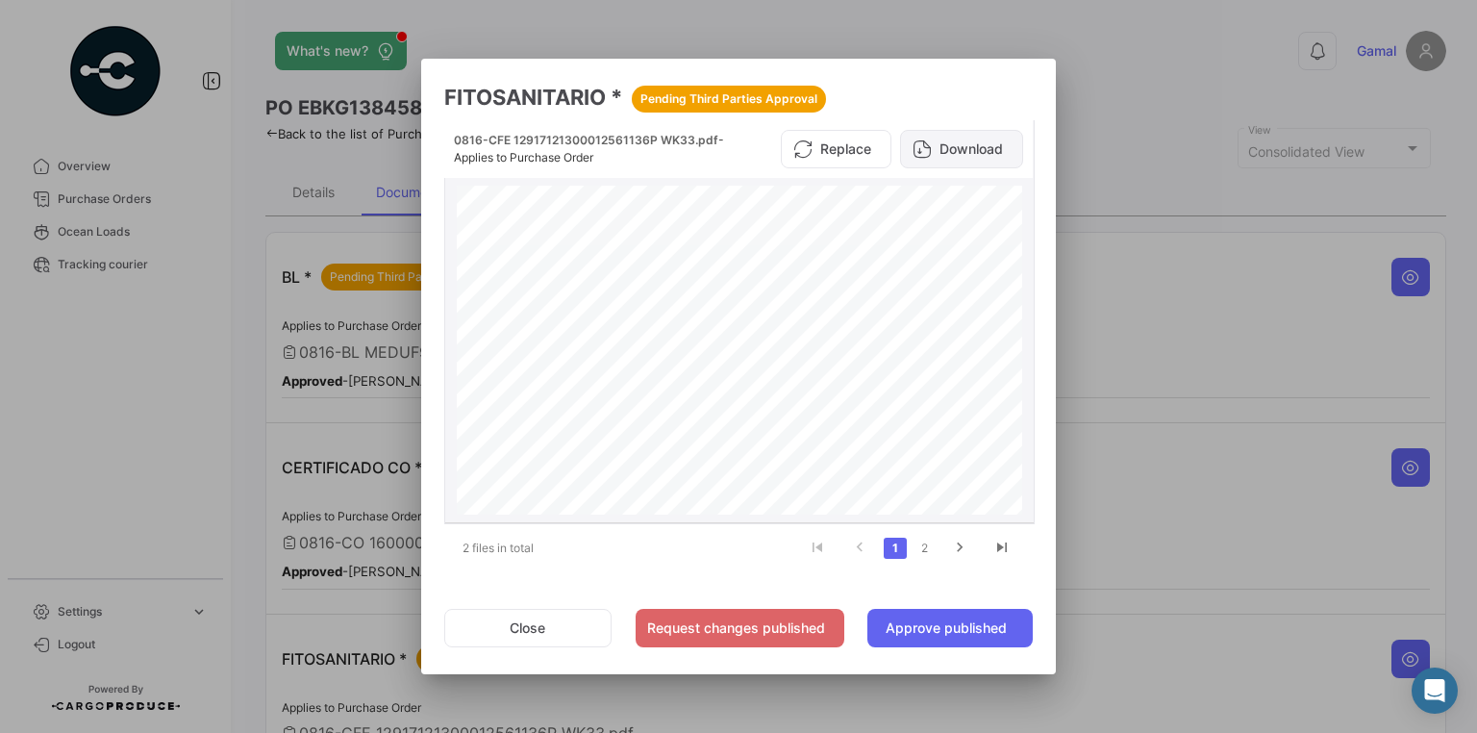
click at [974, 144] on button "Download" at bounding box center [961, 149] width 123 height 38
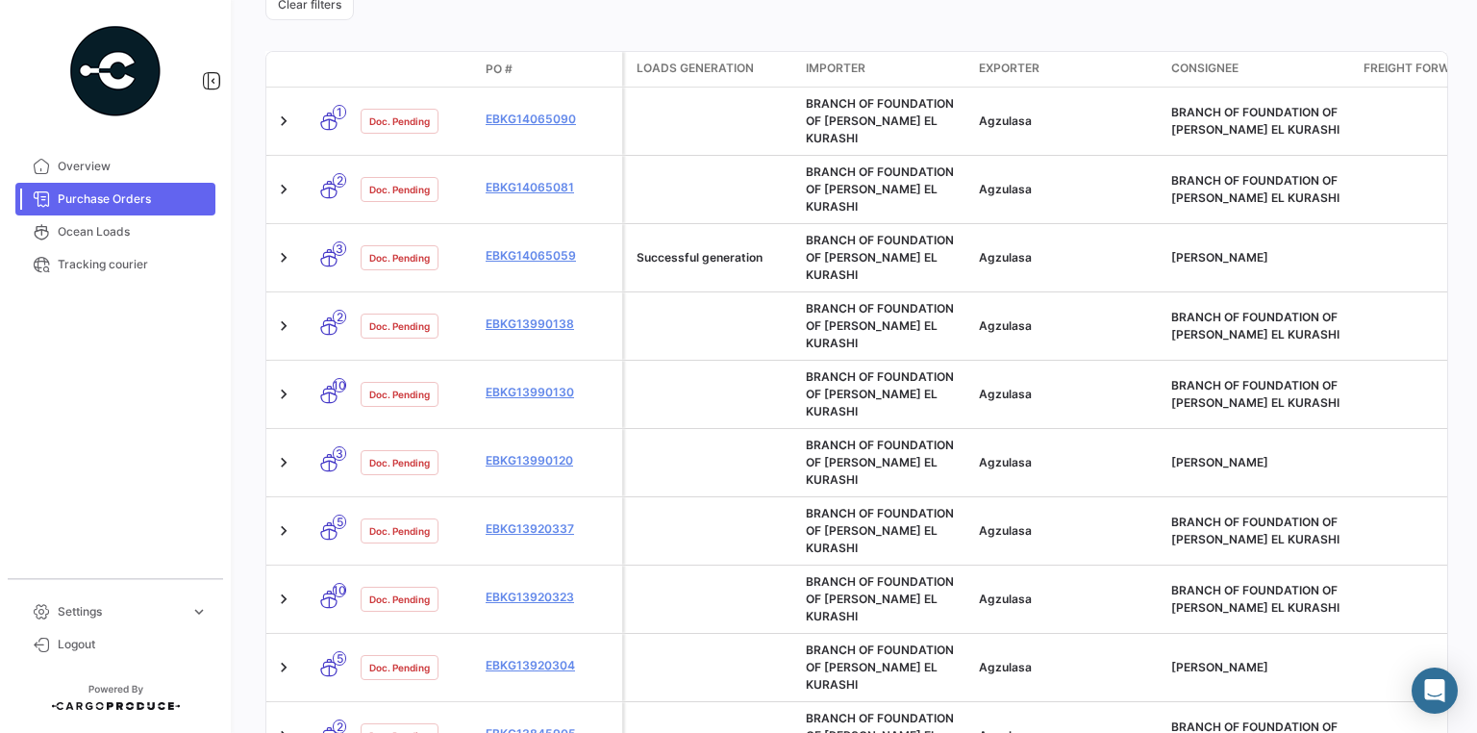
scroll to position [692, 0]
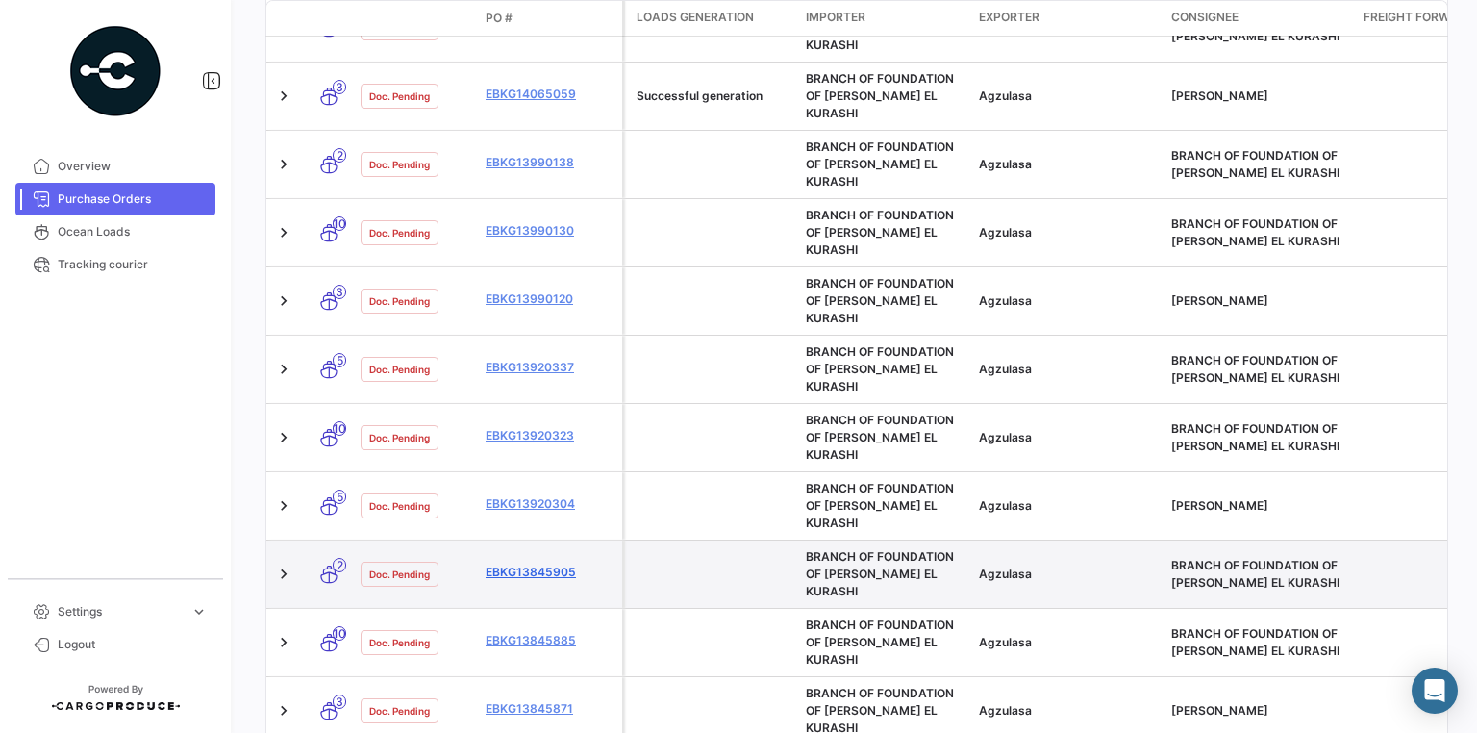
click at [549, 563] on link "EBKG13845905" at bounding box center [549, 571] width 129 height 17
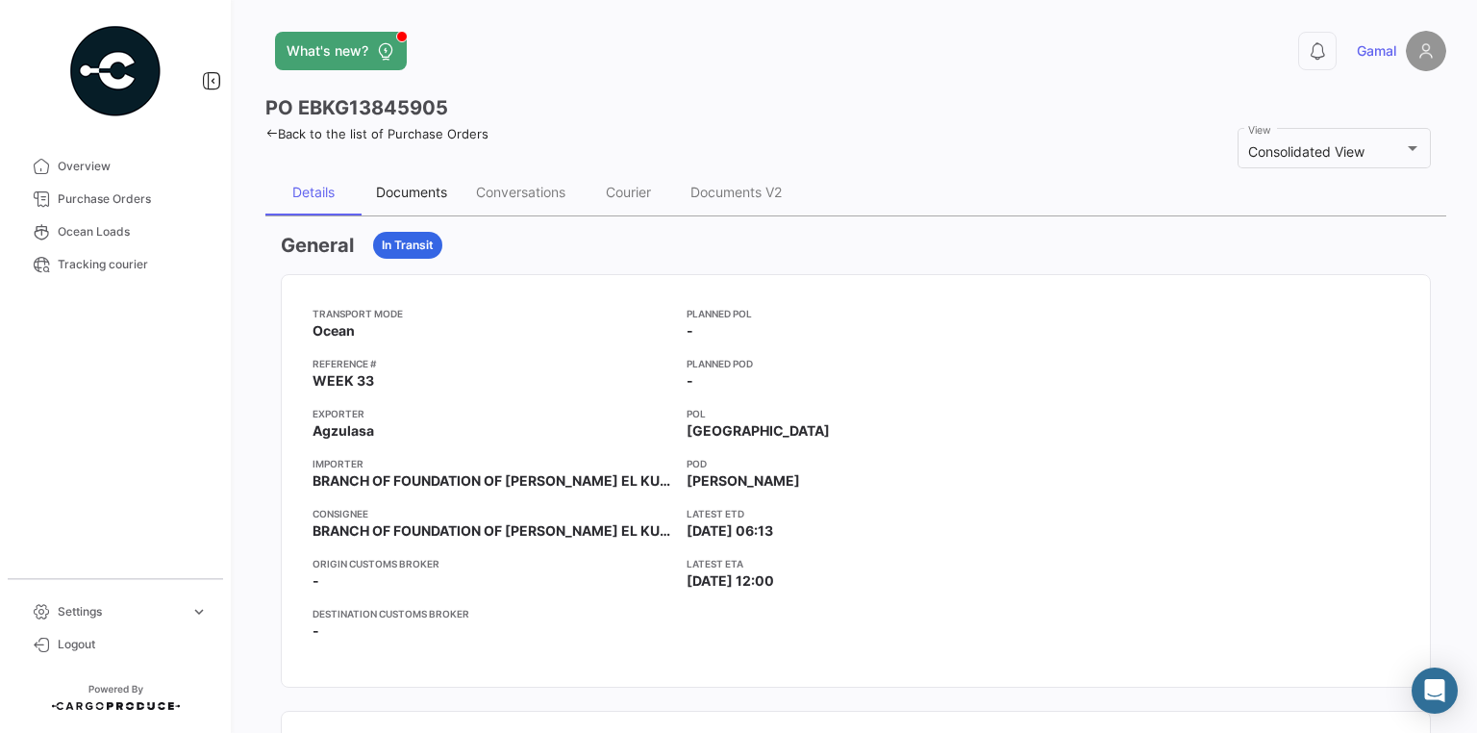
click at [429, 195] on div "Documents" at bounding box center [411, 192] width 71 height 16
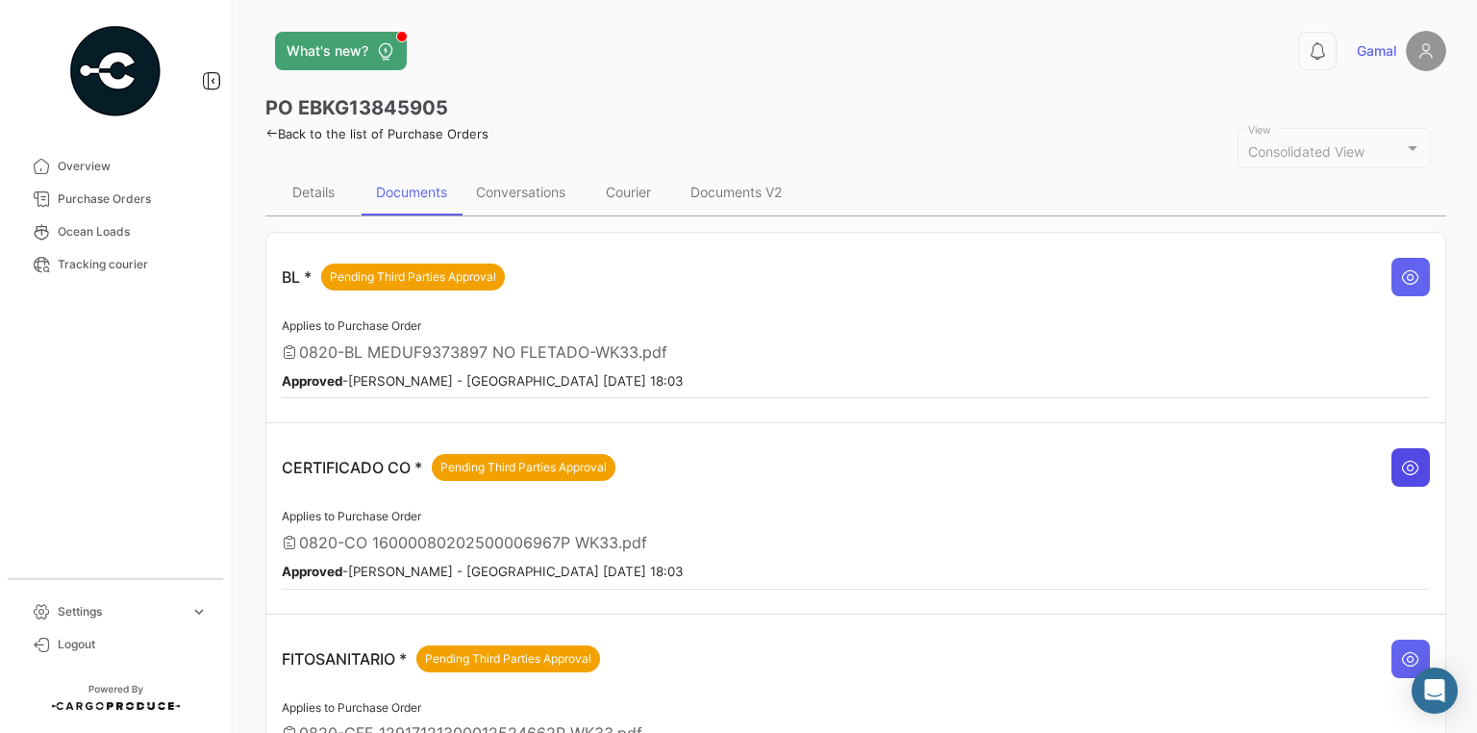
click at [1404, 461] on icon at bounding box center [1410, 467] width 19 height 19
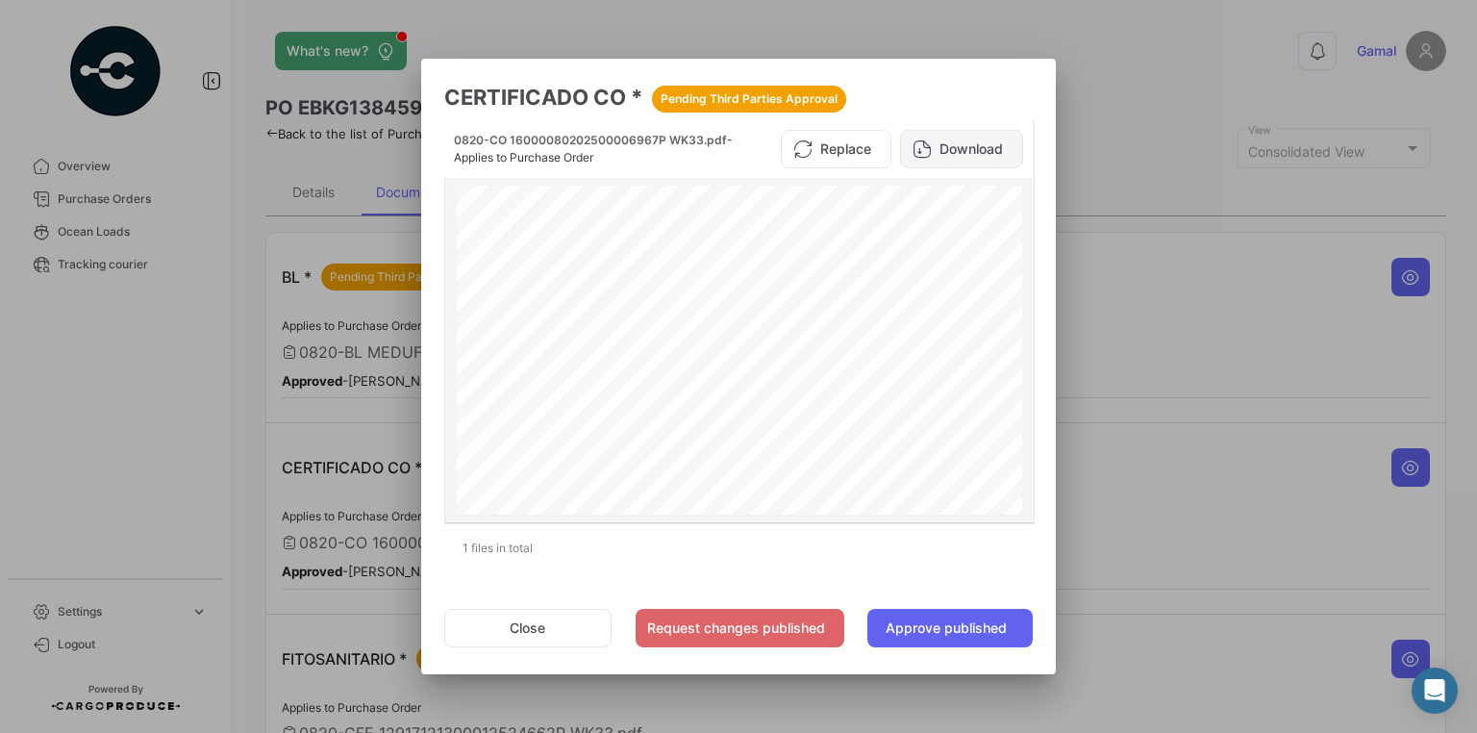
click at [992, 143] on button "Download" at bounding box center [961, 149] width 123 height 38
click at [1404, 651] on div at bounding box center [738, 366] width 1477 height 733
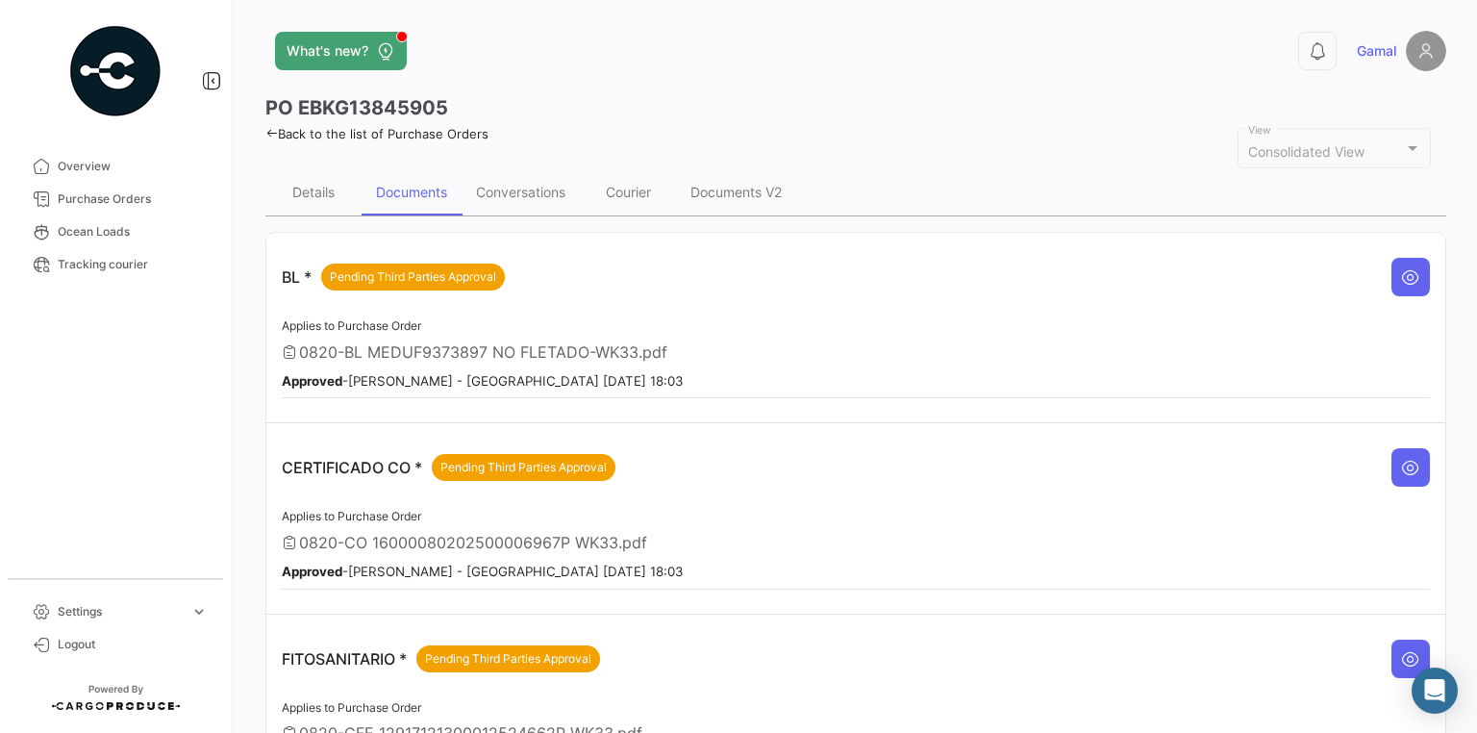
click at [1404, 651] on icon at bounding box center [1410, 658] width 19 height 19
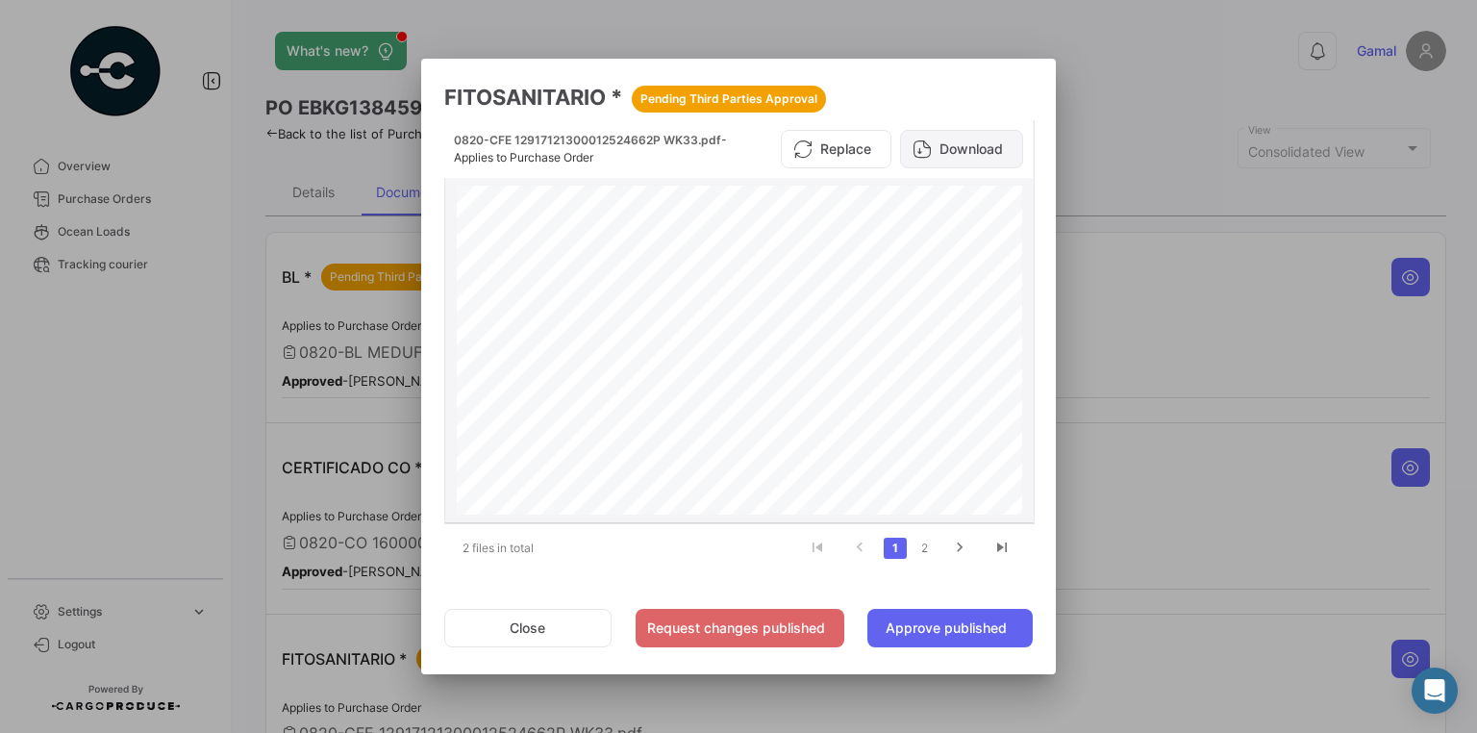
click at [977, 141] on button "Download" at bounding box center [961, 149] width 123 height 38
click at [1239, 261] on div at bounding box center [738, 366] width 1477 height 733
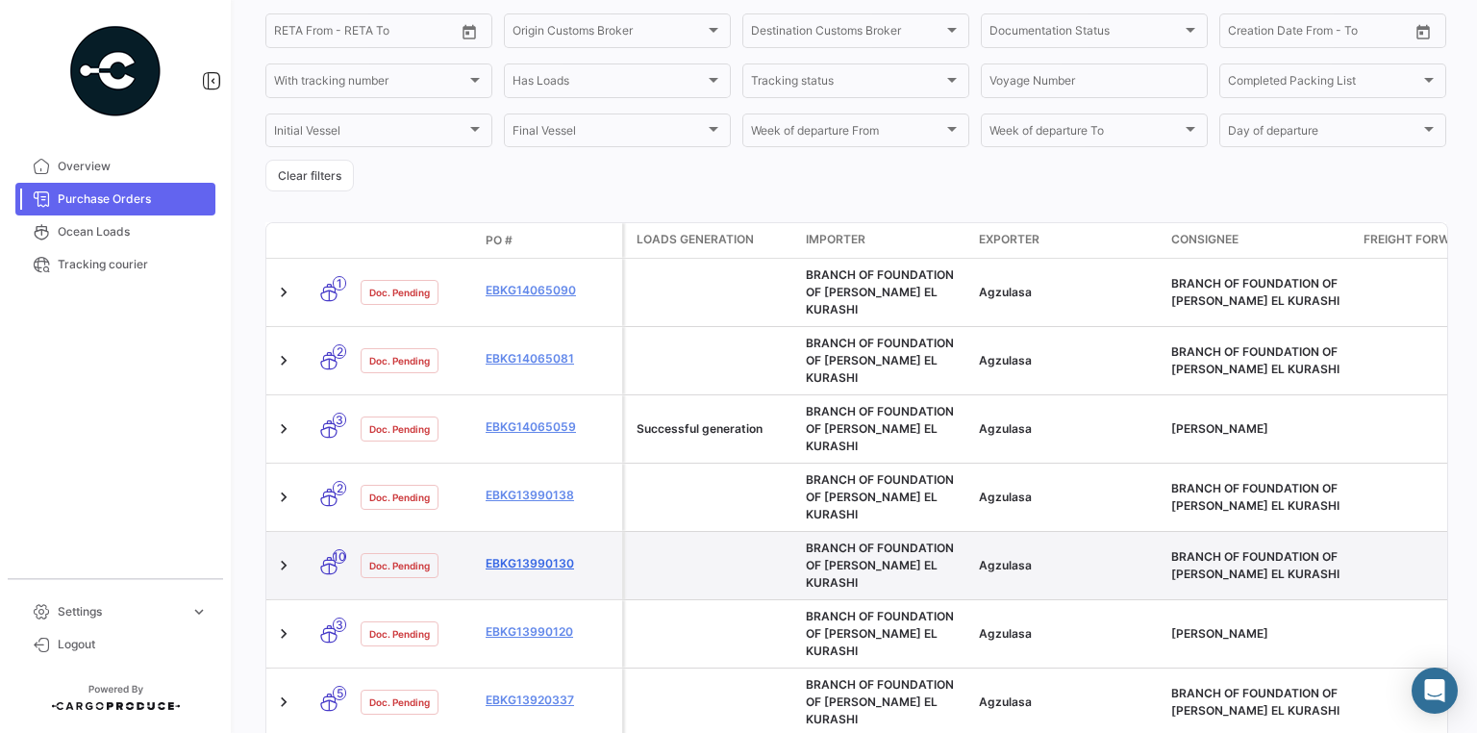
scroll to position [385, 0]
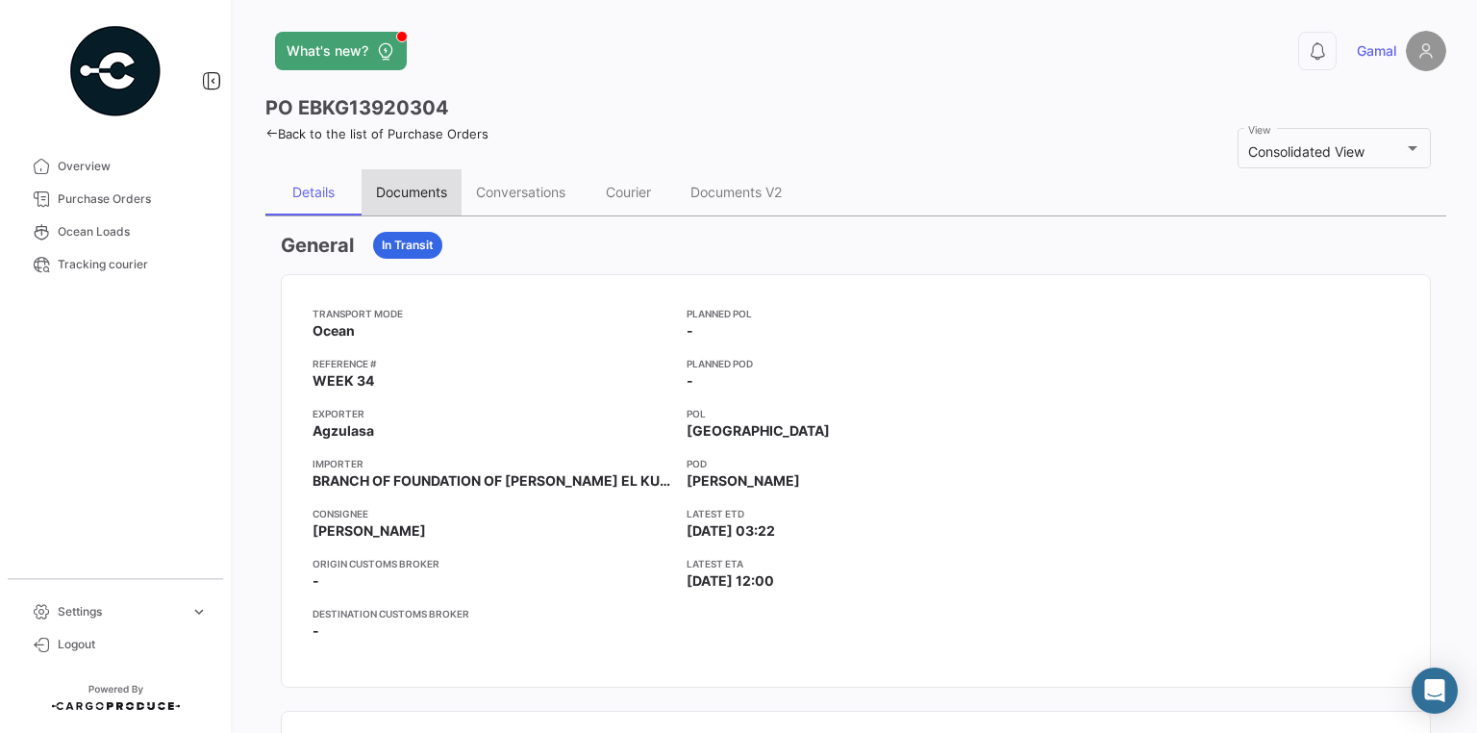
click at [435, 189] on div "Documents" at bounding box center [411, 192] width 71 height 16
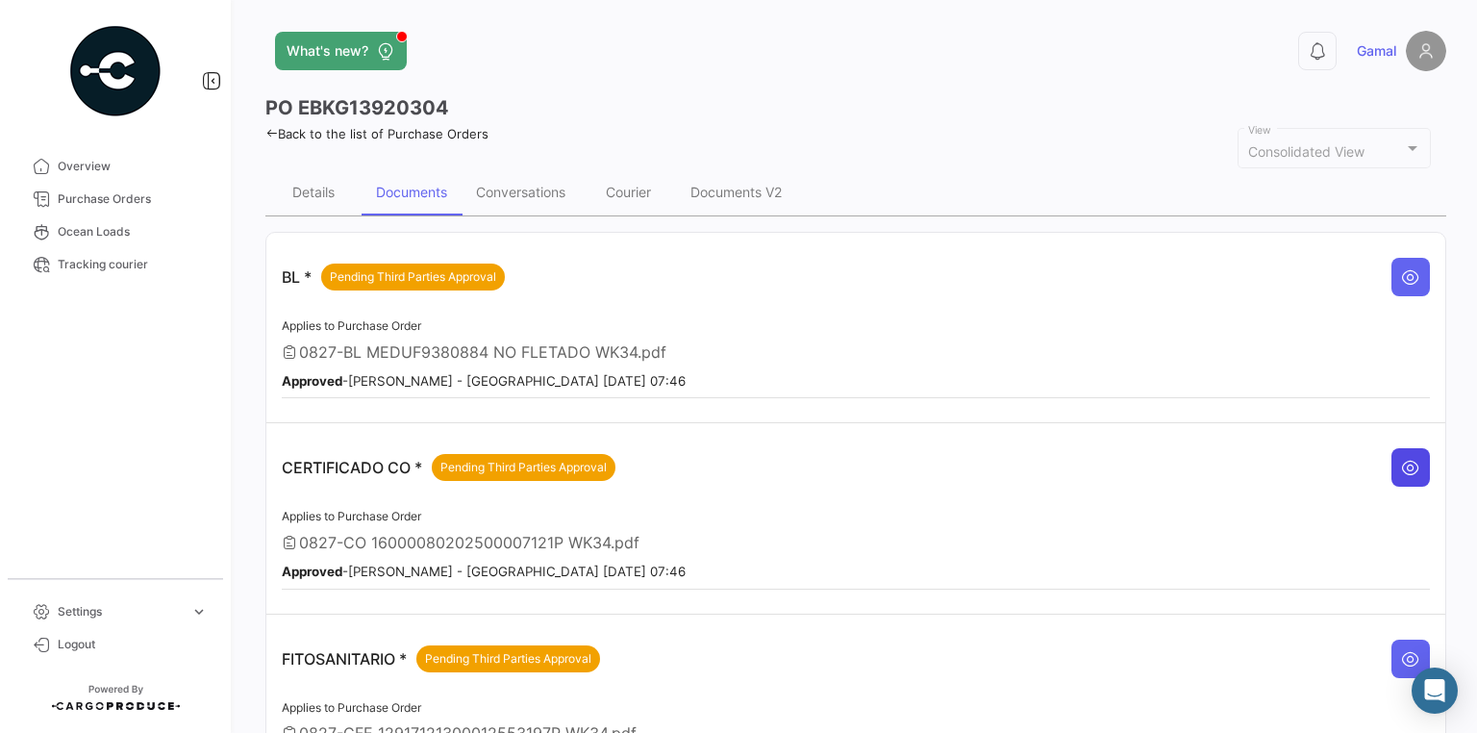
click at [1415, 463] on button at bounding box center [1410, 467] width 38 height 38
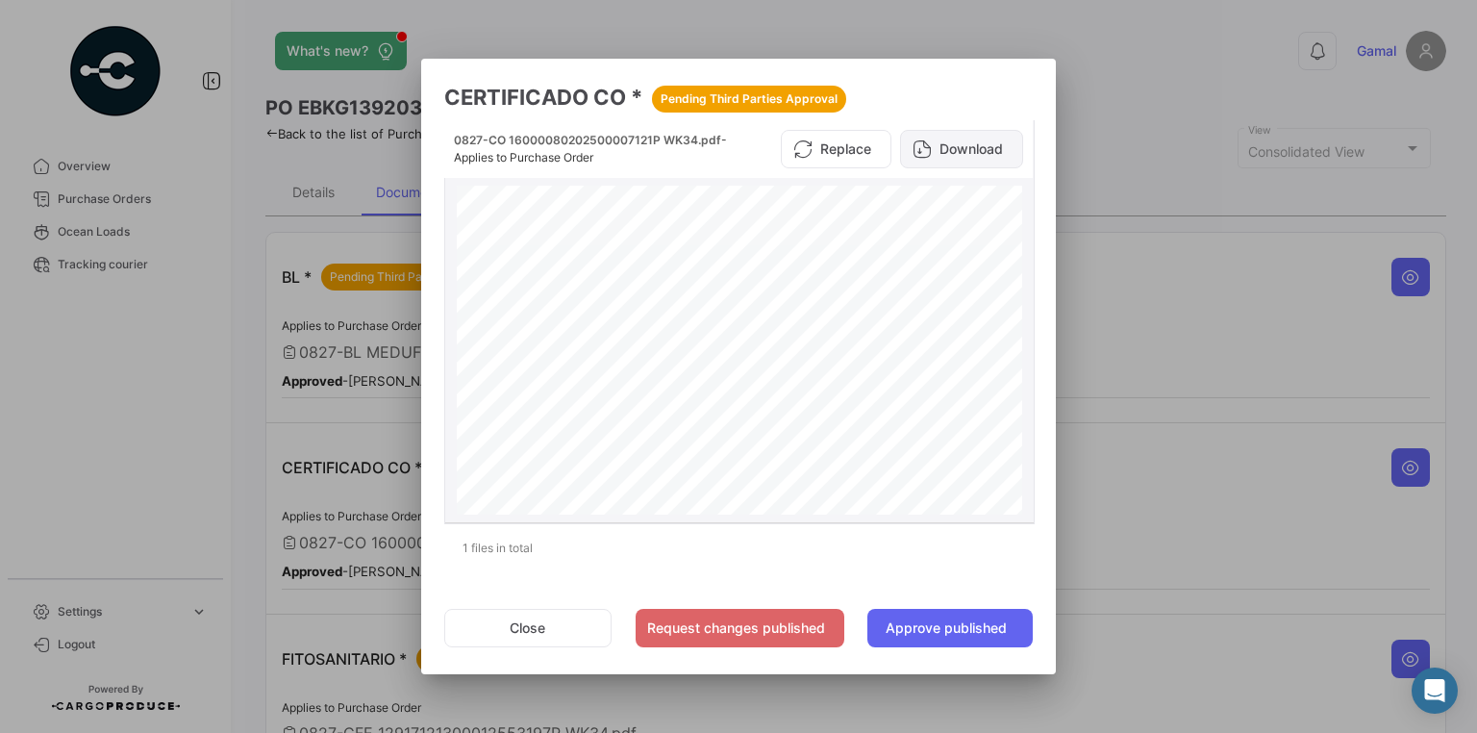
click at [956, 157] on button "Download" at bounding box center [961, 149] width 123 height 38
click at [1392, 653] on div at bounding box center [738, 366] width 1477 height 733
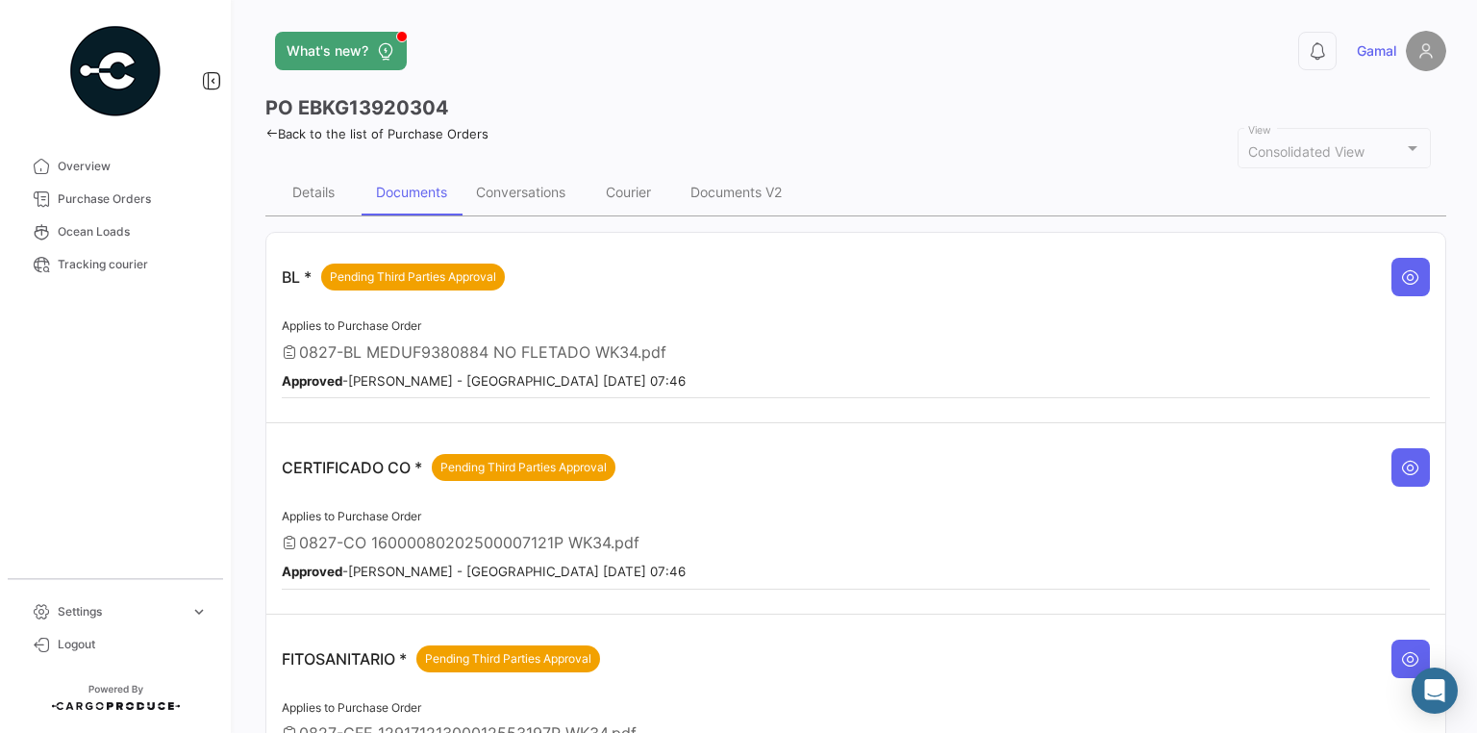
click at [1401, 653] on icon at bounding box center [1410, 658] width 19 height 19
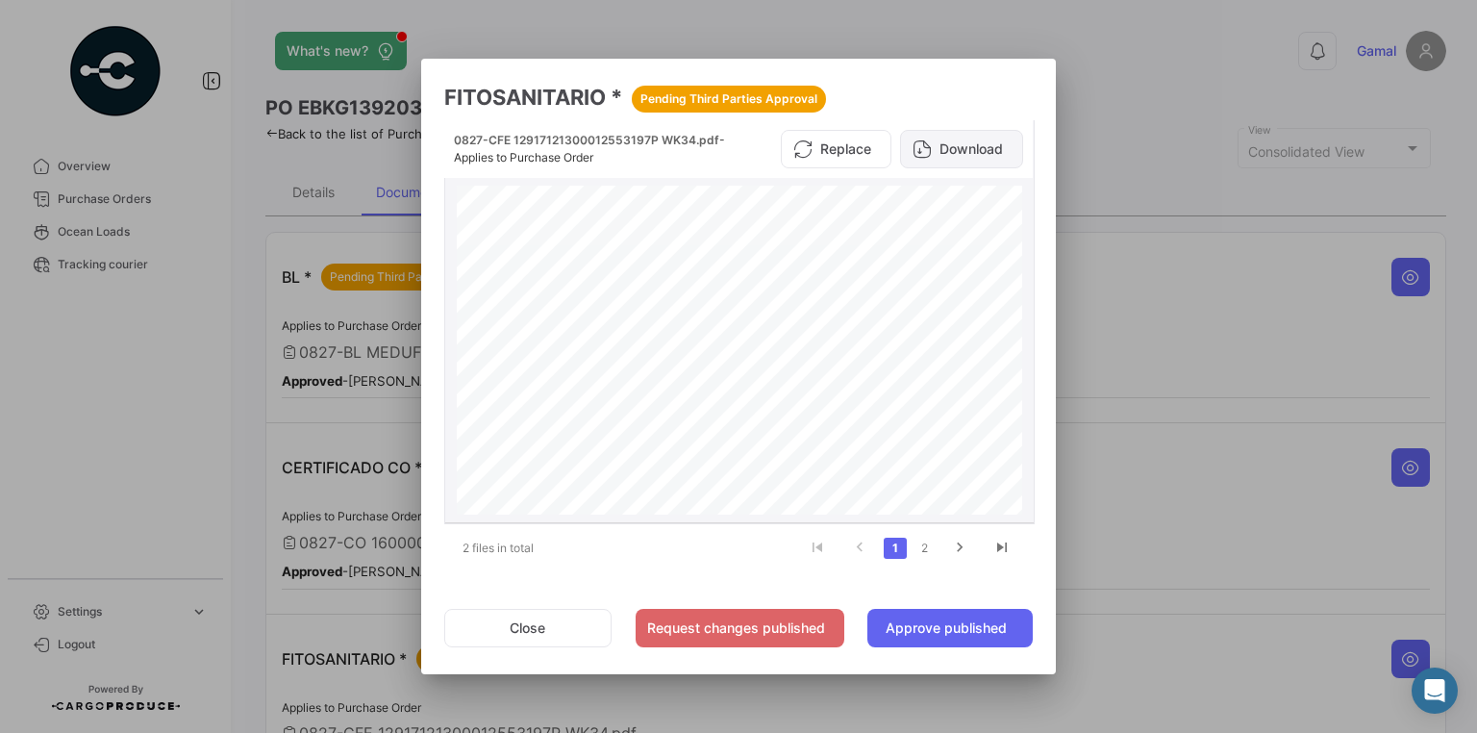
click at [1002, 142] on button "Download" at bounding box center [961, 149] width 123 height 38
click at [1261, 334] on div at bounding box center [738, 366] width 1477 height 733
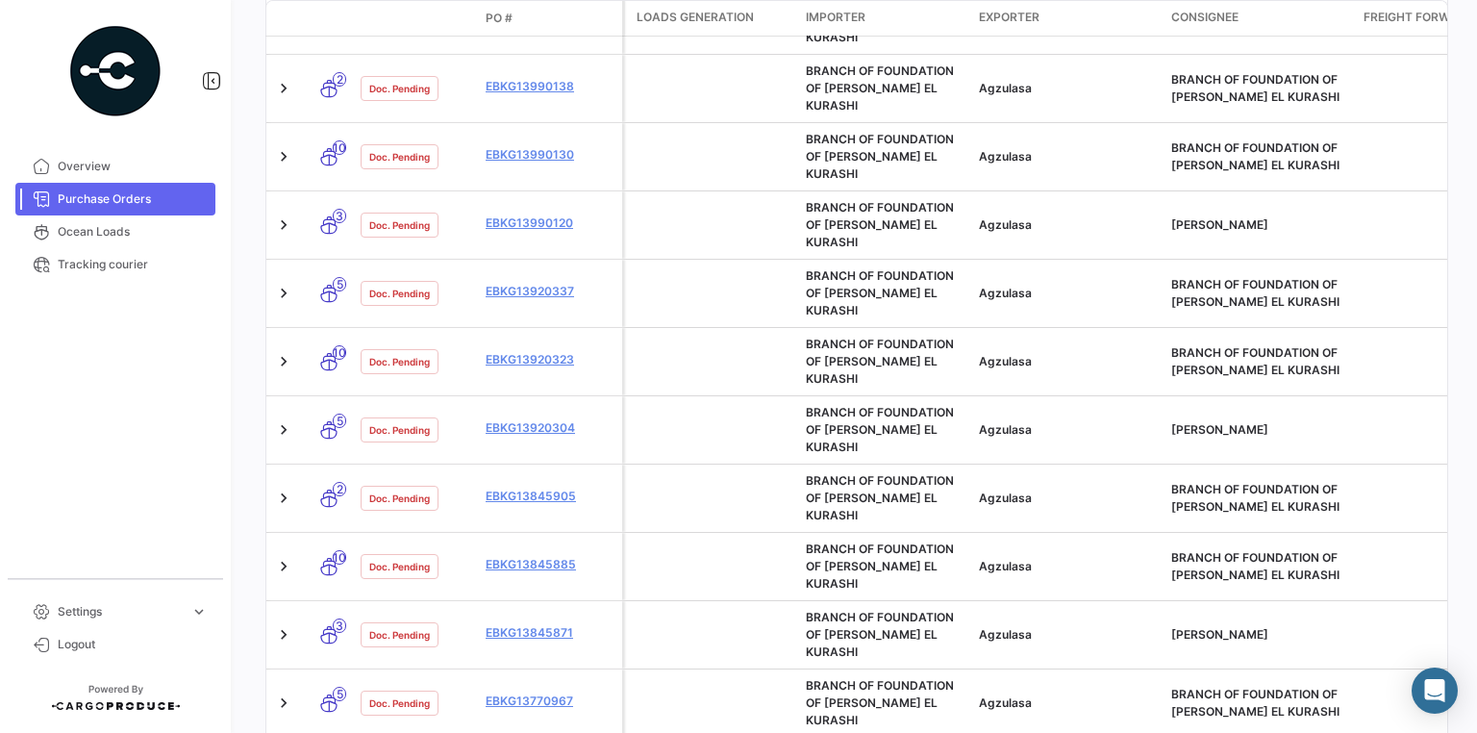
scroll to position [769, 0]
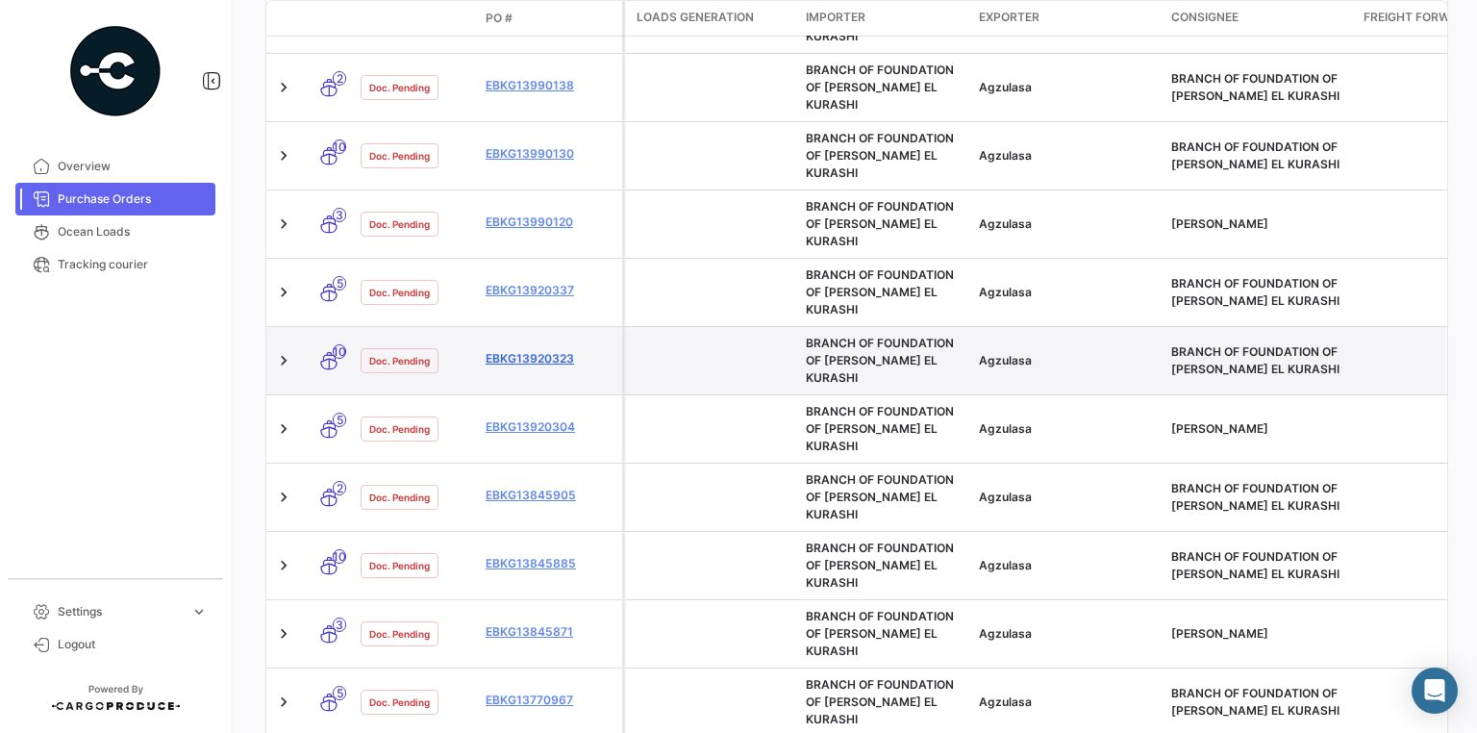
click at [556, 350] on link "EBKG13920323" at bounding box center [549, 358] width 129 height 17
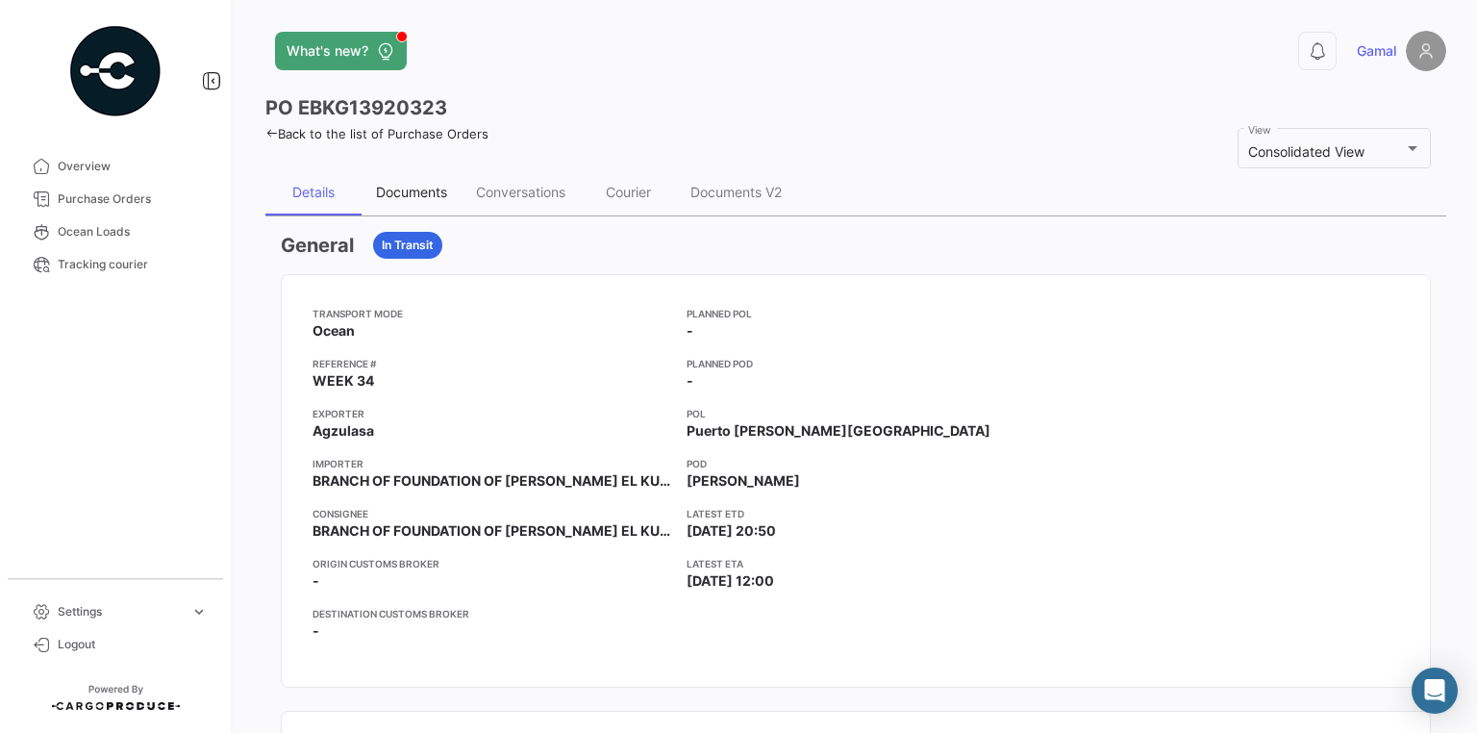
click at [425, 196] on div "Documents" at bounding box center [411, 192] width 71 height 16
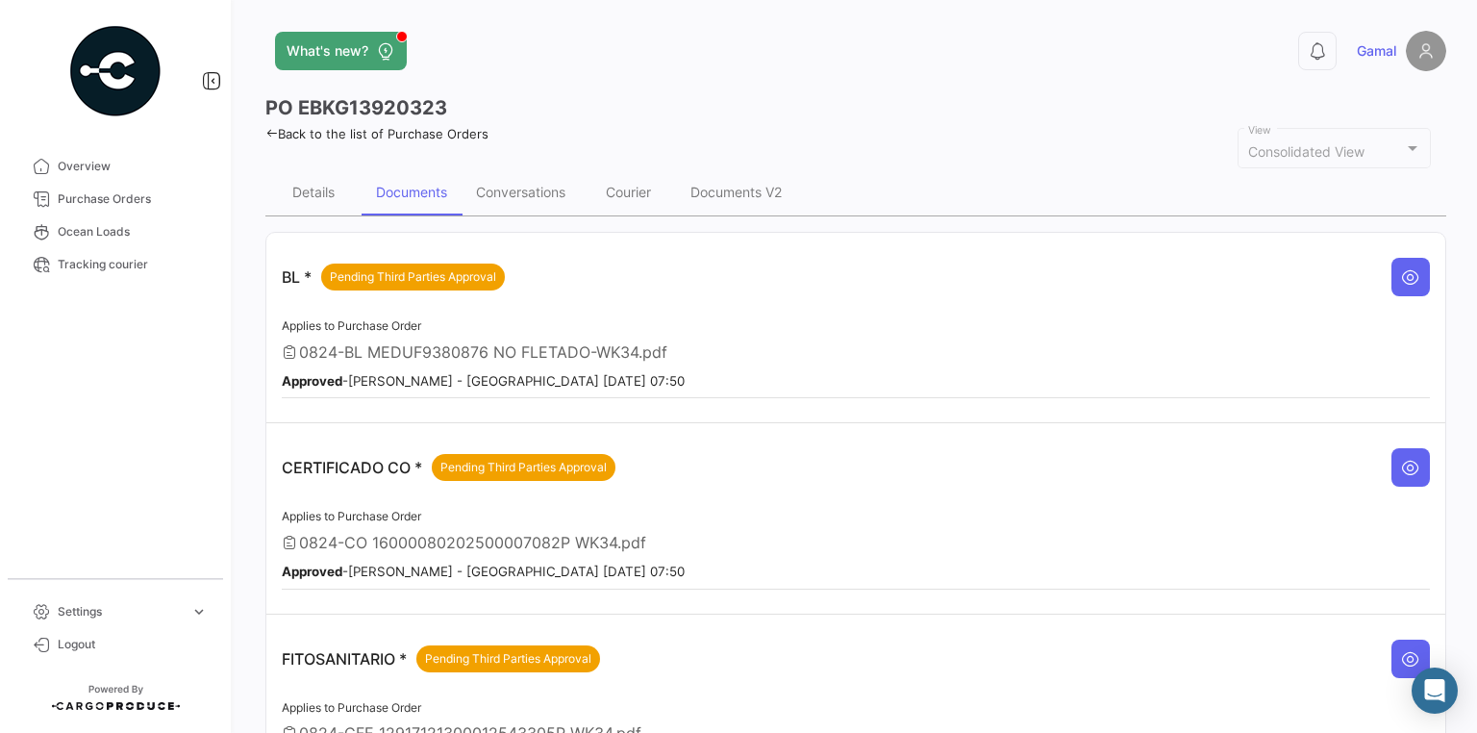
click at [1381, 454] on div "CERTIFICADO CO * Pending Third Parties Approval" at bounding box center [856, 467] width 1148 height 58
click at [1401, 463] on icon at bounding box center [1410, 467] width 19 height 19
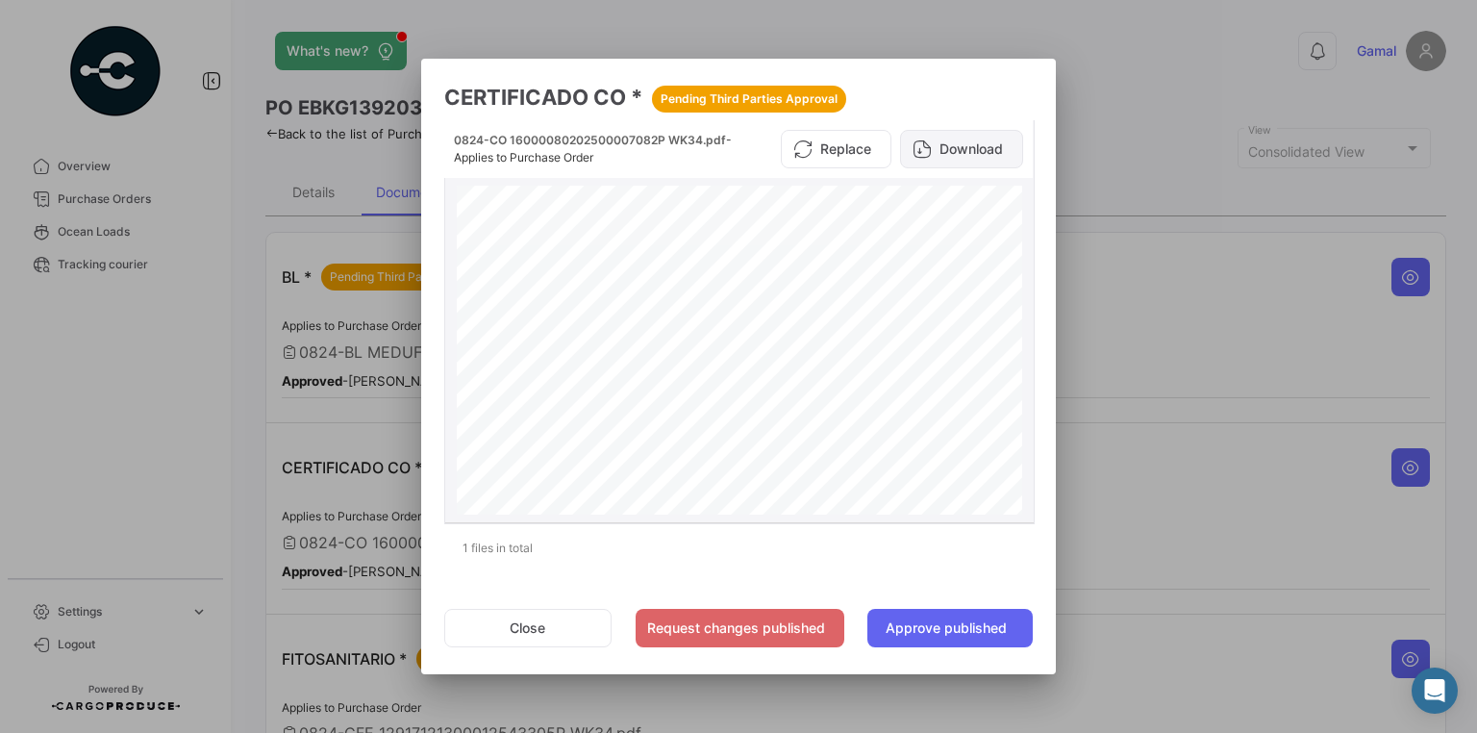
click at [988, 136] on button "Download" at bounding box center [961, 149] width 123 height 38
click at [1330, 662] on div at bounding box center [738, 366] width 1477 height 733
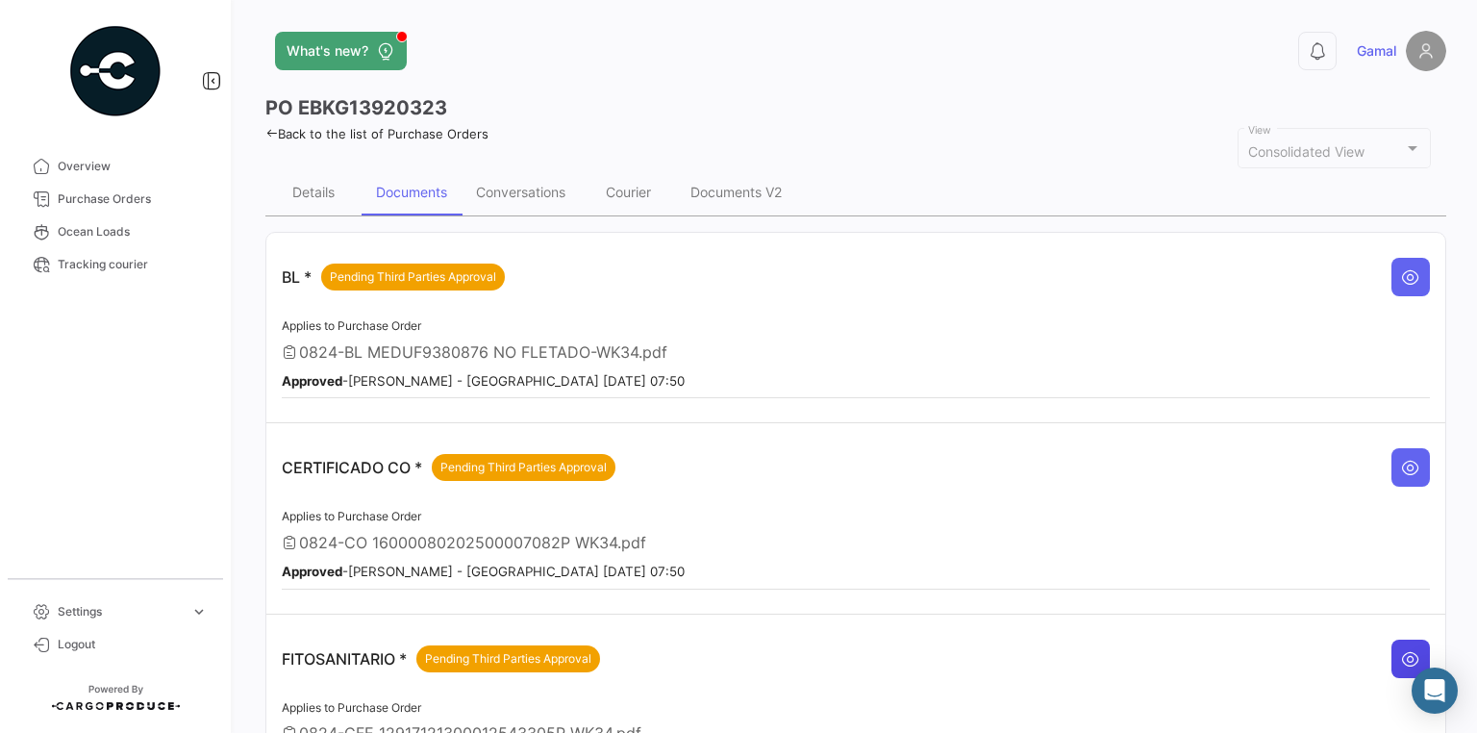
click at [1401, 649] on icon at bounding box center [1410, 658] width 19 height 19
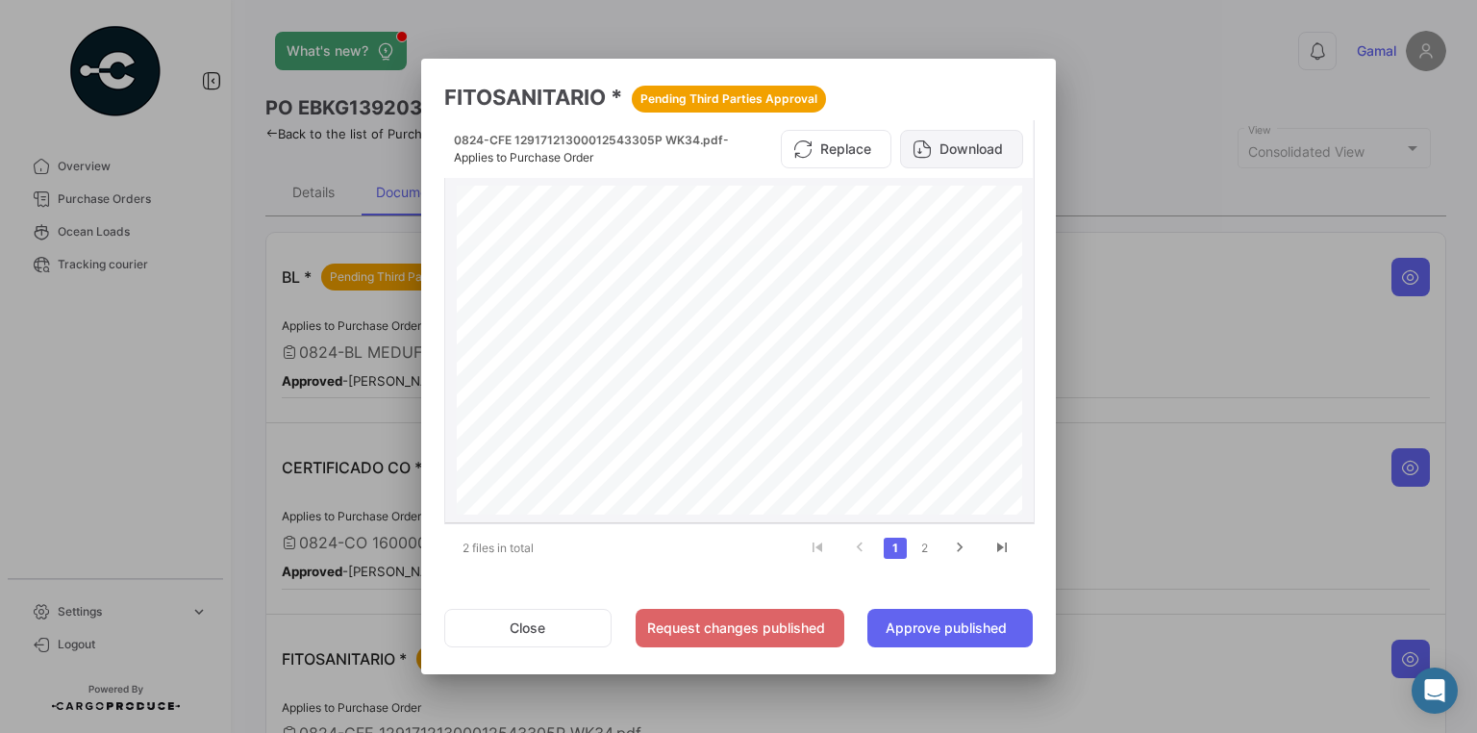
click at [966, 143] on button "Download" at bounding box center [961, 149] width 123 height 38
click at [1107, 86] on div at bounding box center [738, 366] width 1477 height 733
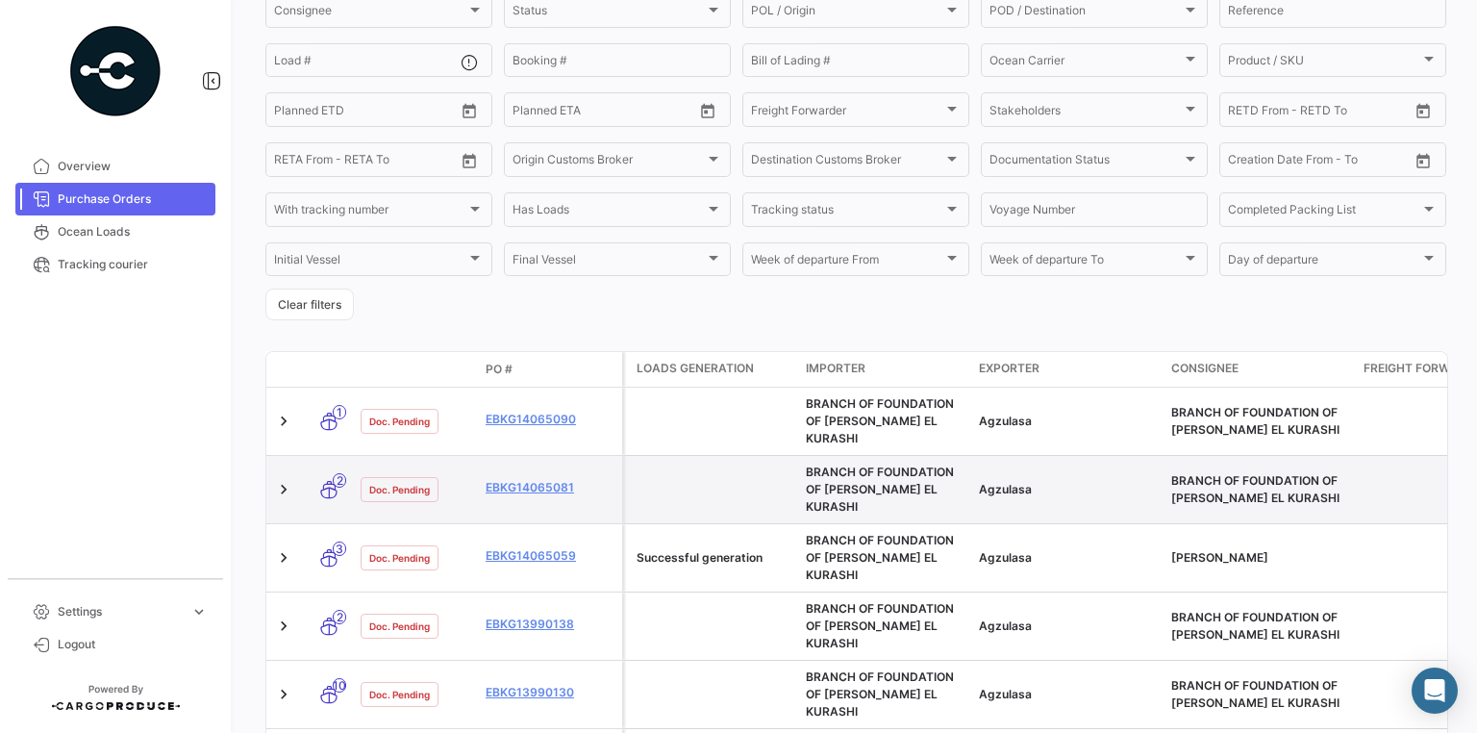
scroll to position [461, 0]
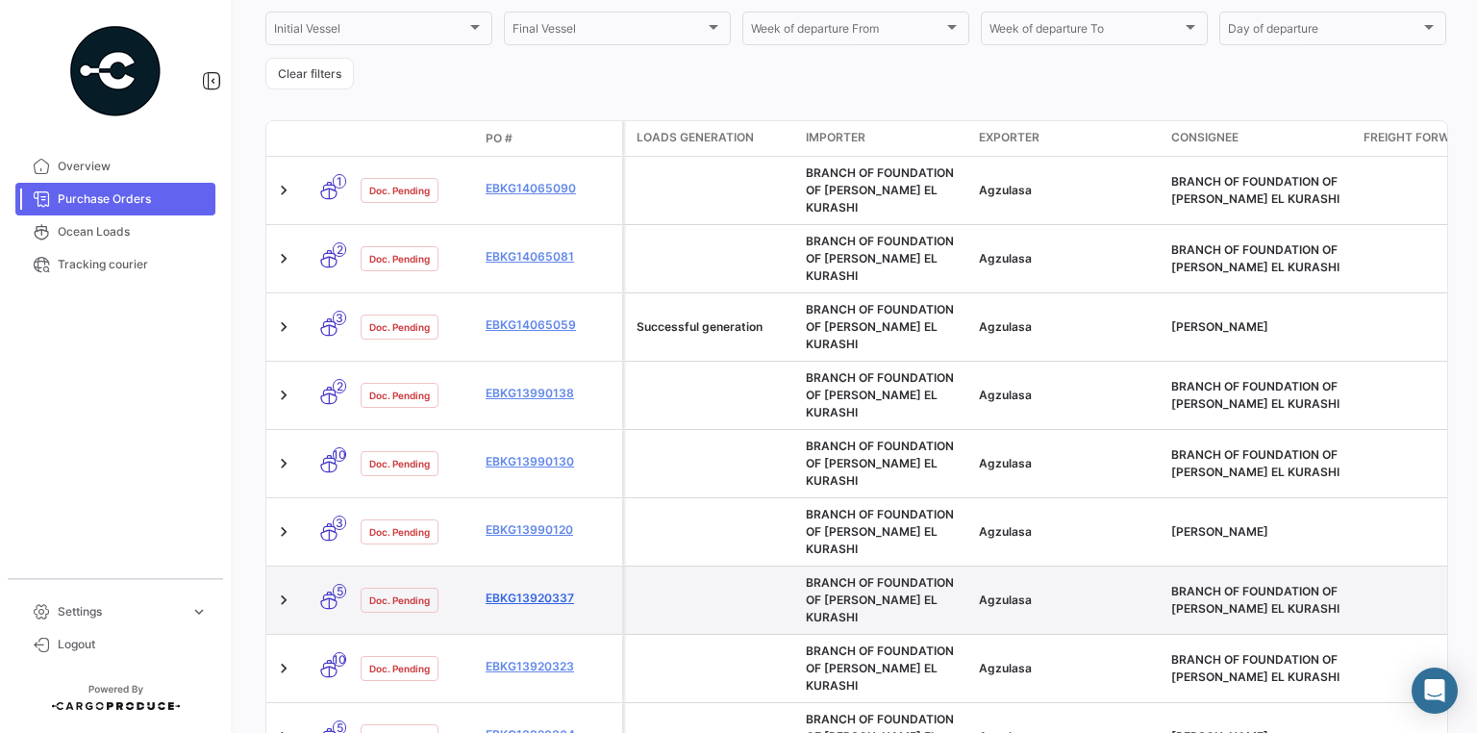
click at [554, 589] on link "EBKG13920337" at bounding box center [549, 597] width 129 height 17
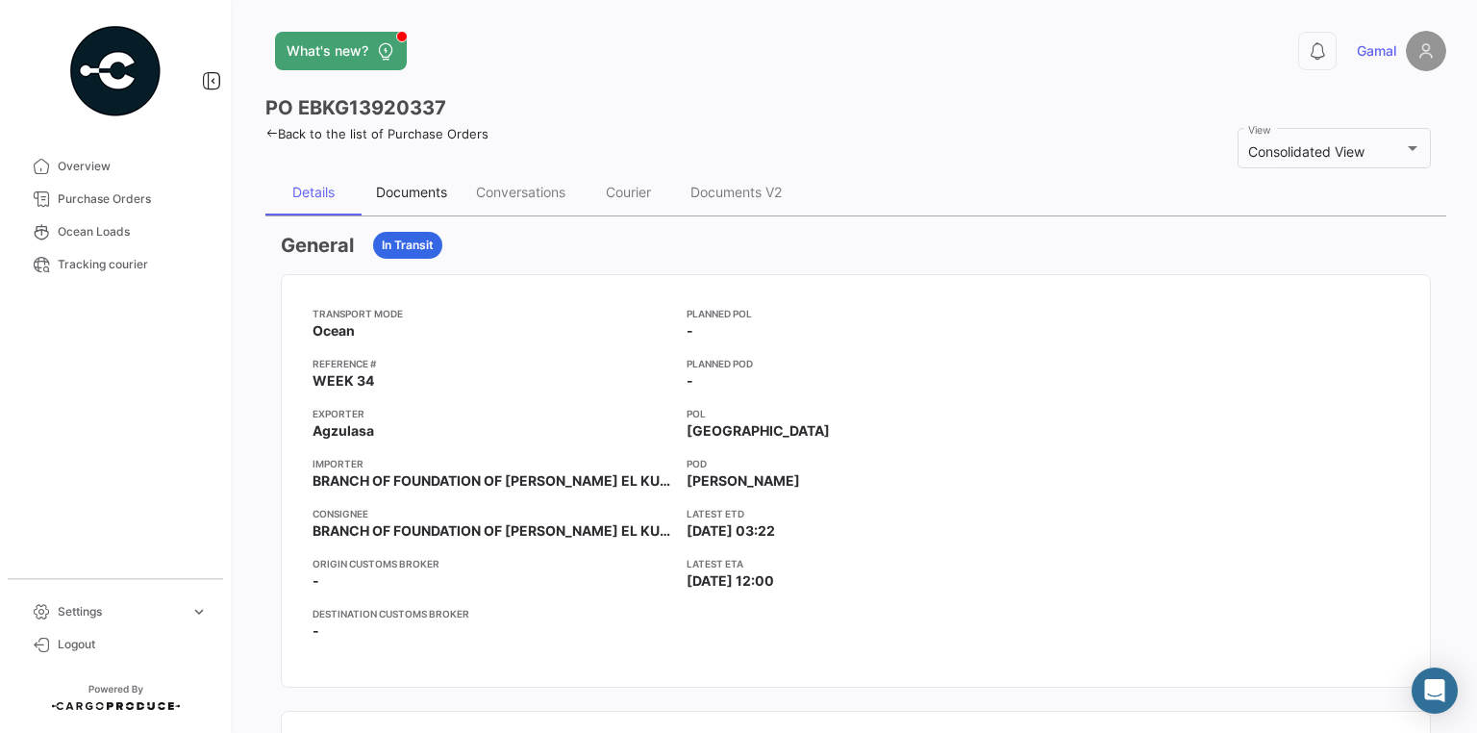
click at [439, 190] on div "Documents" at bounding box center [411, 192] width 71 height 16
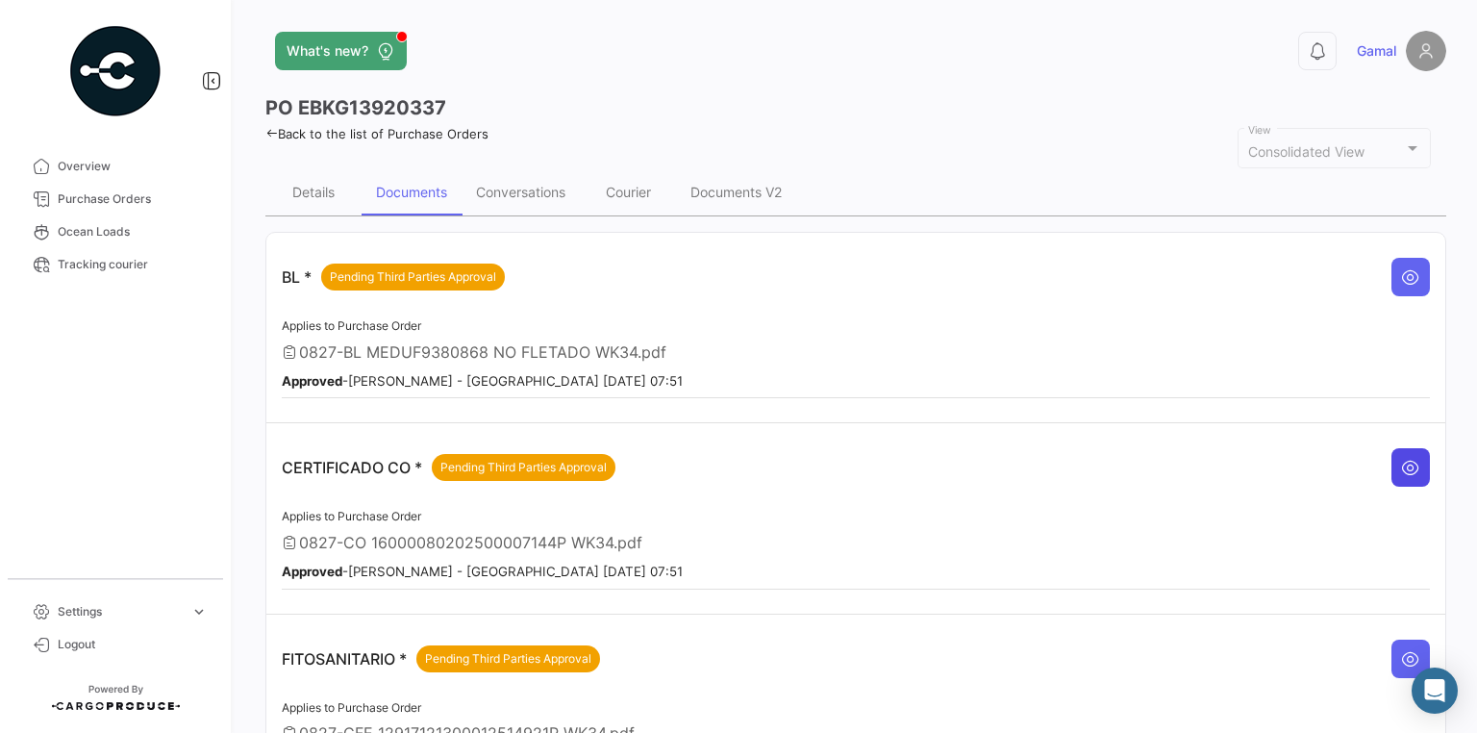
click at [1405, 464] on icon at bounding box center [1410, 467] width 19 height 19
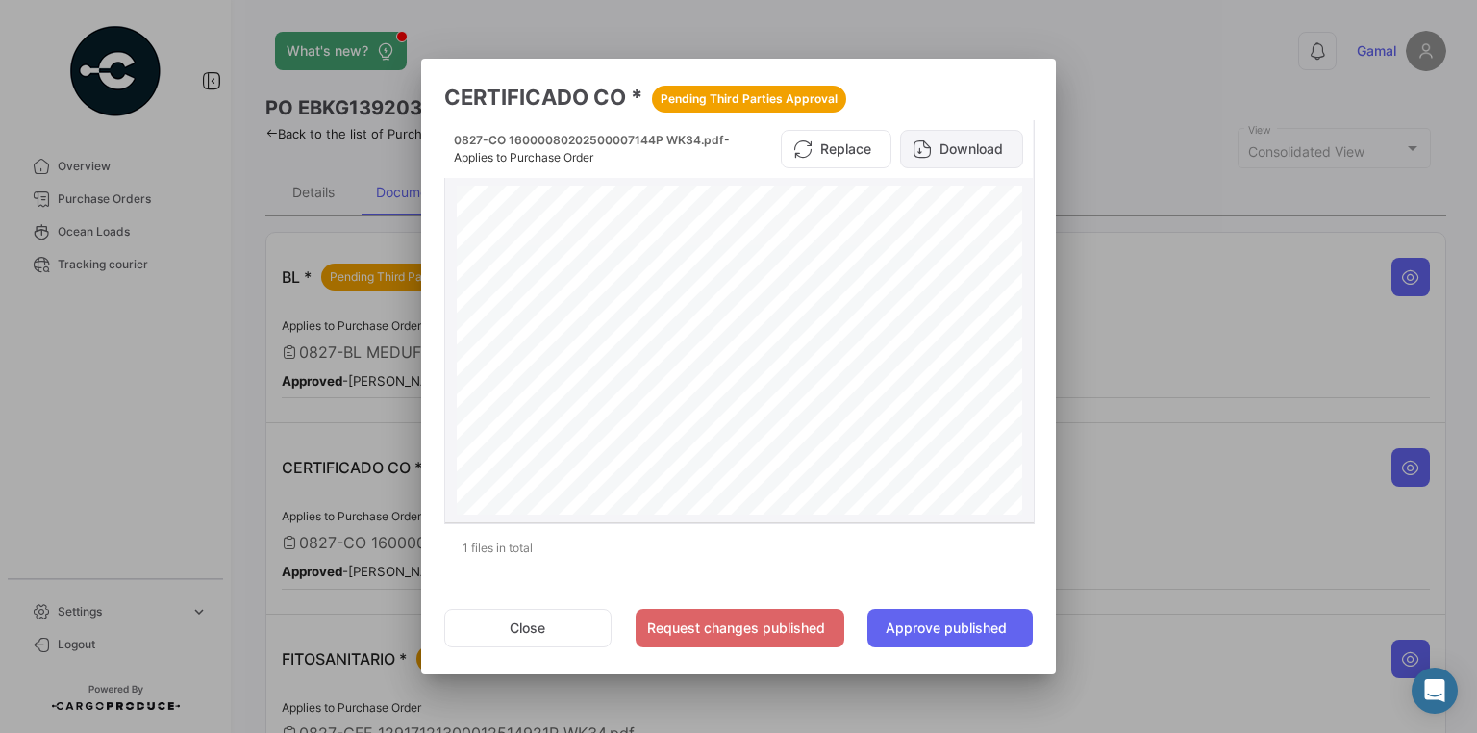
click at [958, 149] on button "Download" at bounding box center [961, 149] width 123 height 38
click at [1404, 639] on div at bounding box center [738, 366] width 1477 height 733
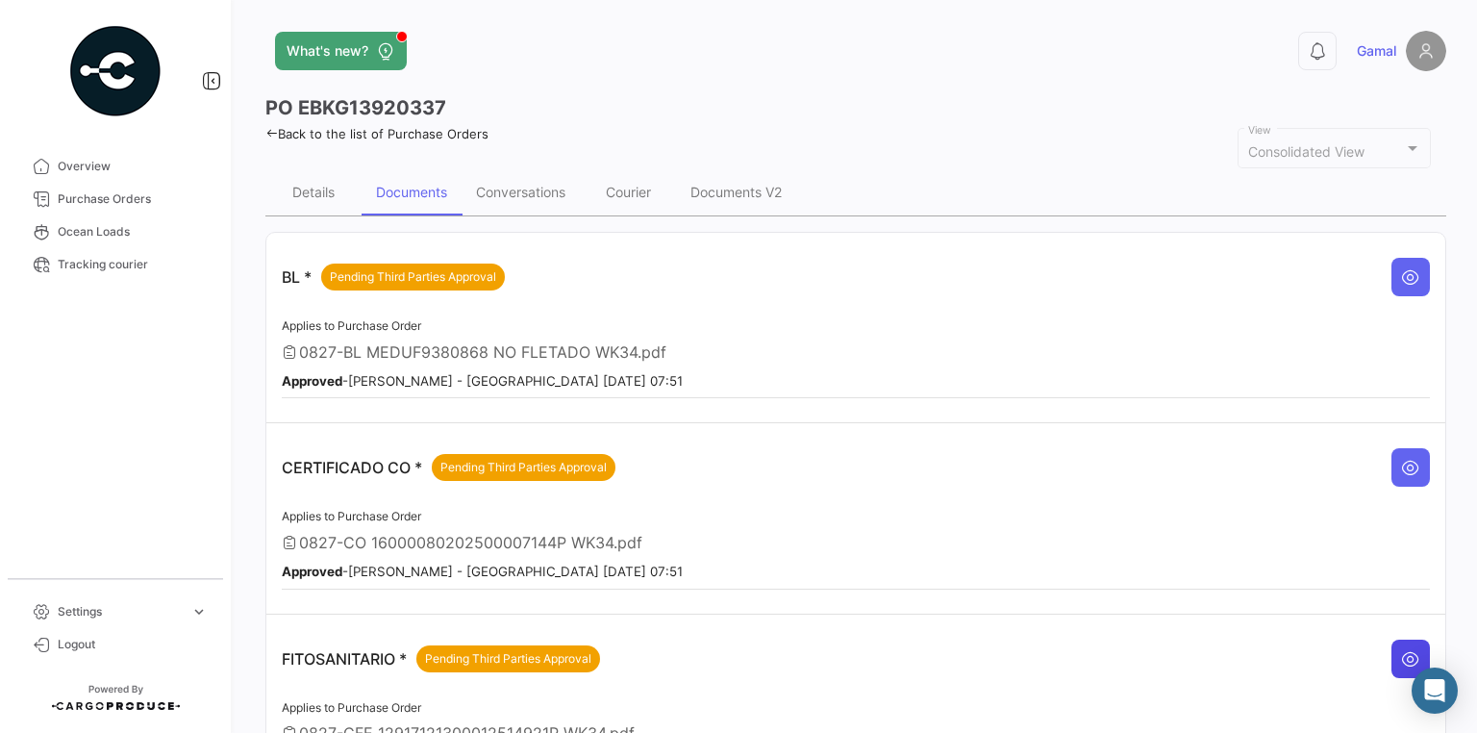
click at [1404, 649] on icon at bounding box center [1410, 658] width 19 height 19
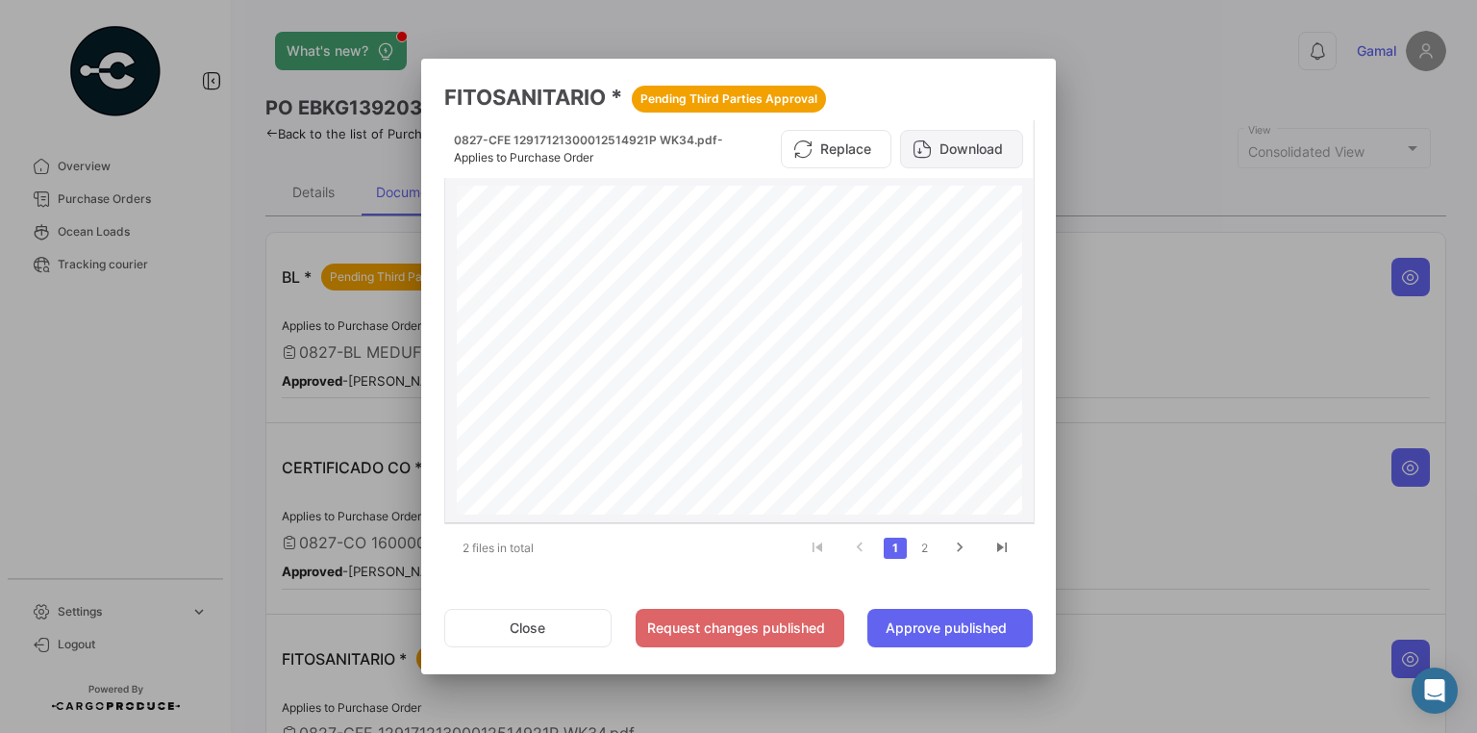
click at [979, 143] on button "Download" at bounding box center [961, 149] width 123 height 38
click at [1237, 84] on div at bounding box center [738, 366] width 1477 height 733
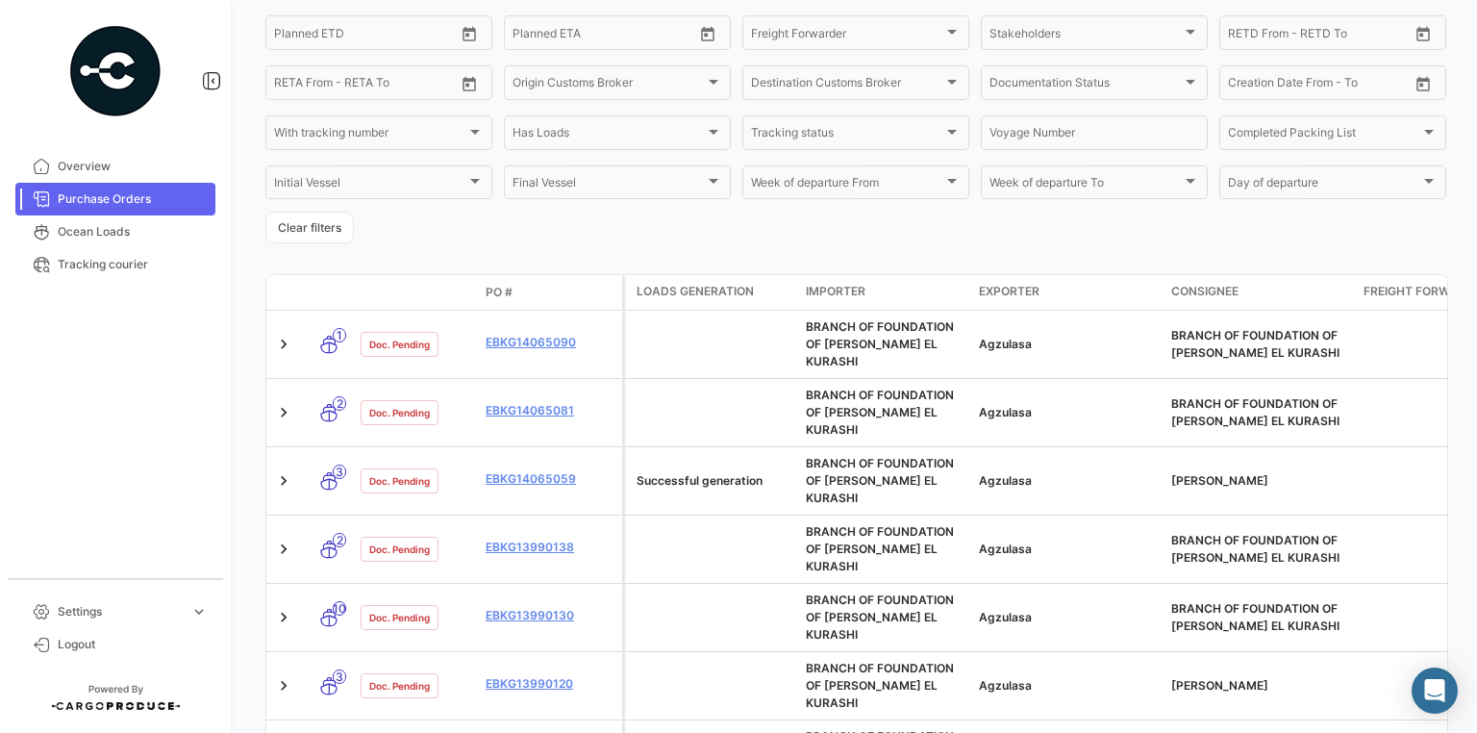
scroll to position [538, 0]
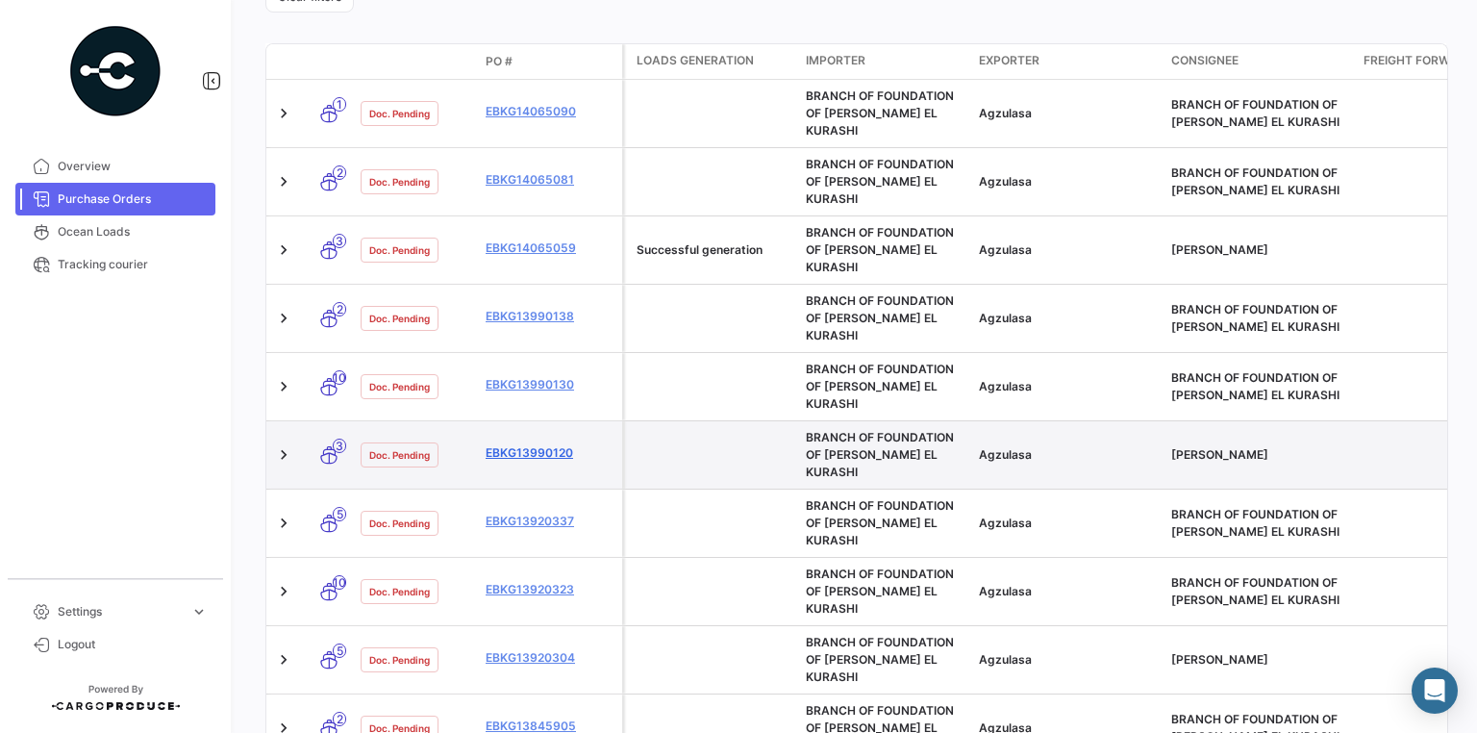
click at [554, 444] on link "EBKG13990120" at bounding box center [549, 452] width 129 height 17
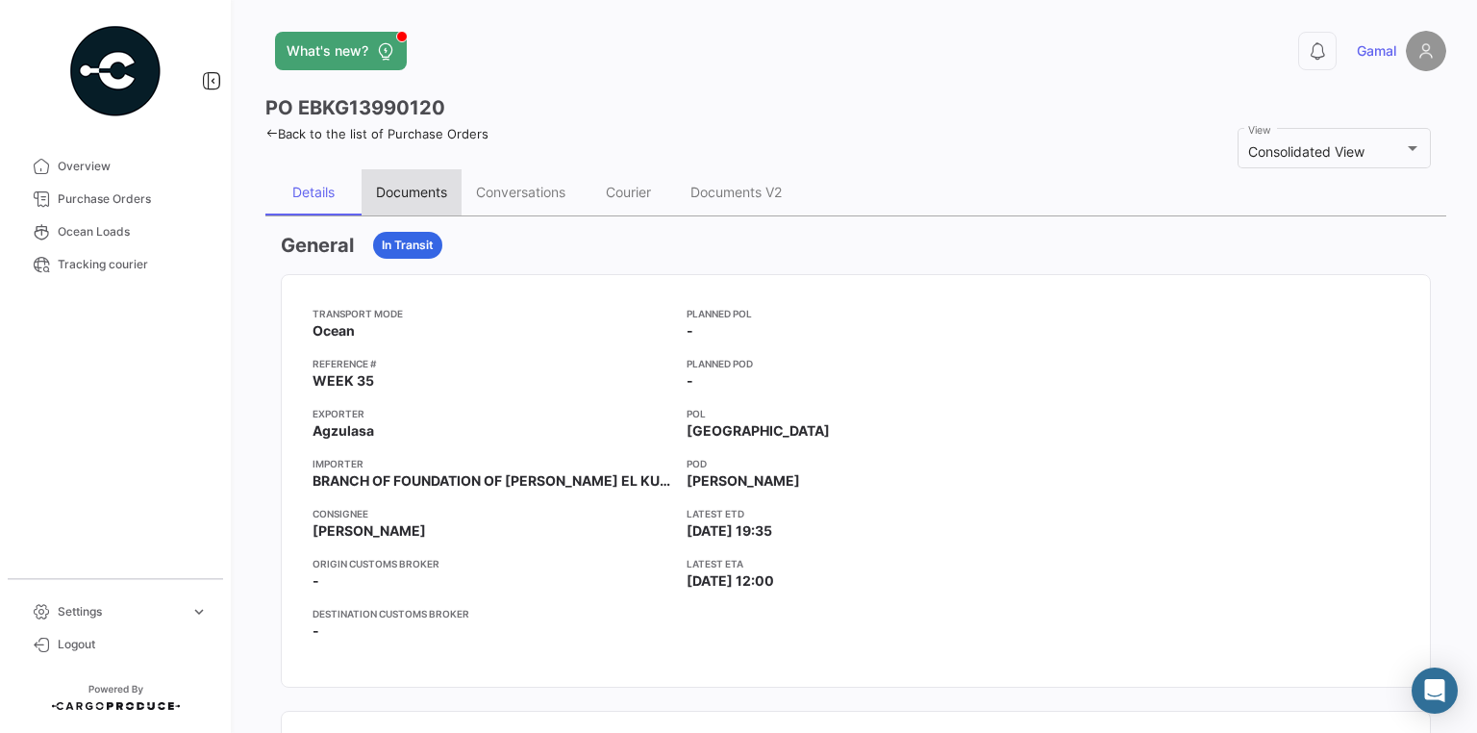
click at [438, 196] on div "Documents" at bounding box center [411, 192] width 71 height 16
